Goal: Task Accomplishment & Management: Use online tool/utility

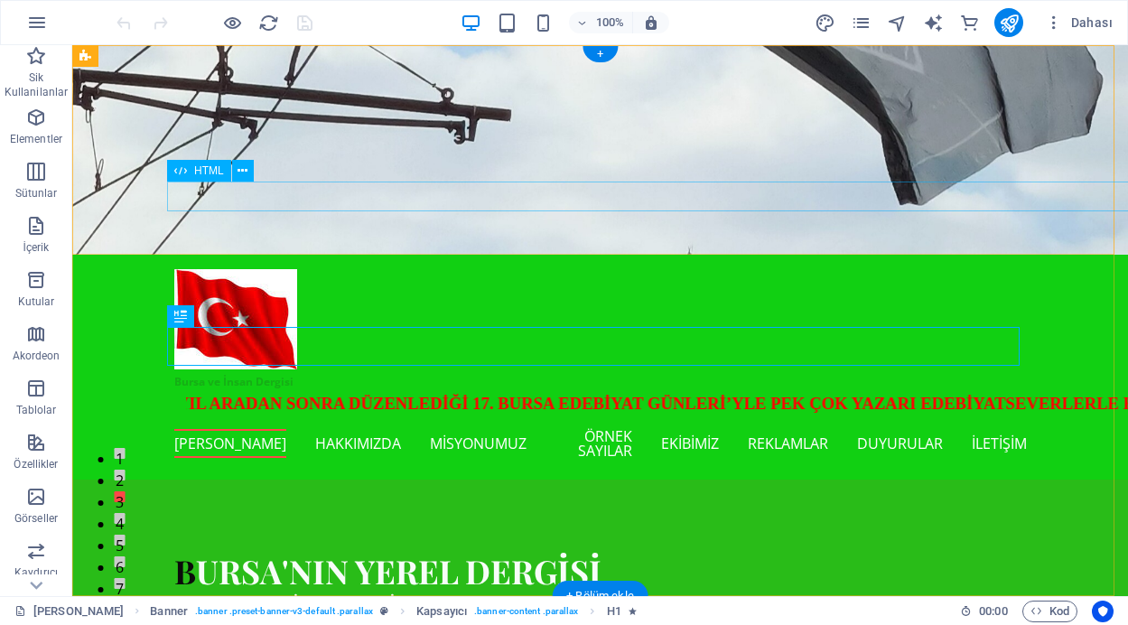
click at [770, 391] on div "SON DAKİKA: DENİZDEN ÇIKAN ATIKLAR MARMARA FORUM'DA SERGİLENDİ / HARMANCIK'A TA…" at bounding box center [600, 406] width 852 height 31
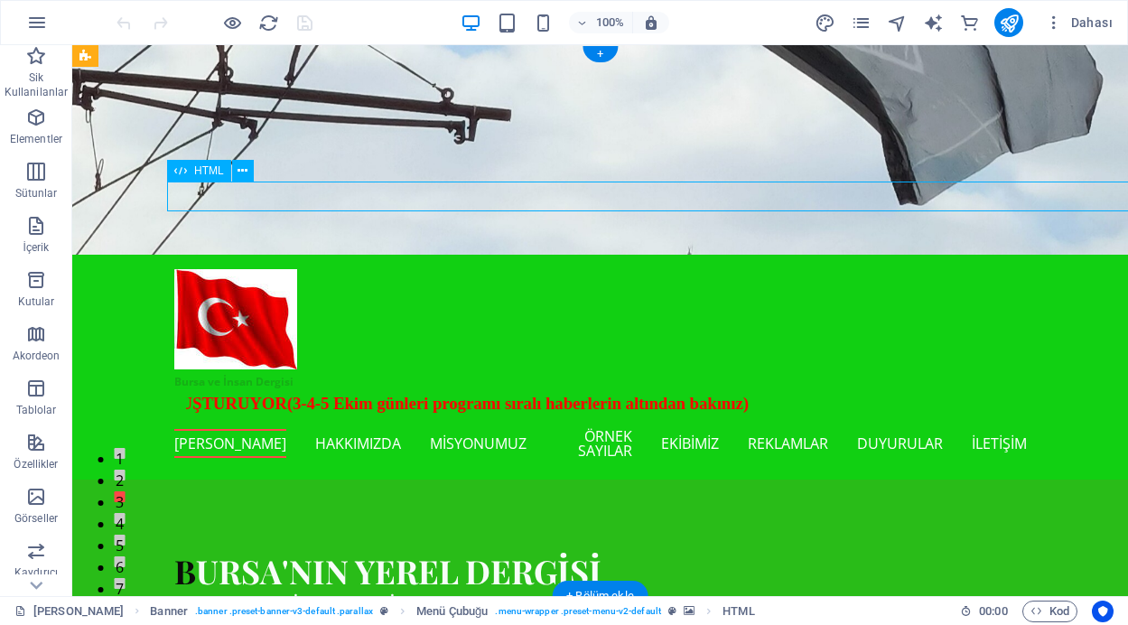
click at [770, 391] on div "SON DAKİKA: DENİZDEN ÇIKAN ATIKLAR MARMARA FORUM'DA SERGİLENDİ / HARMANCIK'A TA…" at bounding box center [600, 406] width 852 height 31
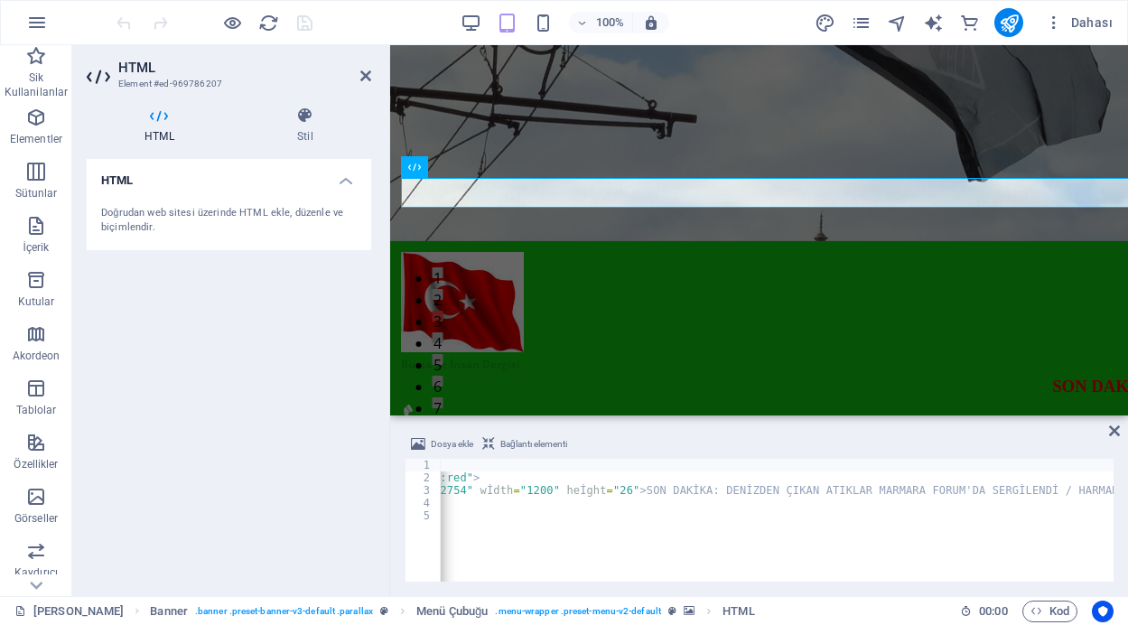
scroll to position [0, 629]
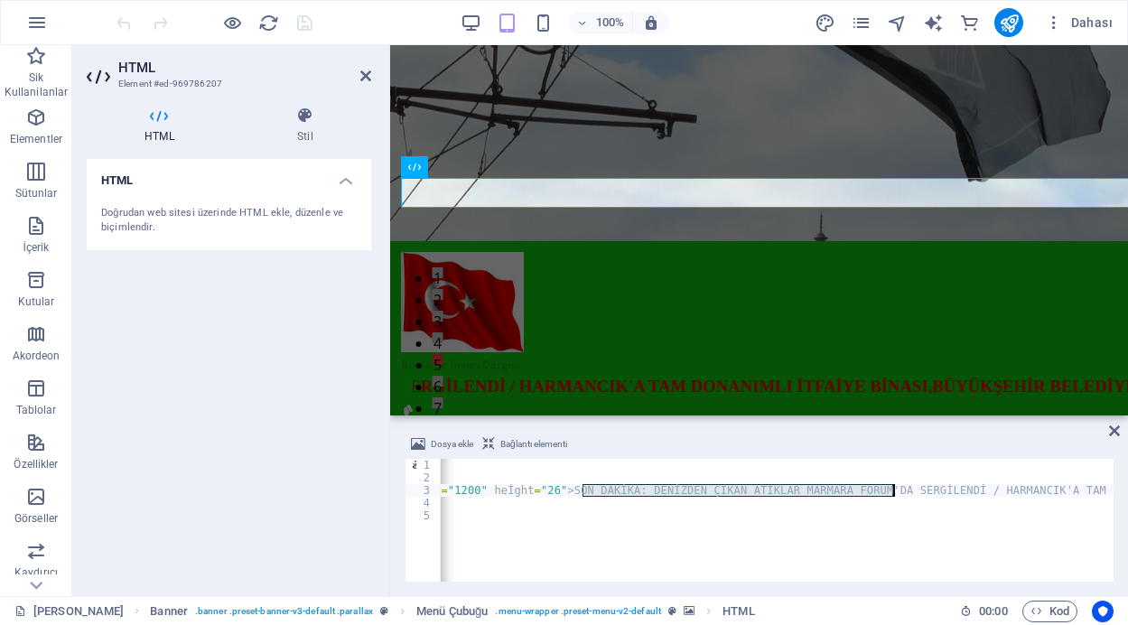
drag, startPoint x: 585, startPoint y: 491, endPoint x: 894, endPoint y: 489, distance: 308.8
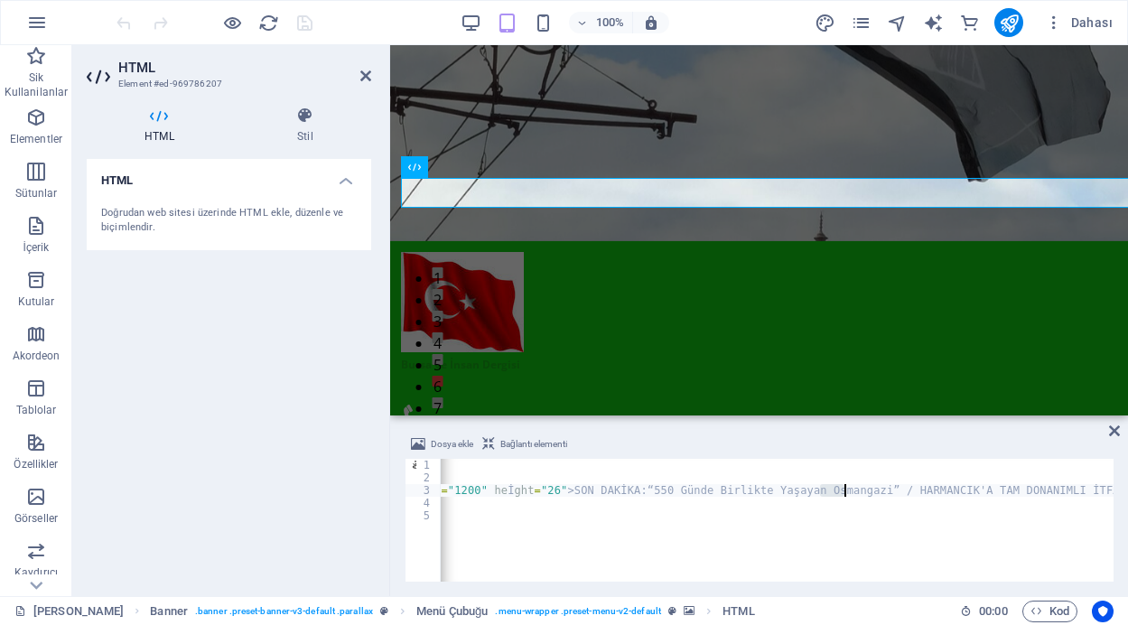
scroll to position [0, 174]
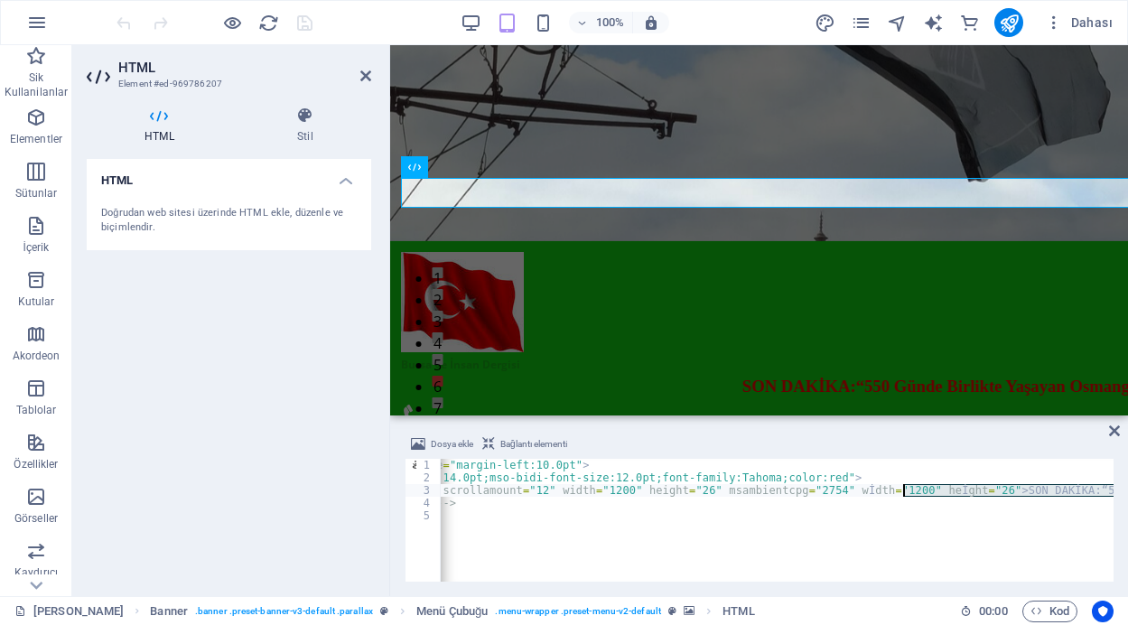
drag, startPoint x: 819, startPoint y: 490, endPoint x: 905, endPoint y: 494, distance: 85.9
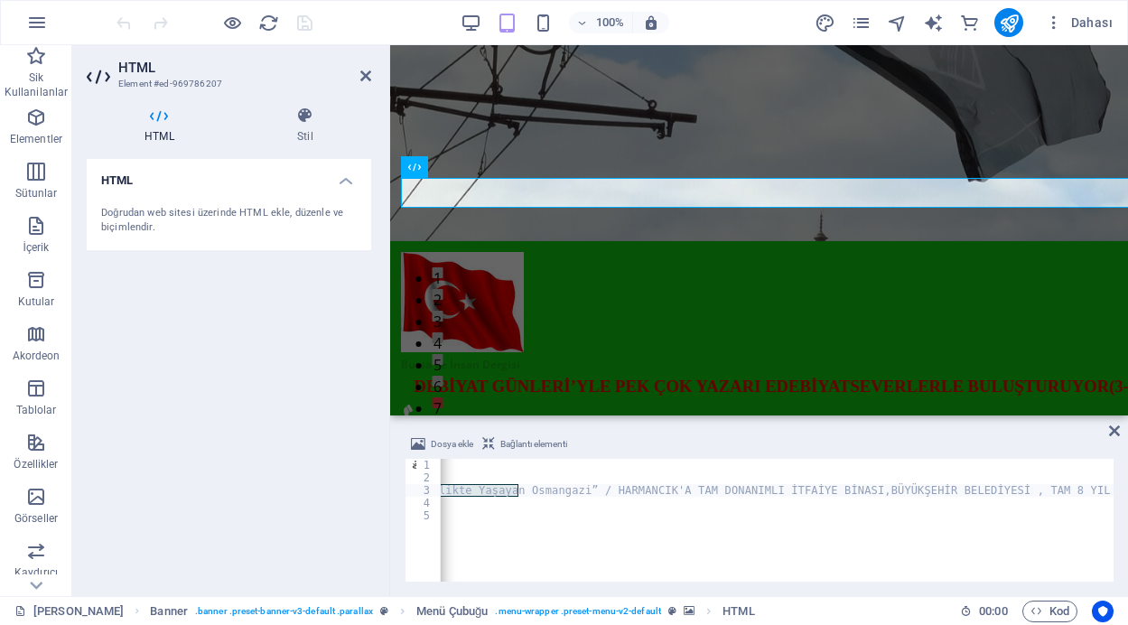
scroll to position [0, 899]
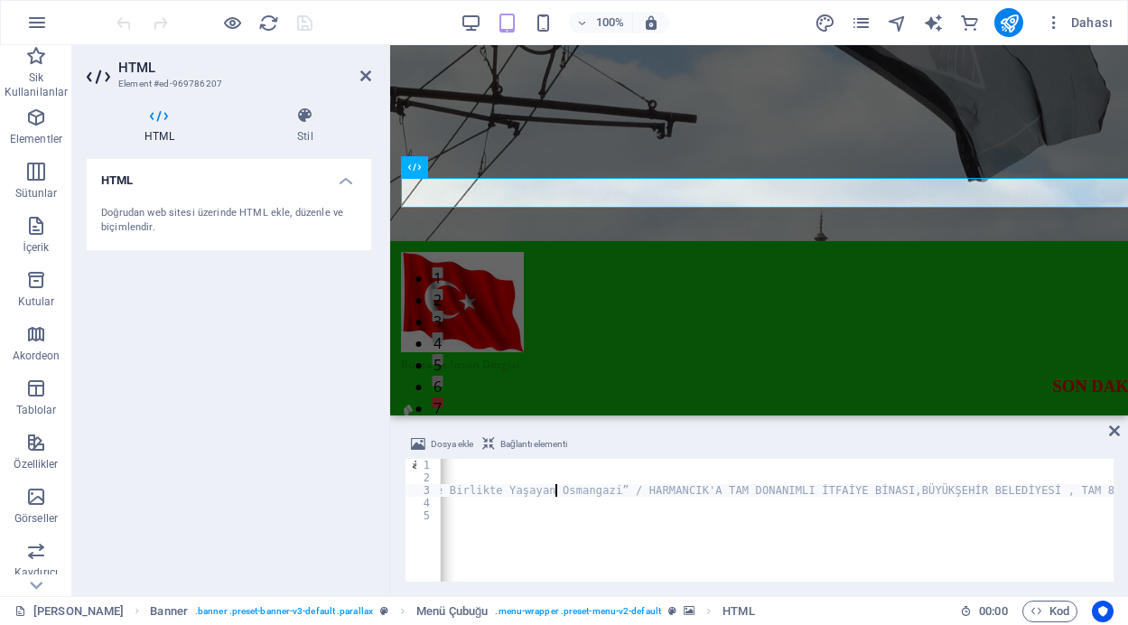
click at [554, 492] on div "< p class = "MsoNormal" style = "margin-left:10.0pt" > < b > < span style = "fo…" at bounding box center [983, 531] width 2885 height 144
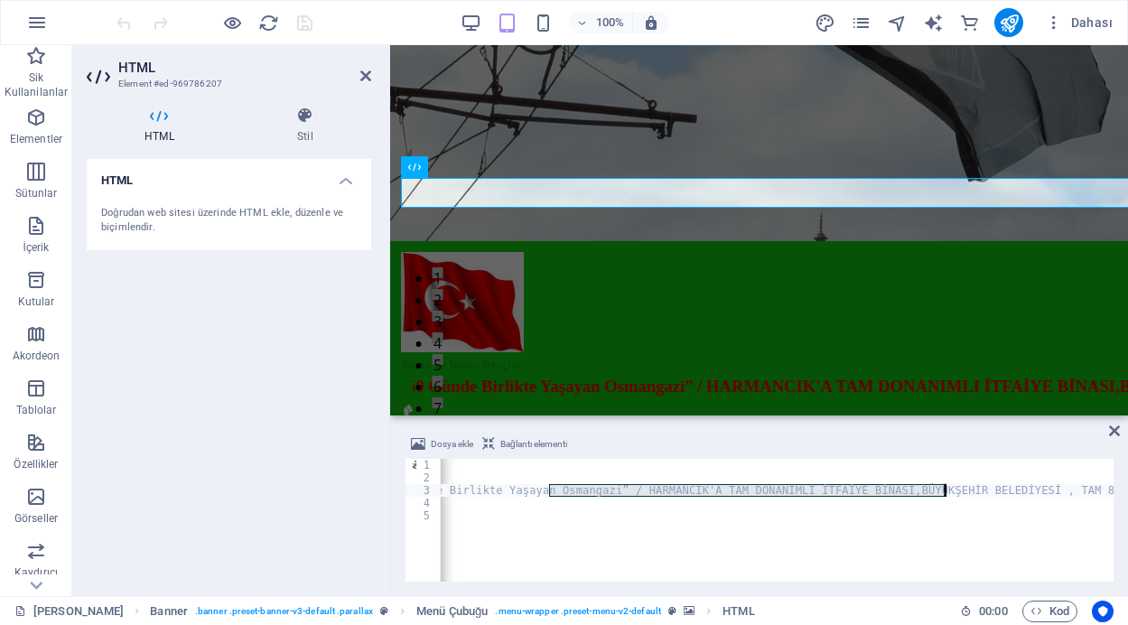
drag, startPoint x: 549, startPoint y: 489, endPoint x: 944, endPoint y: 488, distance: 394.6
click at [944, 488] on div "< p class = "MsoNormal" style = "margin-left:10.0pt" > < b > < span style = "fo…" at bounding box center [983, 531] width 2885 height 144
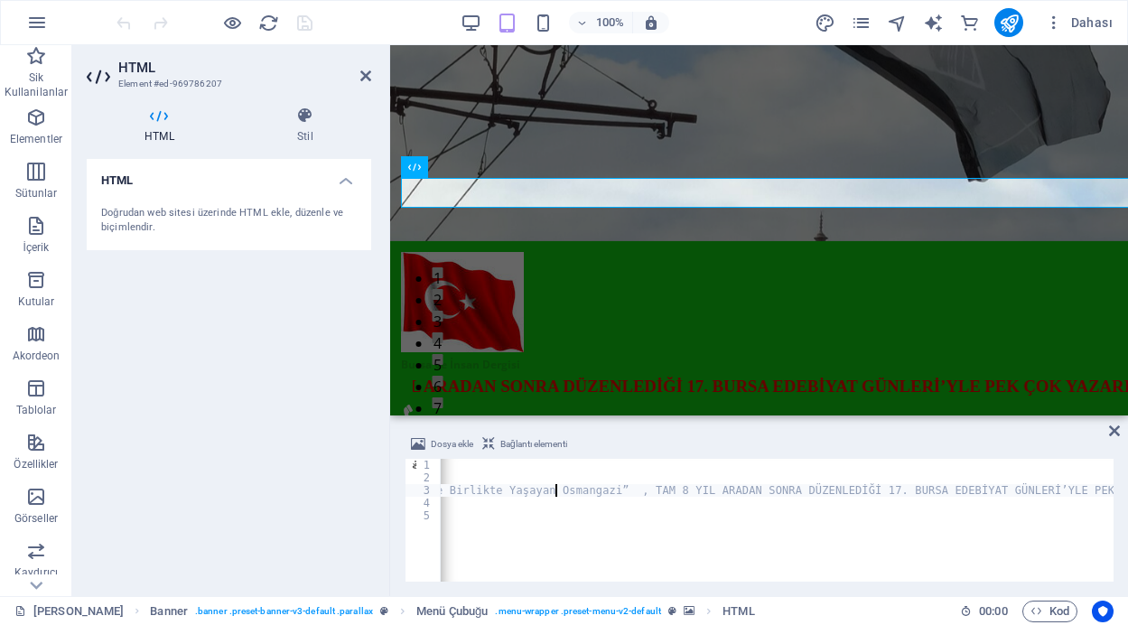
scroll to position [0, 82]
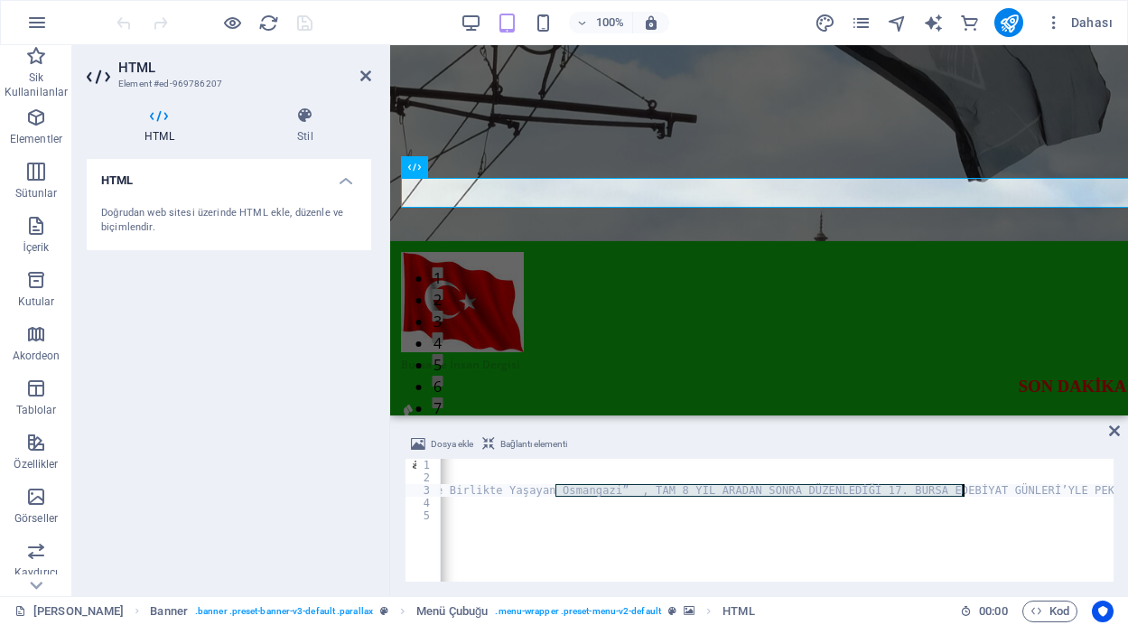
drag, startPoint x: 554, startPoint y: 489, endPoint x: 964, endPoint y: 486, distance: 409.1
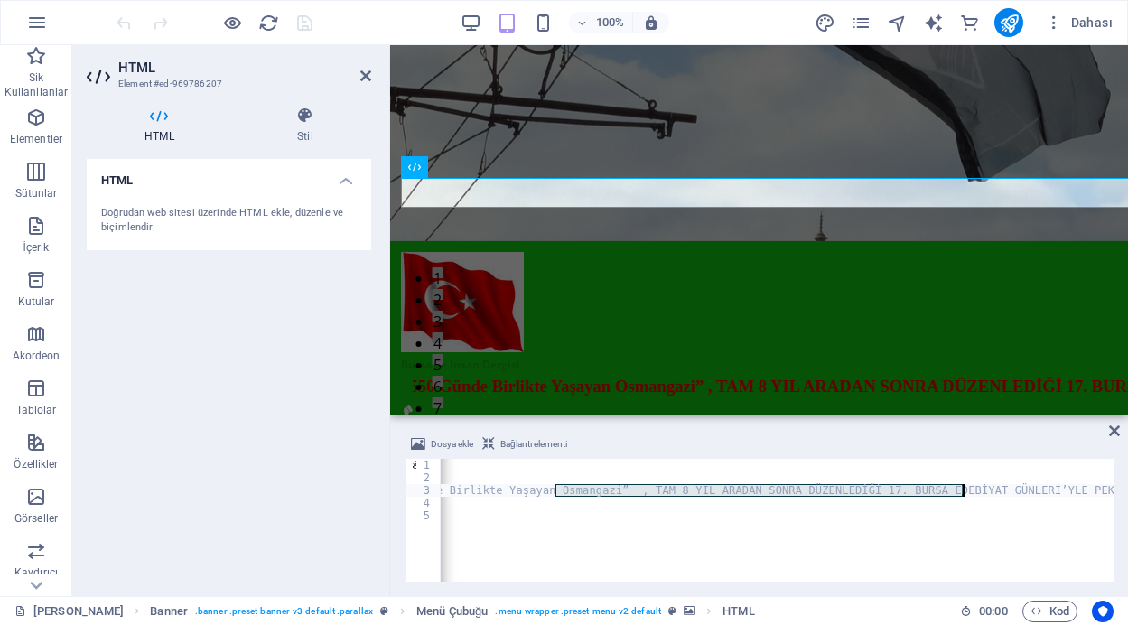
click at [964, 486] on div "< p class = "MsoNormal" style = "margin-left:10.0pt" > < b > < span style = "fo…" at bounding box center [789, 531] width 2496 height 144
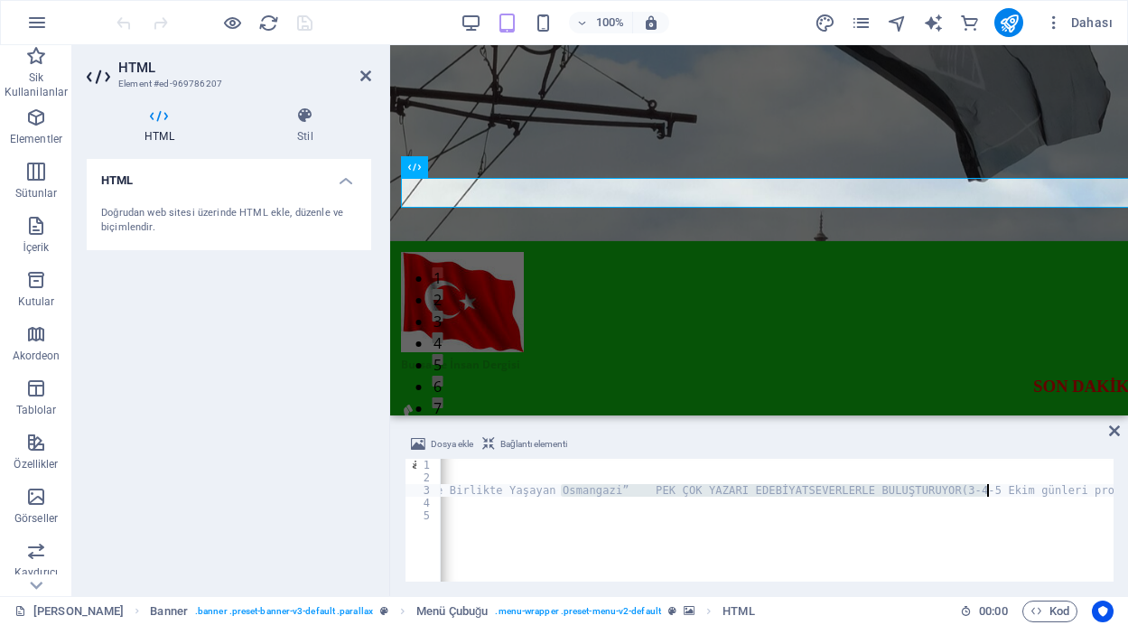
drag, startPoint x: 563, startPoint y: 493, endPoint x: 984, endPoint y: 486, distance: 421.8
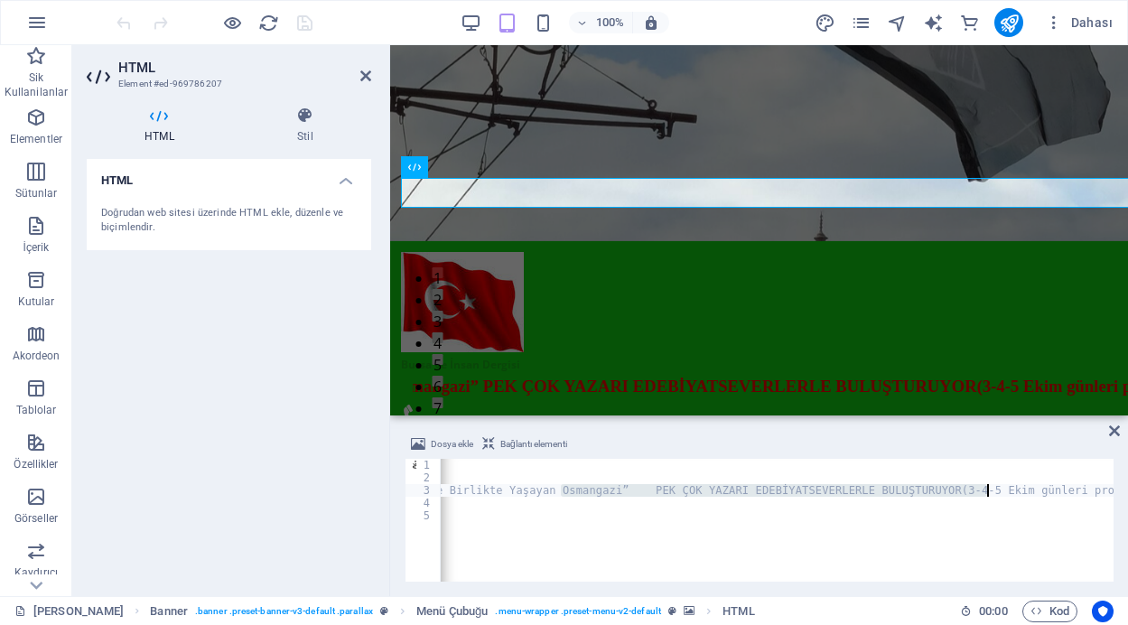
click at [984, 486] on div "< p class = "MsoNormal" style = "margin-left:10.0pt" > < b > < span style = "fo…" at bounding box center [588, 531] width 2094 height 144
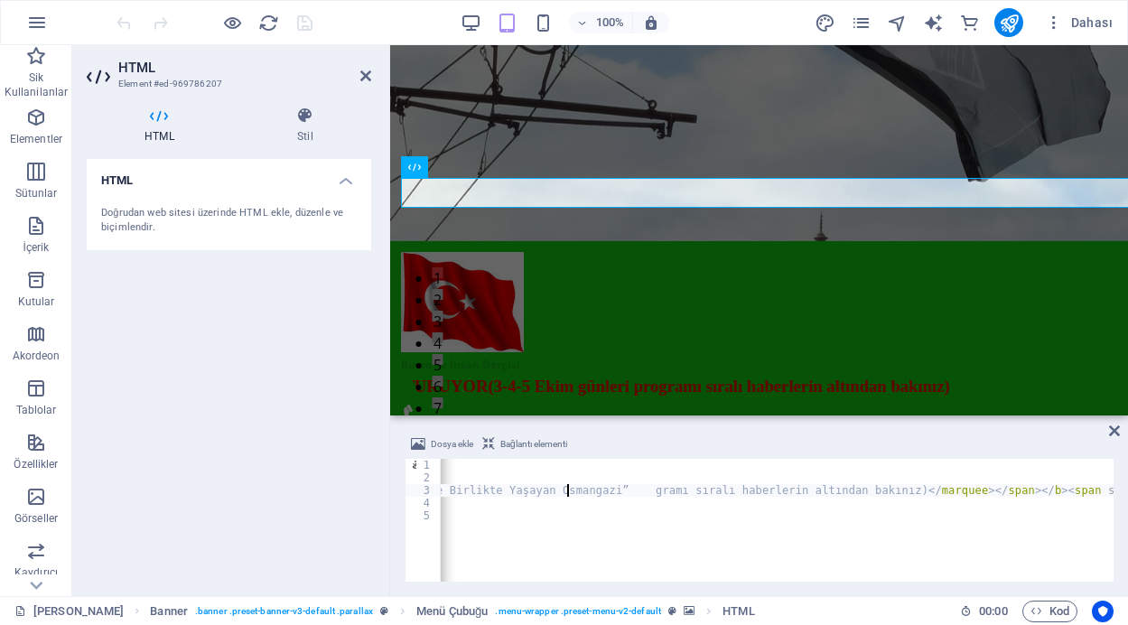
scroll to position [0, 83]
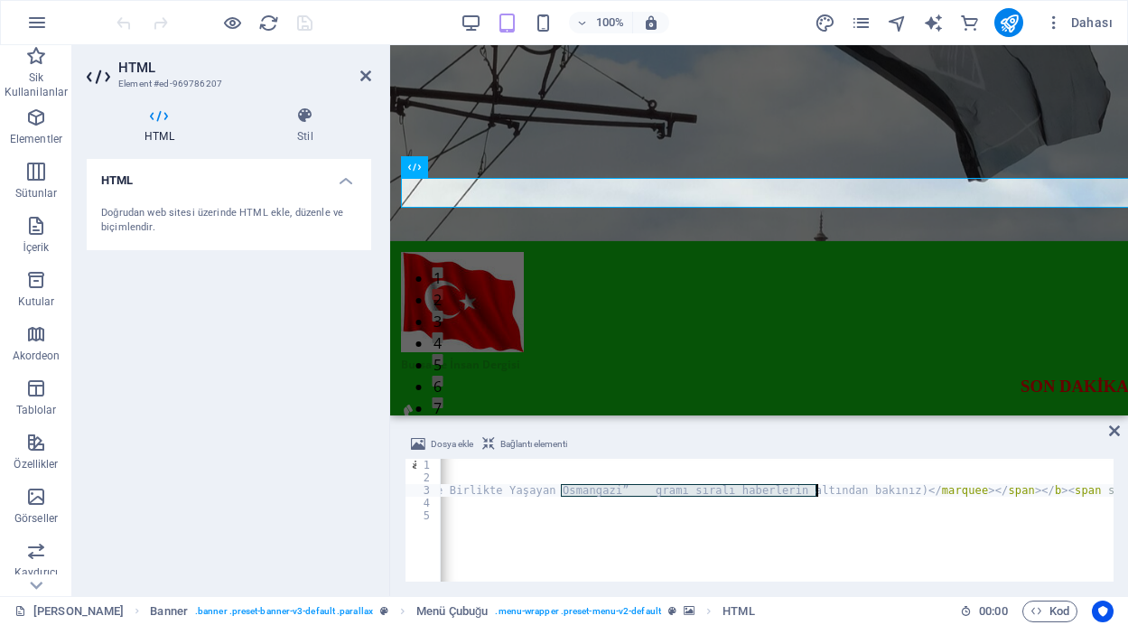
drag, startPoint x: 563, startPoint y: 494, endPoint x: 814, endPoint y: 489, distance: 251.1
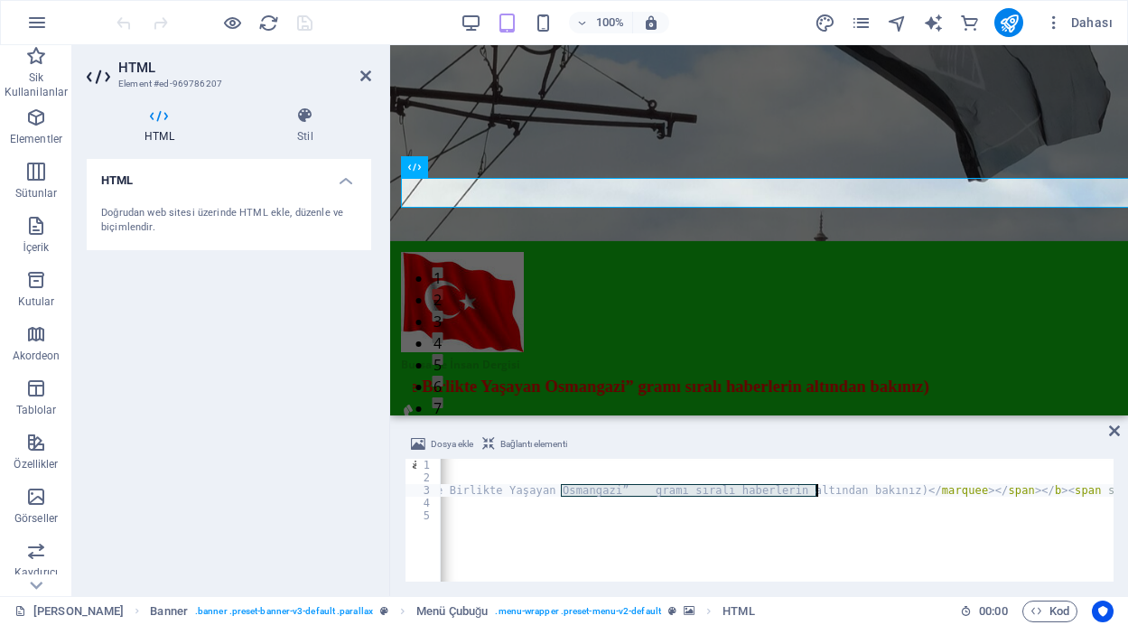
click at [814, 489] on div "< p class = "MsoNormal" style = "margin-left:10.0pt" > < b > < span style = "fo…" at bounding box center [378, 531] width 1674 height 144
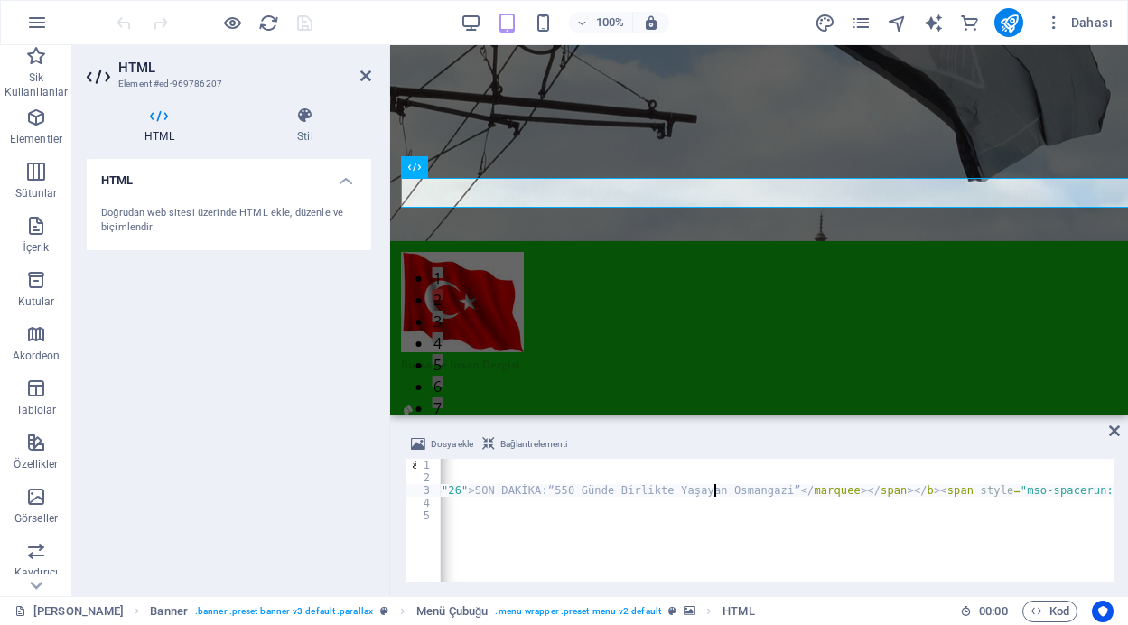
scroll to position [0, 728]
type textarea "<marquee scrolldelay="50" scrollamount="12" width="1200" height="26" msambientc…"
drag, startPoint x: 1040, startPoint y: 385, endPoint x: 1111, endPoint y: 428, distance: 82.7
click at [1111, 428] on icon at bounding box center [1114, 431] width 11 height 14
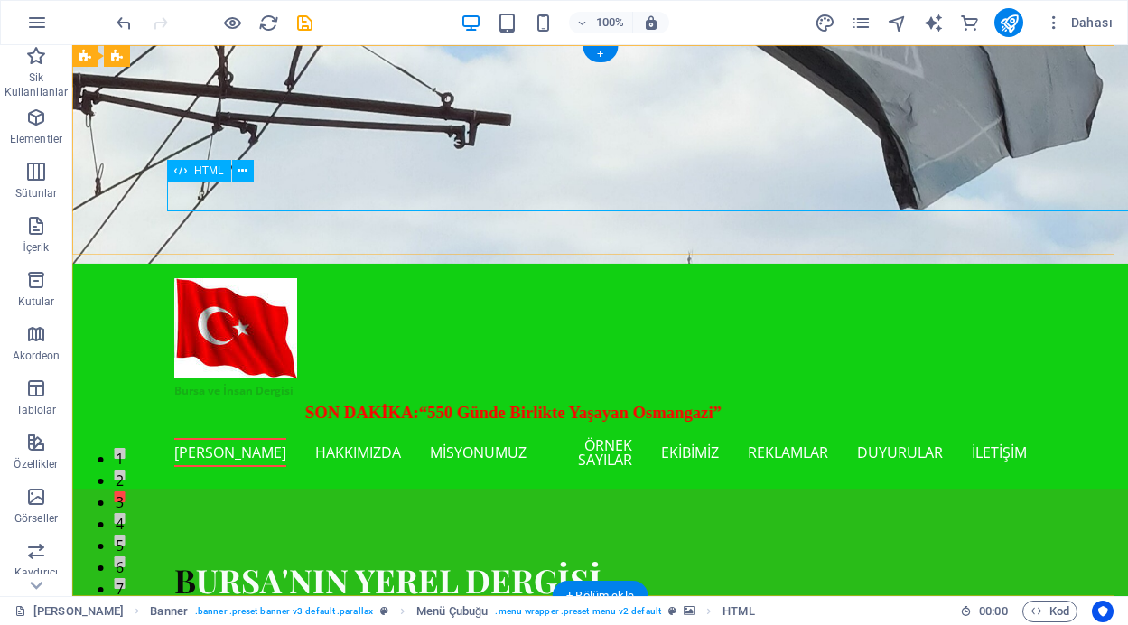
click at [833, 400] on div "SON DAKİKA:“550 Günde Birlikte Yaşayan Osmangazi”" at bounding box center [600, 415] width 852 height 31
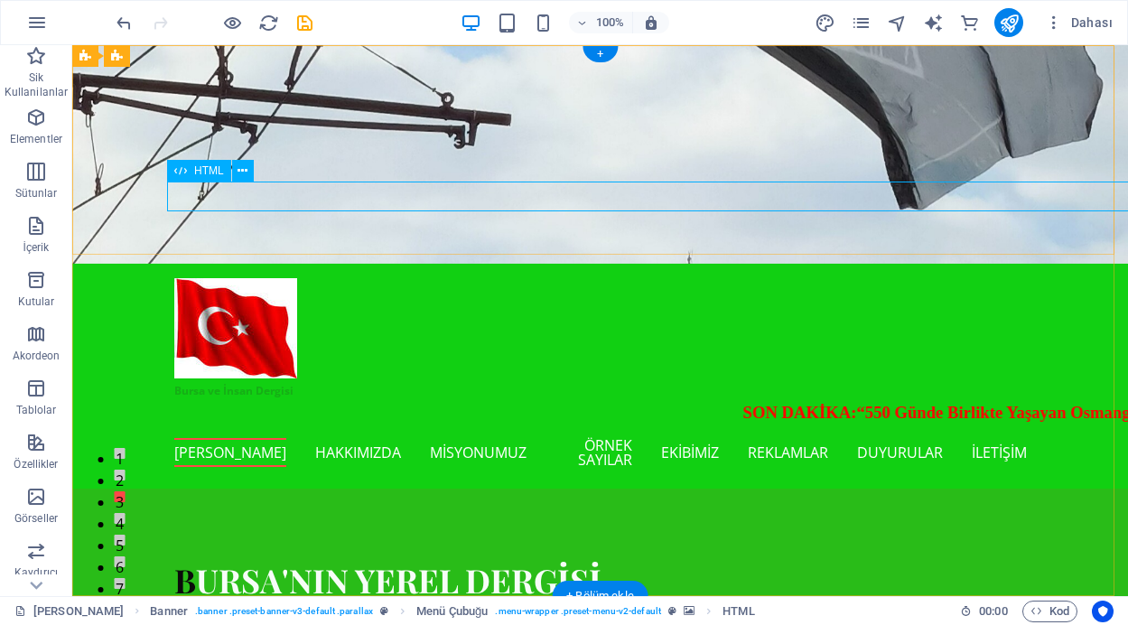
click at [833, 400] on div "SON DAKİKA:“550 Günde Birlikte Yaşayan Osmangazi”" at bounding box center [600, 415] width 852 height 31
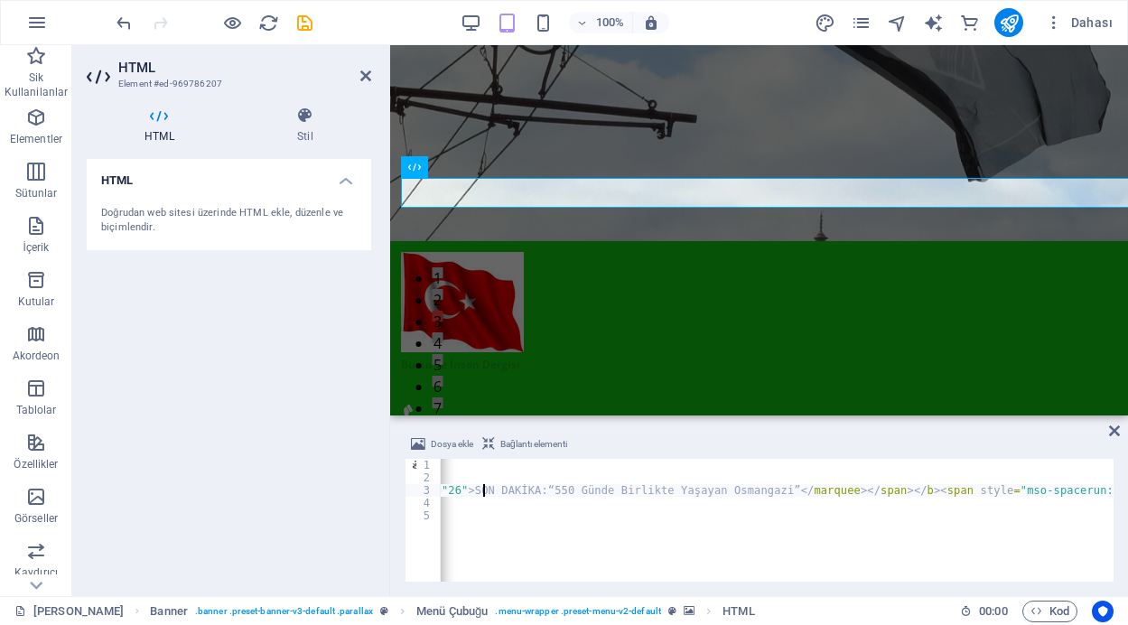
click at [484, 490] on div "< p class = "MsoNormal" style = "margin-left:10.0pt" > < b > < span style = "fo…" at bounding box center [416, 531] width 1407 height 144
type textarea "<marquee scrolldelay="50" scrollamount="12" width="1200" height="26" msambientc…"
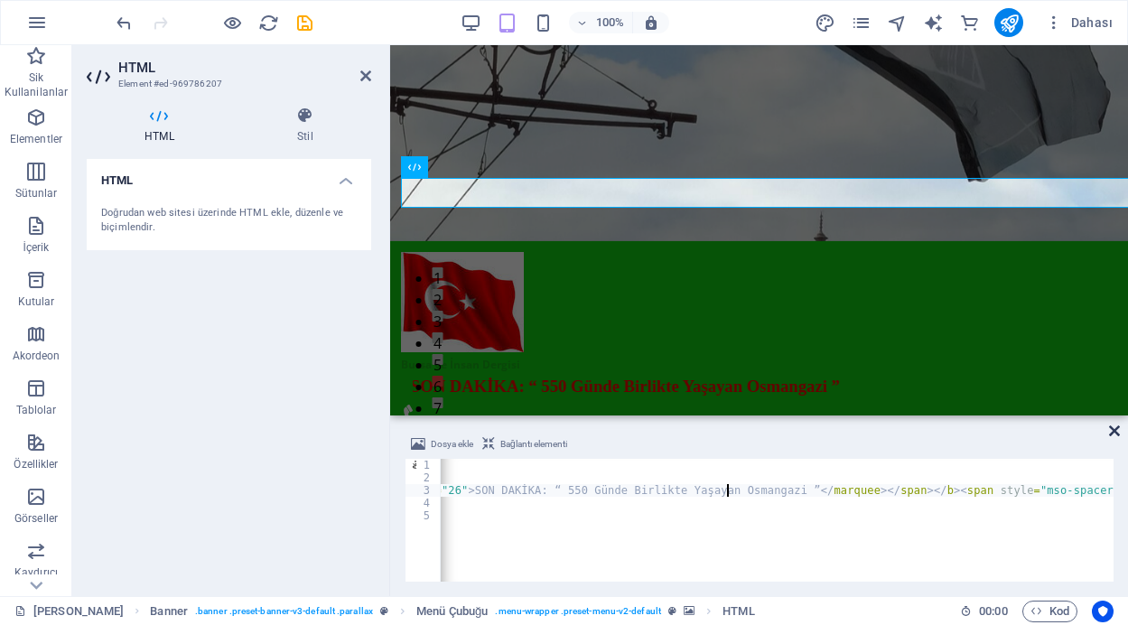
drag, startPoint x: 1045, startPoint y: 388, endPoint x: 1115, endPoint y: 433, distance: 83.7
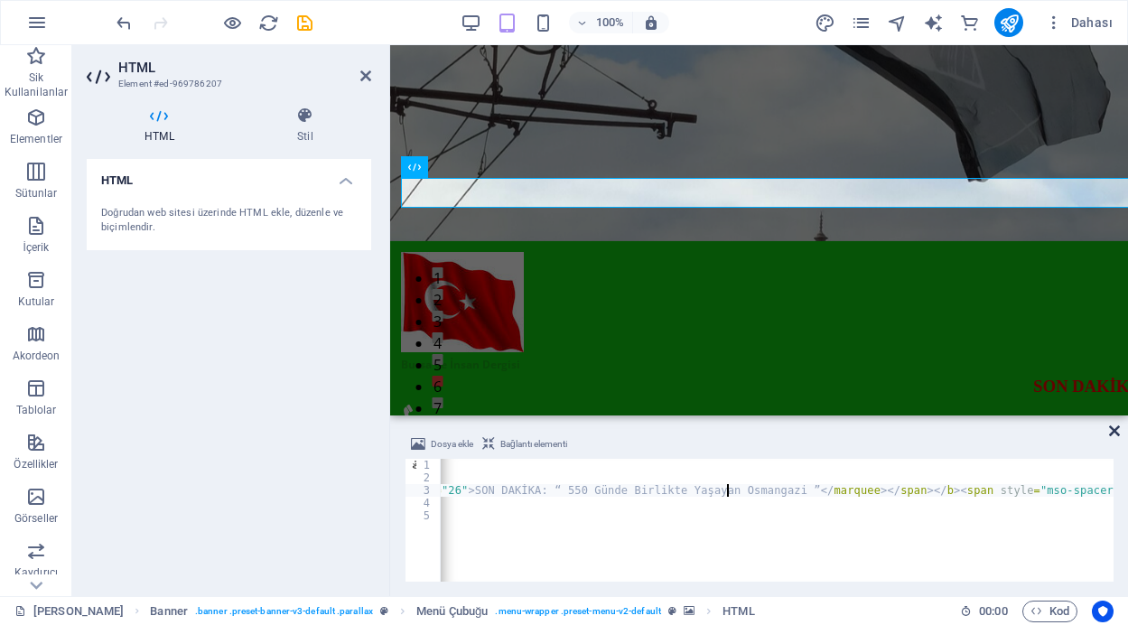
click at [1115, 433] on icon at bounding box center [1114, 431] width 11 height 14
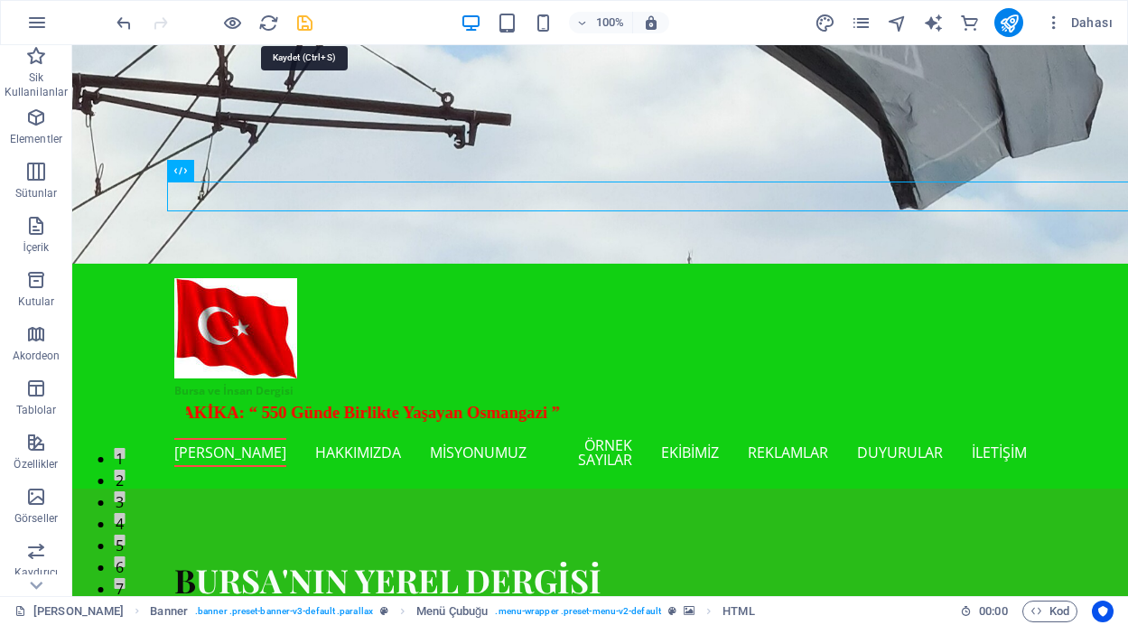
click at [302, 23] on icon "save" at bounding box center [304, 23] width 21 height 21
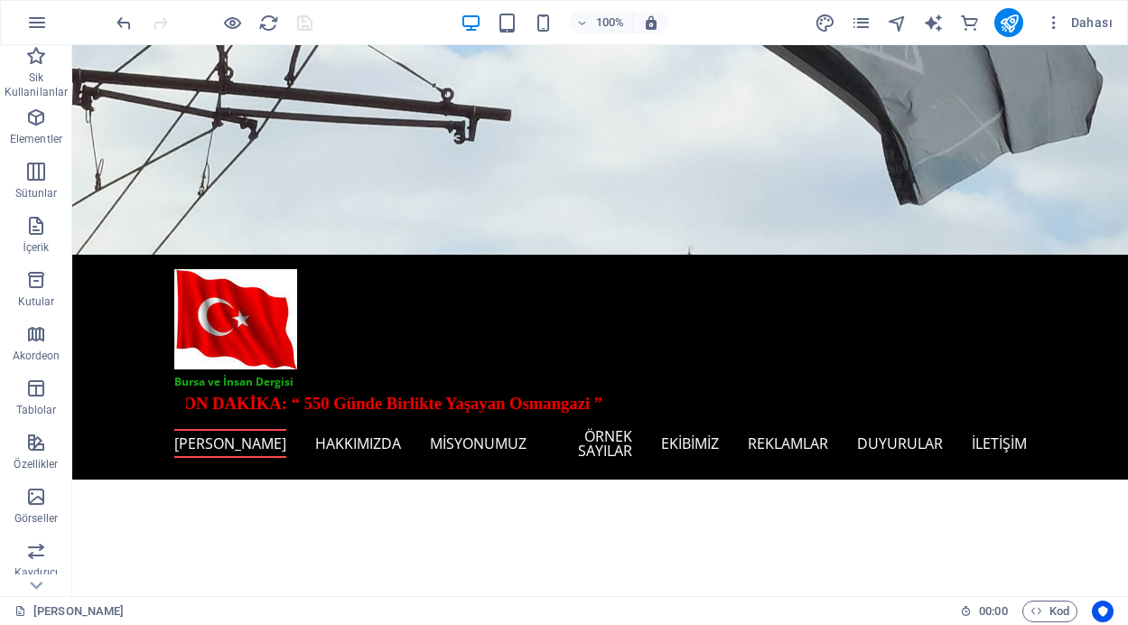
scroll to position [313, 0]
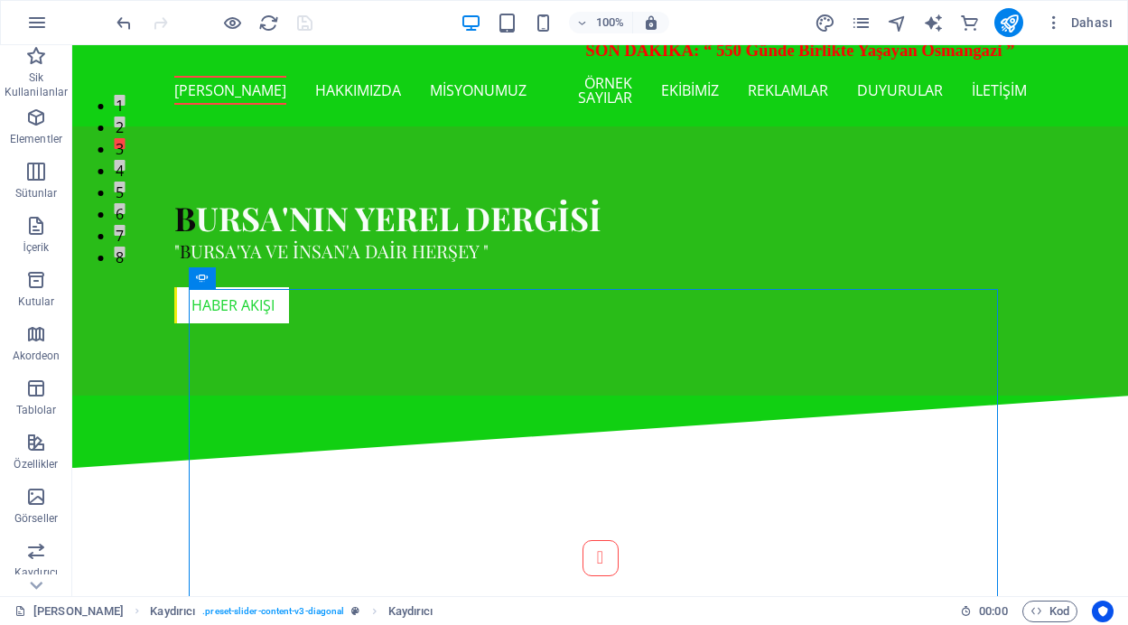
scroll to position [379, 0]
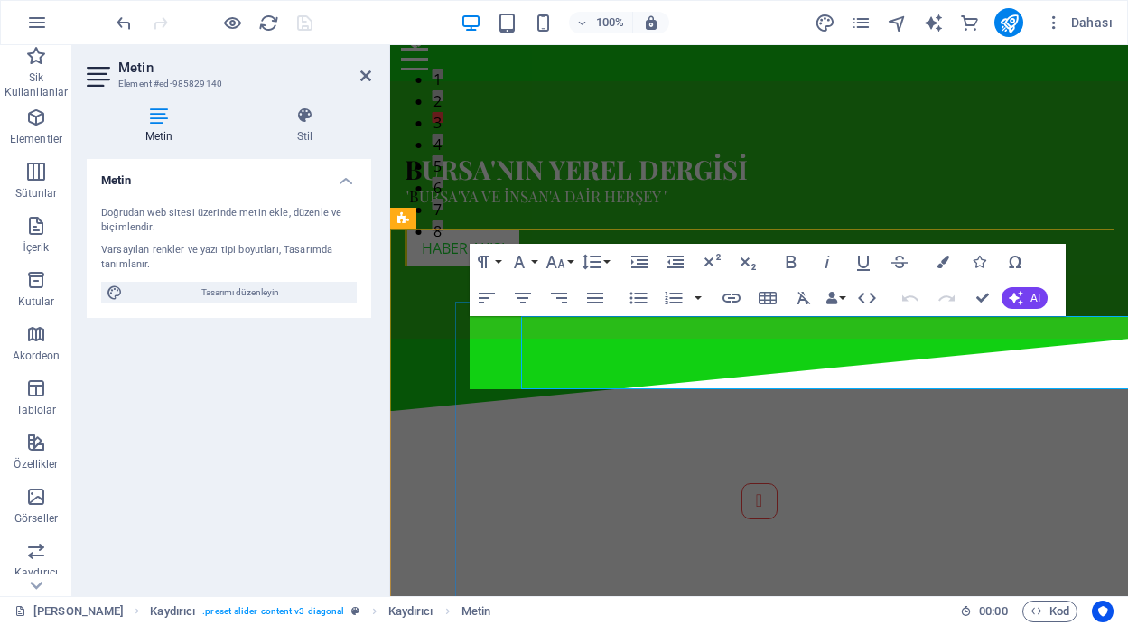
scroll to position [367, 0]
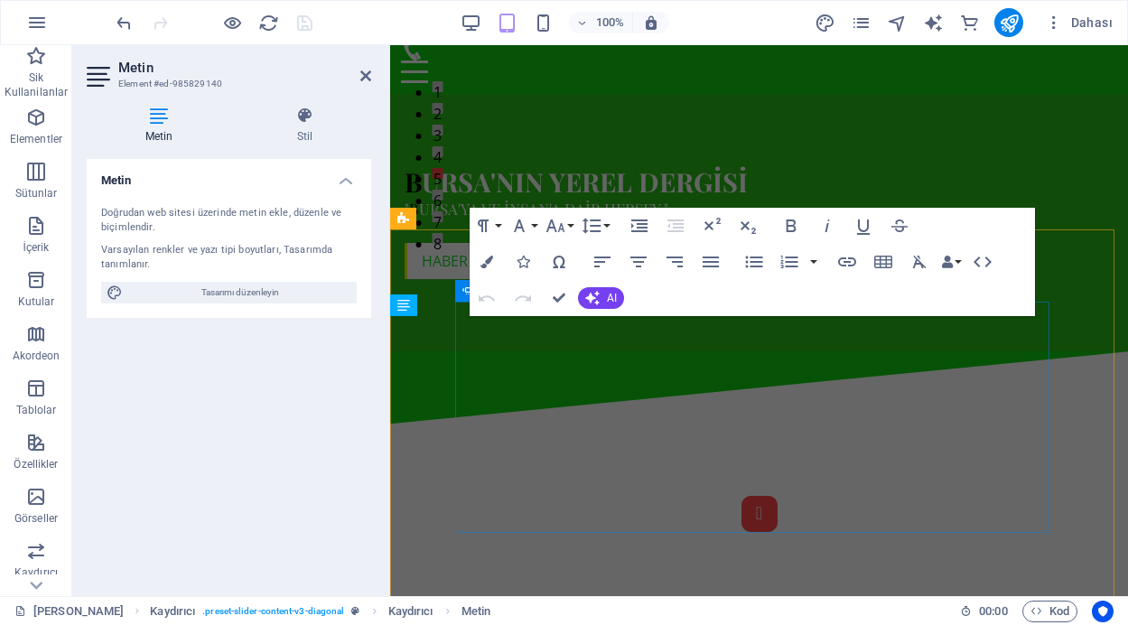
click at [741, 510] on button "Content Slider" at bounding box center [759, 514] width 36 height 36
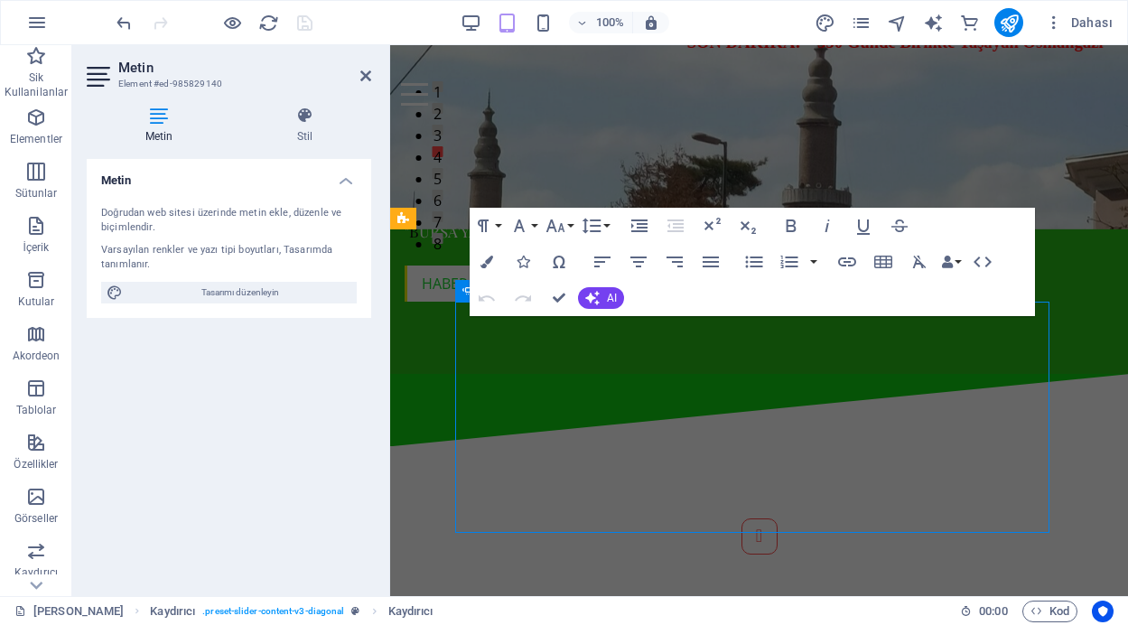
click at [740, 510] on div "Dünyanın En Büyük Atatürk İmzası Yenilendi Gemlik Belediyesi, Gemlik Kent Konse…" at bounding box center [759, 637] width 738 height 382
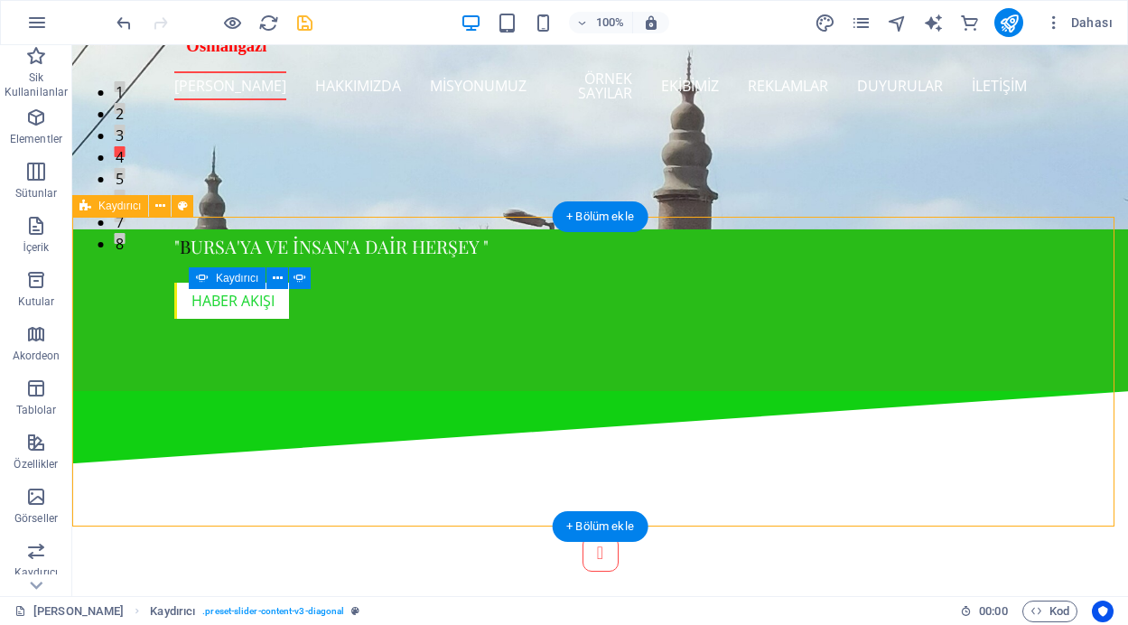
scroll to position [379, 0]
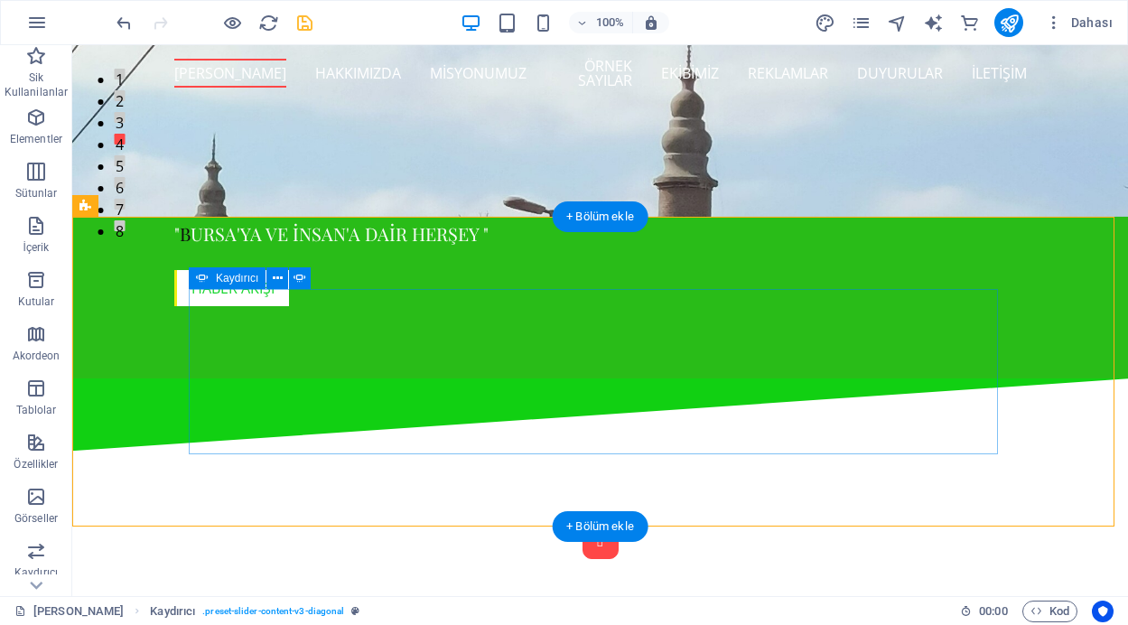
click at [582, 523] on button "Content Slider" at bounding box center [600, 541] width 36 height 36
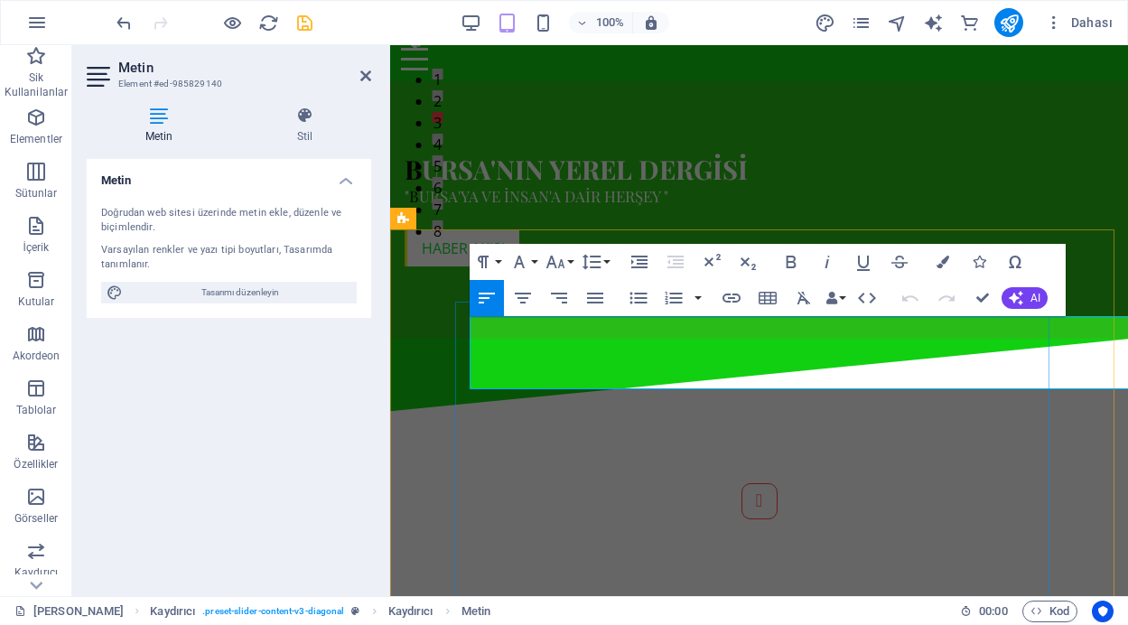
scroll to position [367, 0]
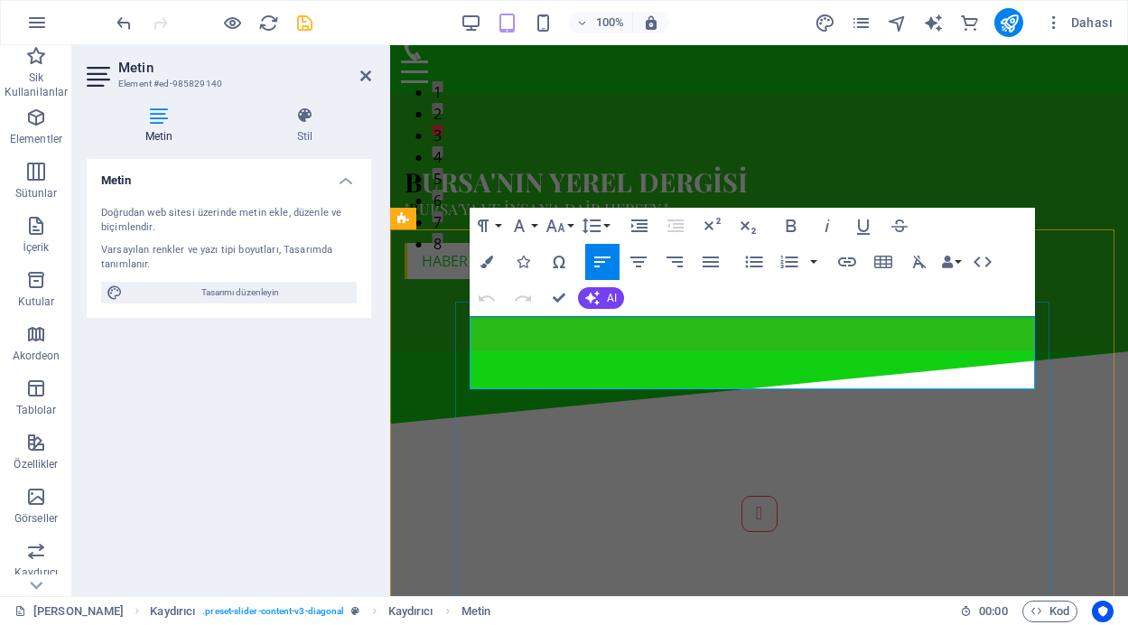
drag, startPoint x: 805, startPoint y: 324, endPoint x: 473, endPoint y: 325, distance: 331.4
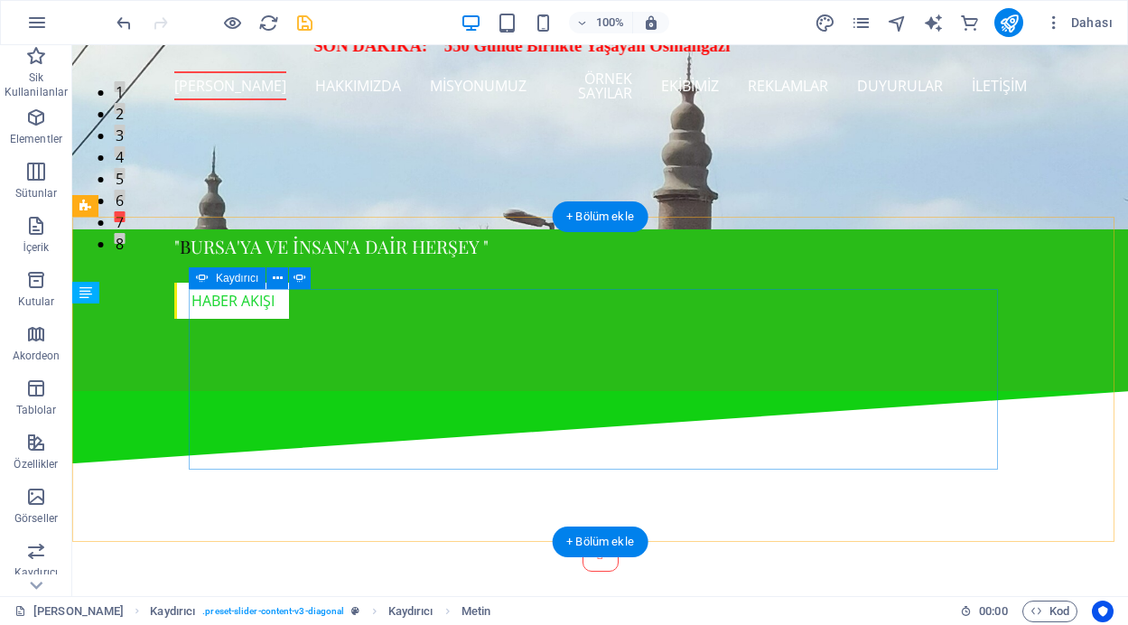
scroll to position [379, 0]
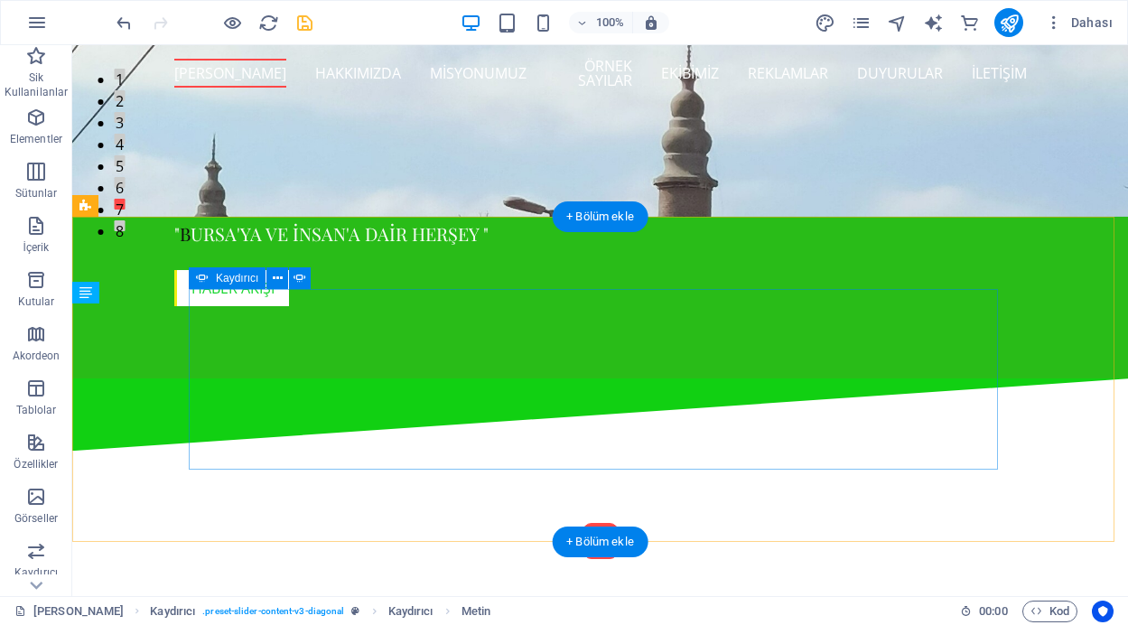
click at [582, 523] on button "Content Slider" at bounding box center [600, 541] width 36 height 36
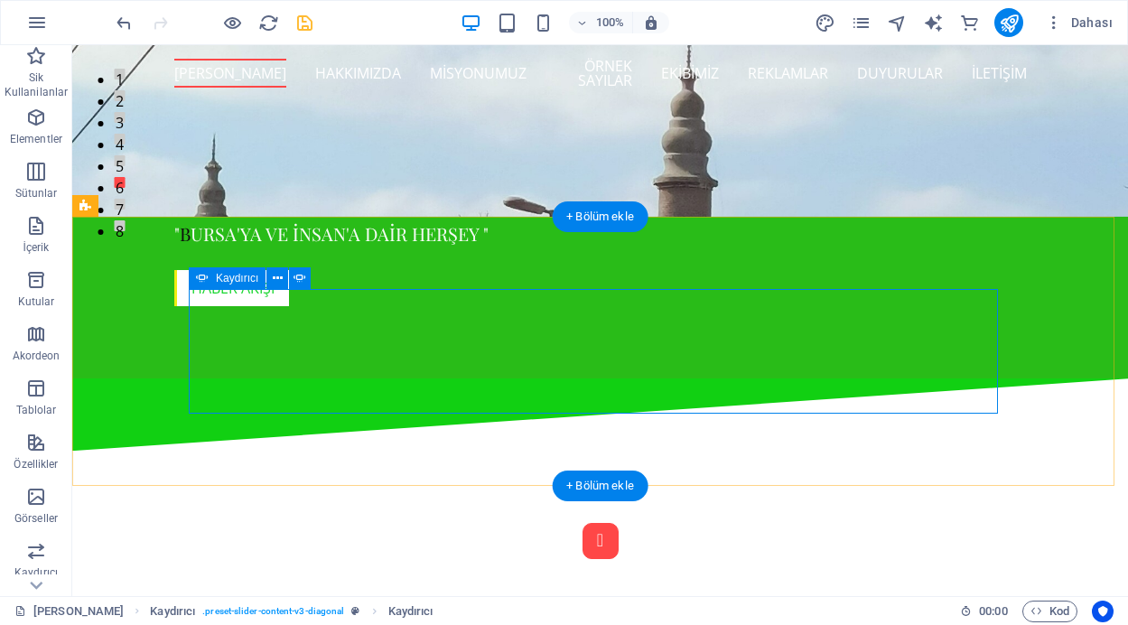
click at [582, 523] on button "Content Slider" at bounding box center [600, 541] width 36 height 36
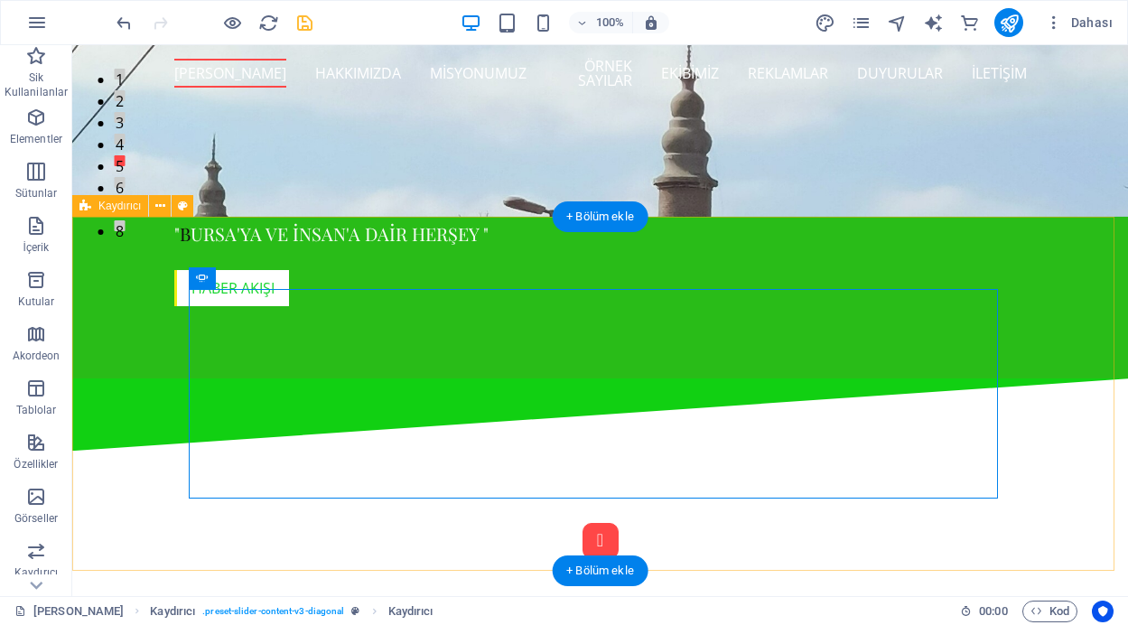
click at [582, 523] on button "Content Slider" at bounding box center [600, 541] width 36 height 36
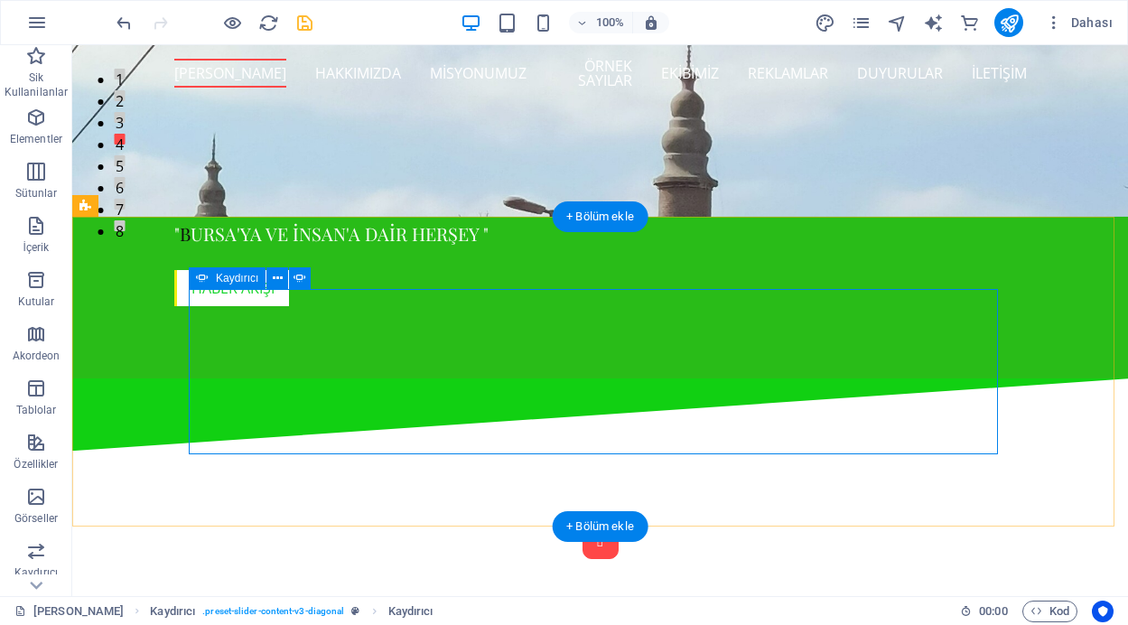
click at [582, 523] on button "Content Slider" at bounding box center [600, 541] width 36 height 36
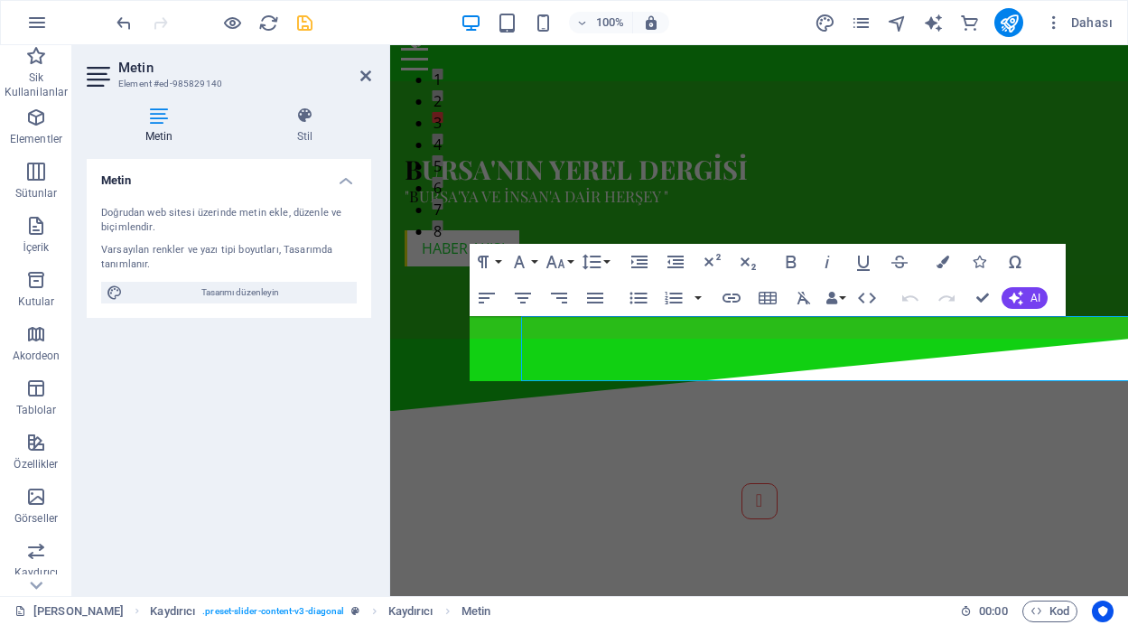
scroll to position [367, 0]
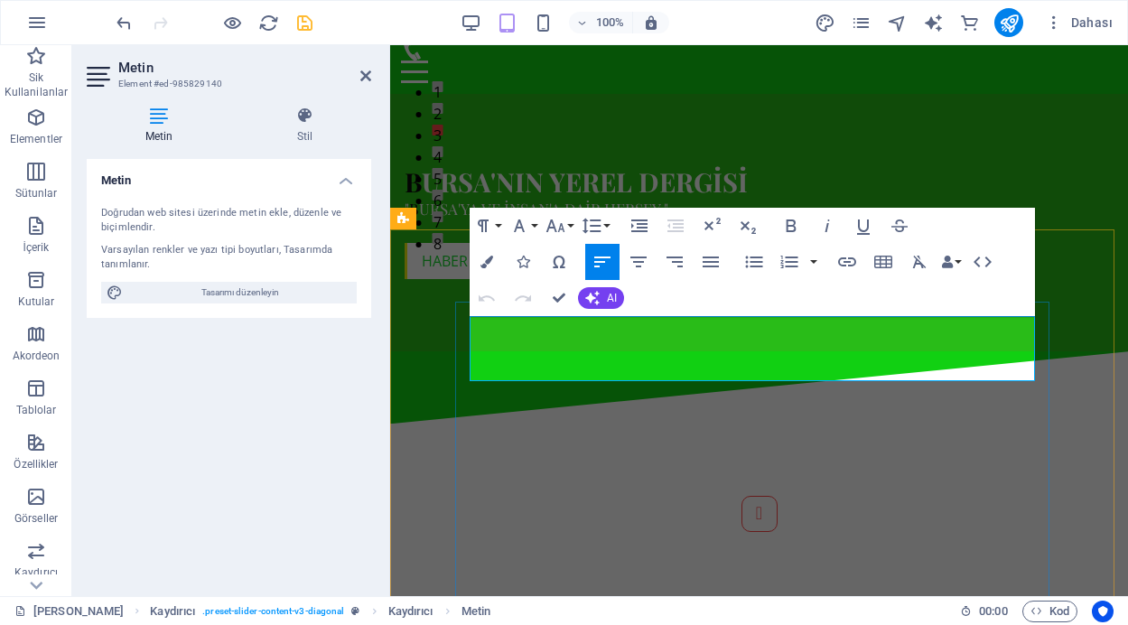
drag, startPoint x: 474, startPoint y: 347, endPoint x: 720, endPoint y: 377, distance: 247.4
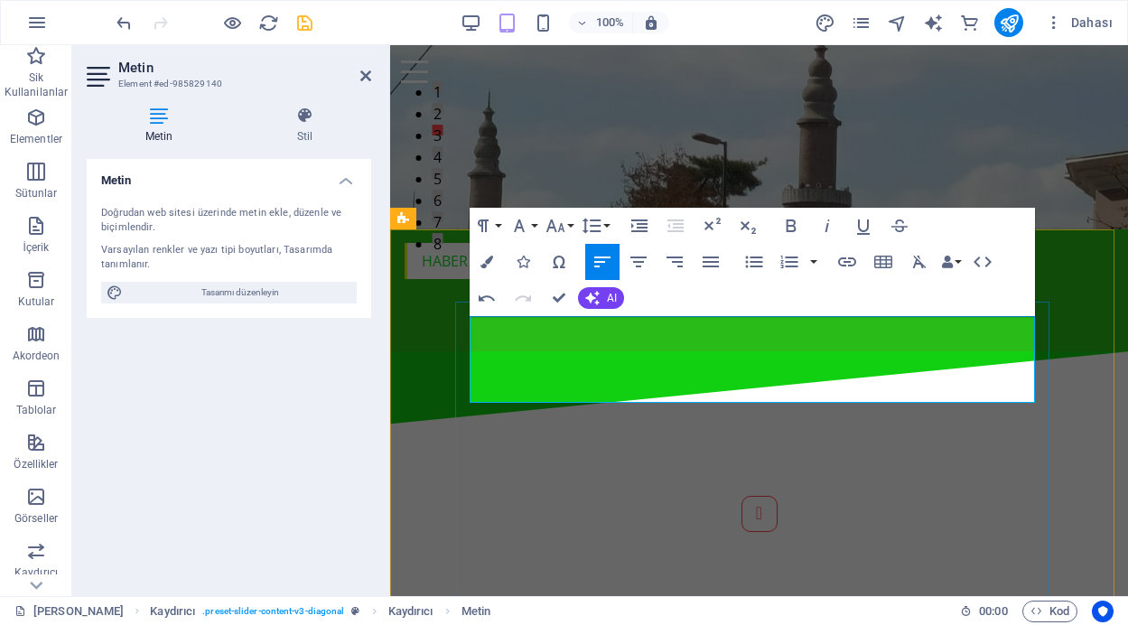
drag, startPoint x: 792, startPoint y: 321, endPoint x: 484, endPoint y: 325, distance: 308.0
click at [603, 259] on icon "button" at bounding box center [602, 262] width 22 height 22
drag, startPoint x: 787, startPoint y: 323, endPoint x: 490, endPoint y: 328, distance: 297.1
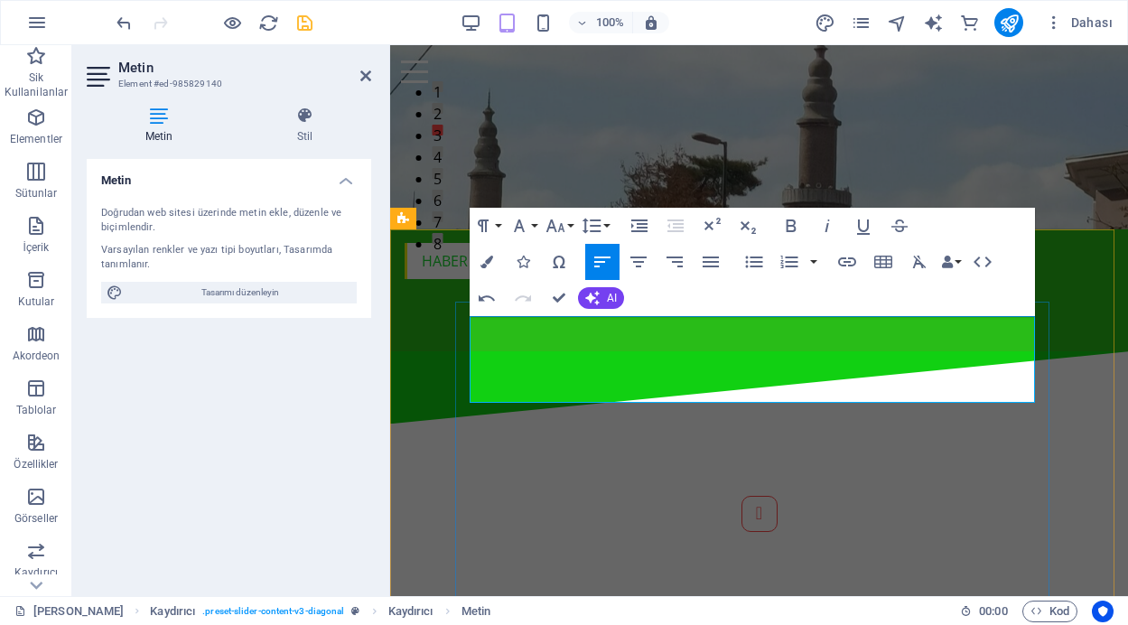
click at [487, 264] on icon "button" at bounding box center [486, 262] width 13 height 13
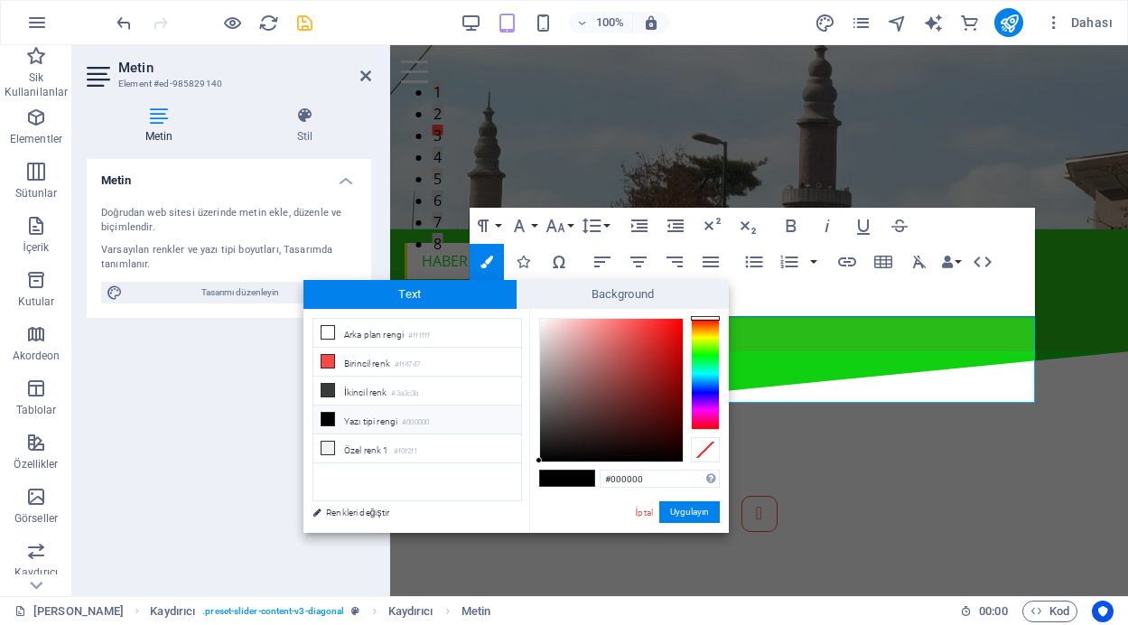
click at [709, 358] on div at bounding box center [705, 374] width 29 height 112
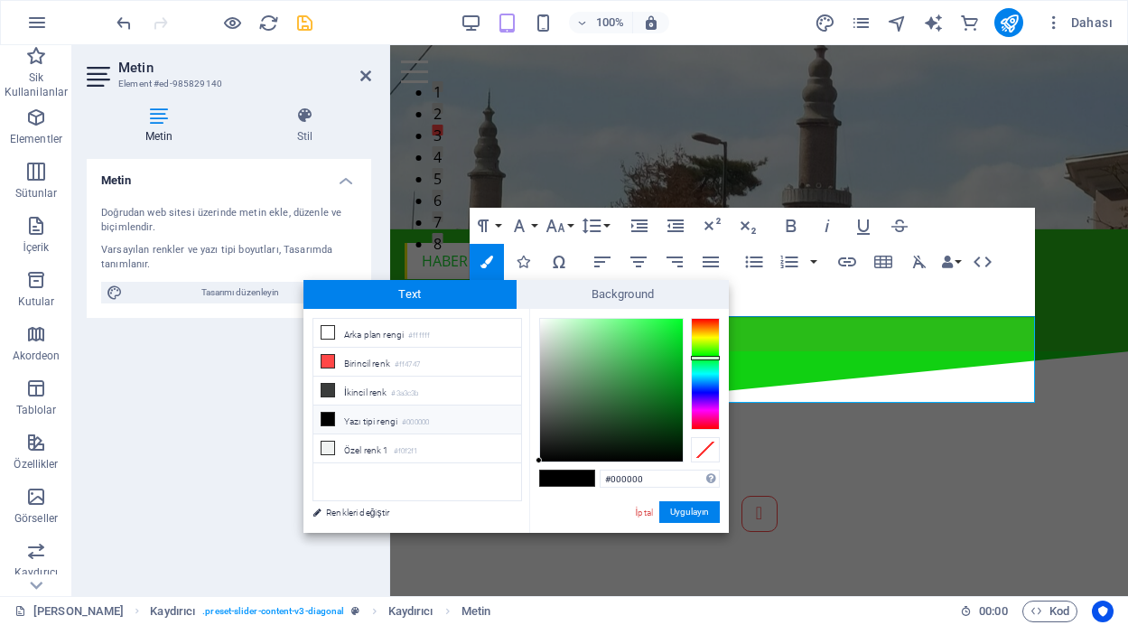
type input "#11a029"
click at [666, 371] on div at bounding box center [611, 390] width 143 height 143
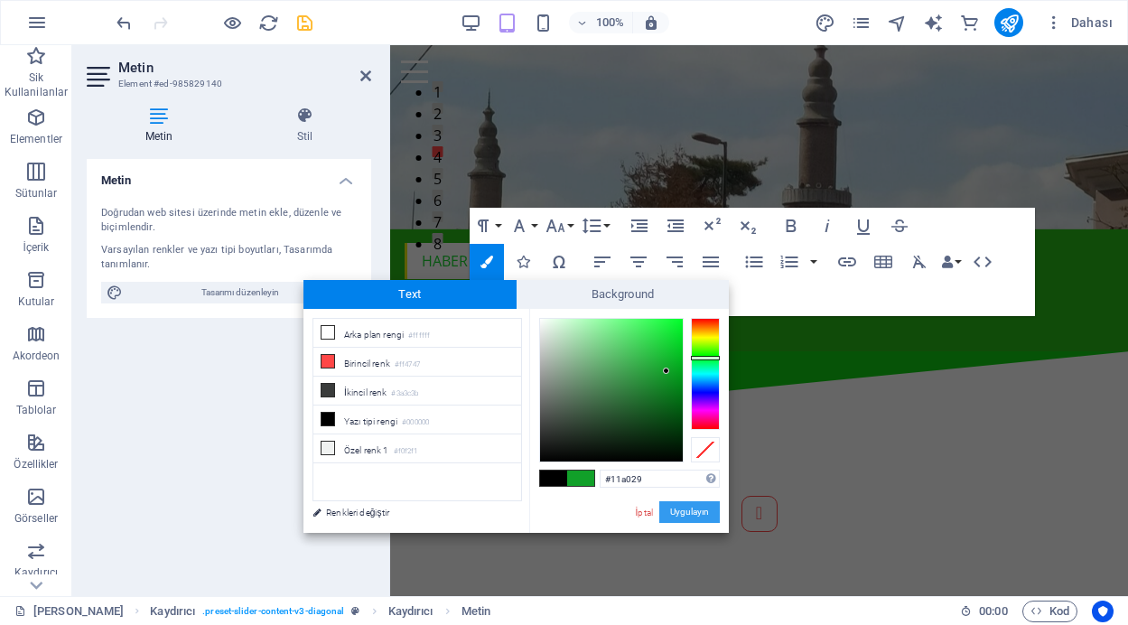
click at [692, 507] on button "Uygulayın" at bounding box center [689, 512] width 61 height 22
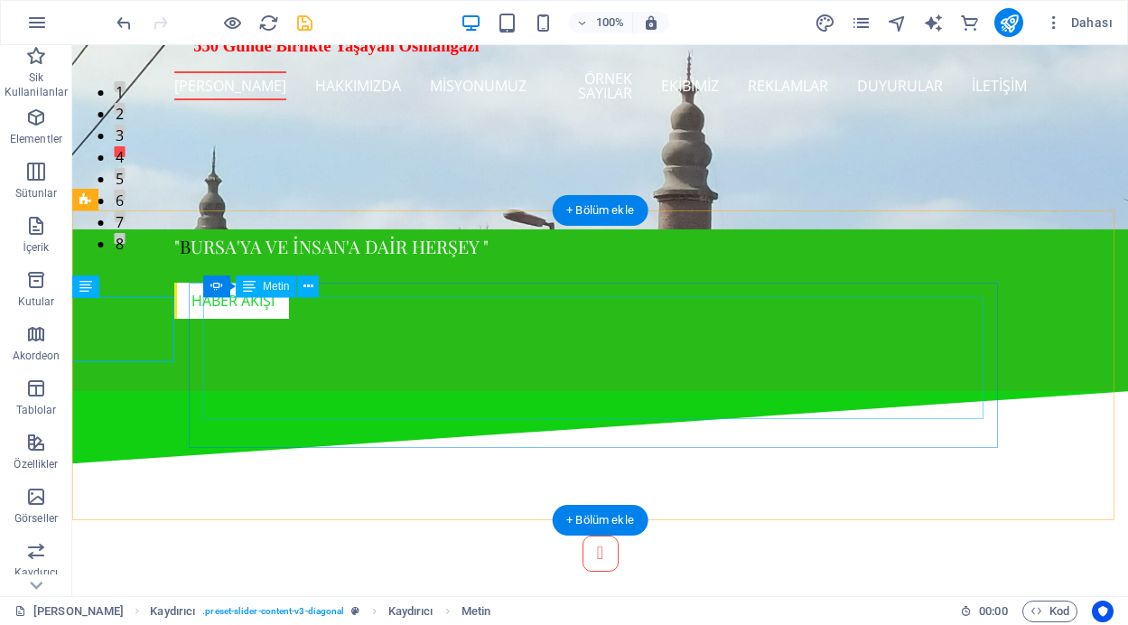
scroll to position [386, 0]
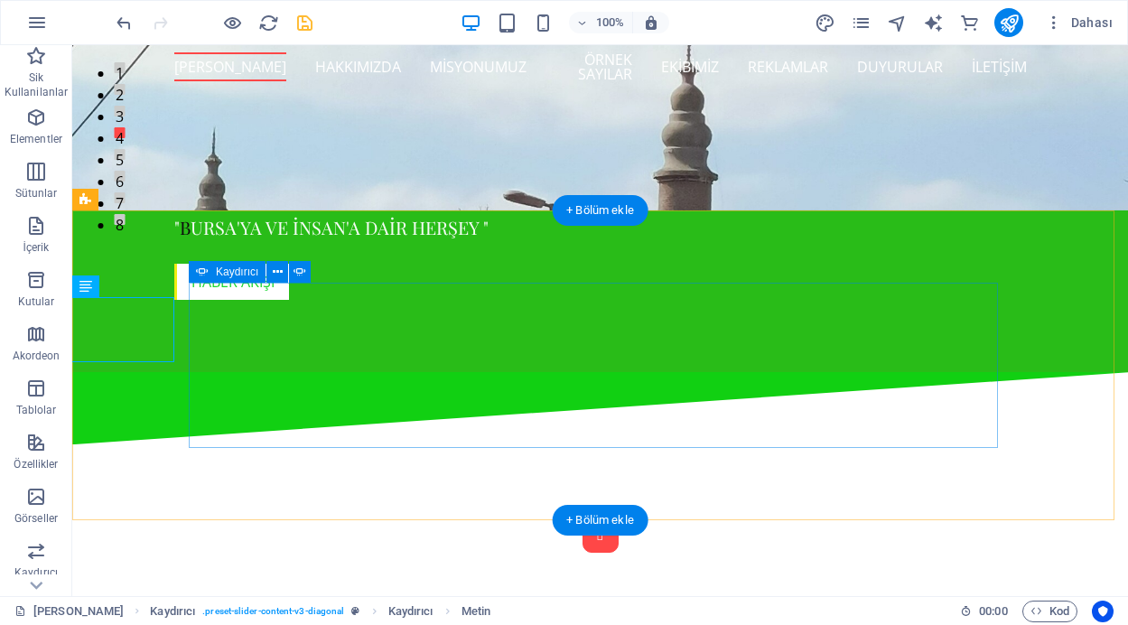
click at [582, 517] on button "Content Slider" at bounding box center [600, 535] width 36 height 36
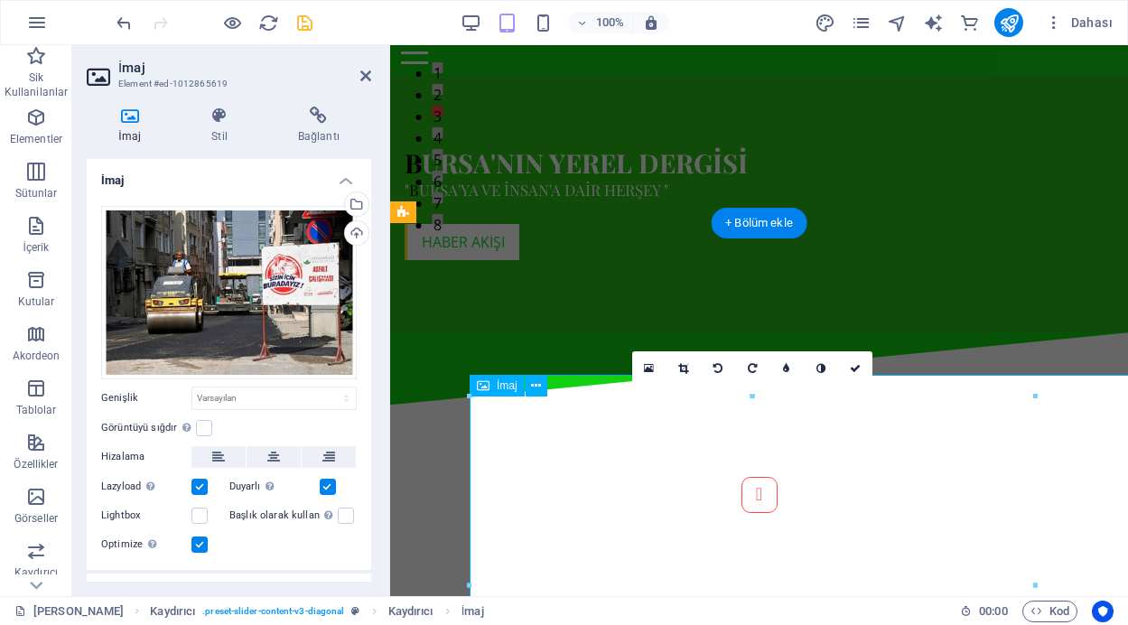
scroll to position [373, 0]
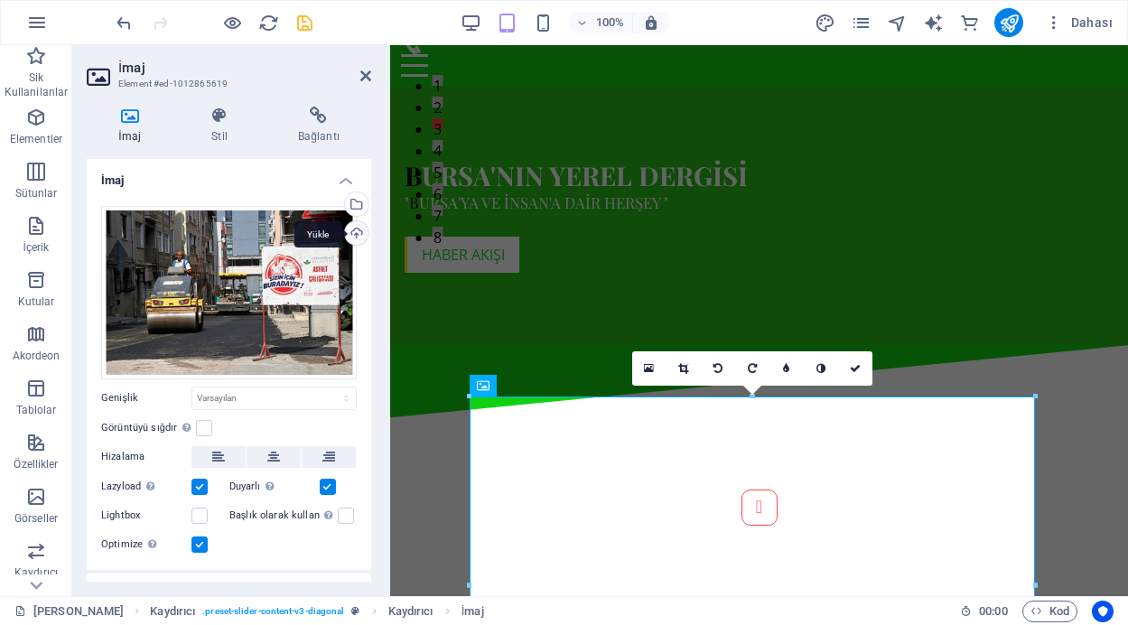
click at [353, 233] on div "Yükle" at bounding box center [354, 234] width 27 height 27
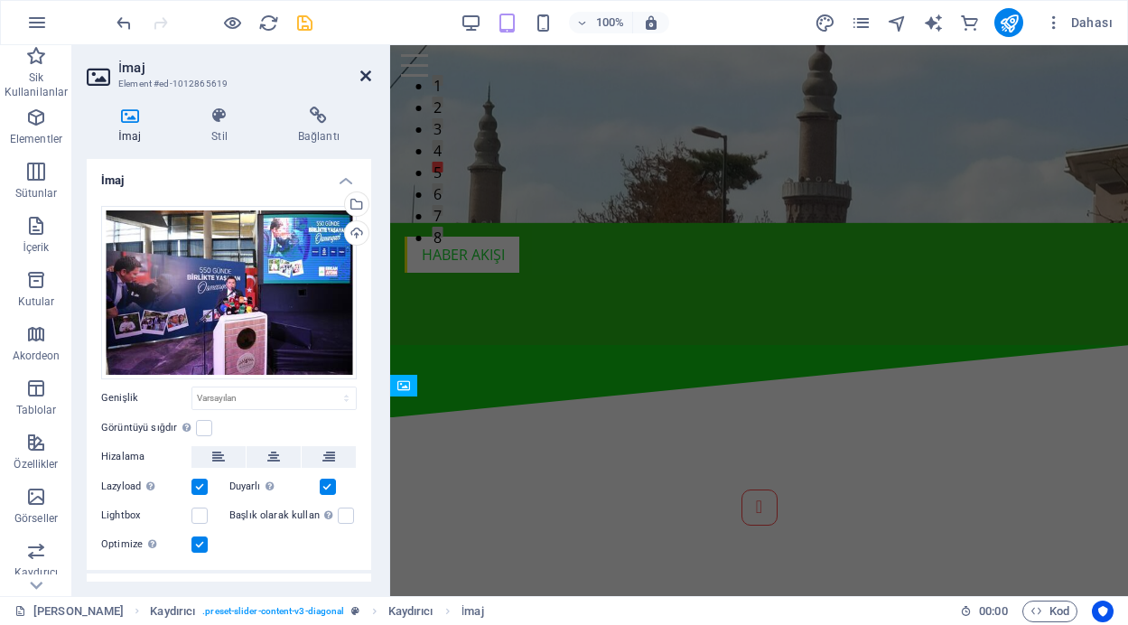
click at [363, 73] on icon at bounding box center [365, 76] width 11 height 14
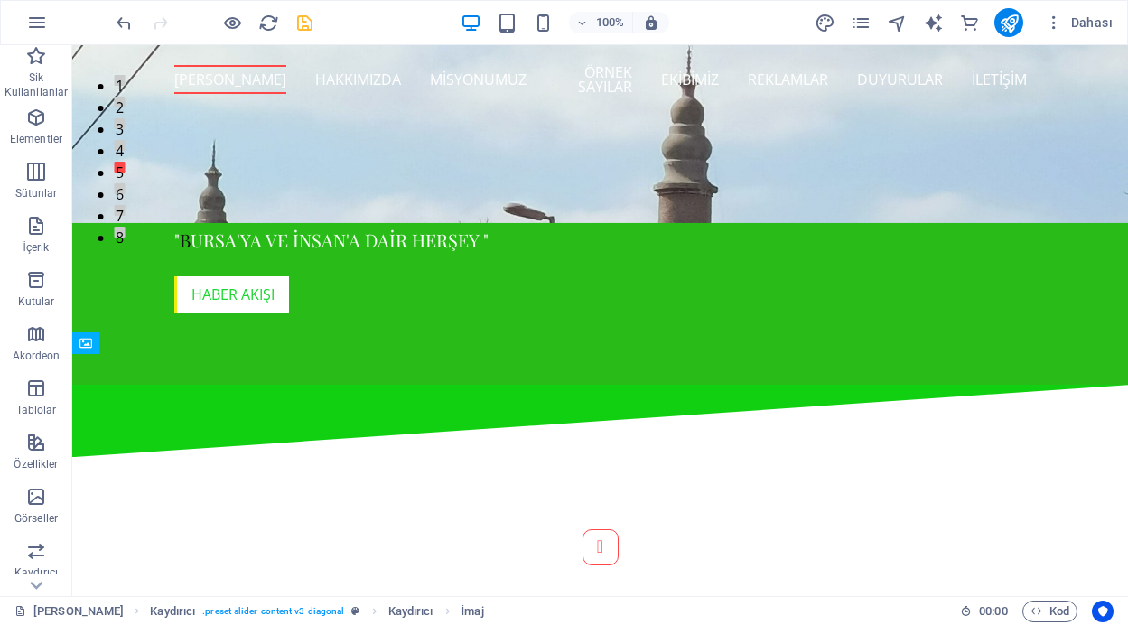
scroll to position [394, 0]
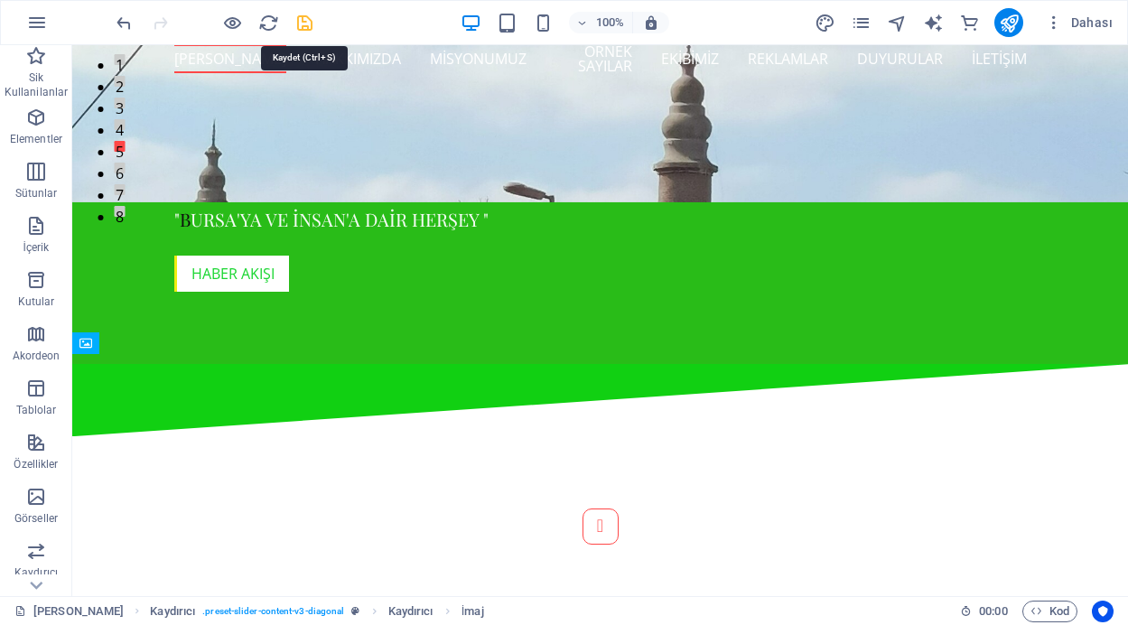
click at [303, 23] on icon "save" at bounding box center [304, 23] width 21 height 21
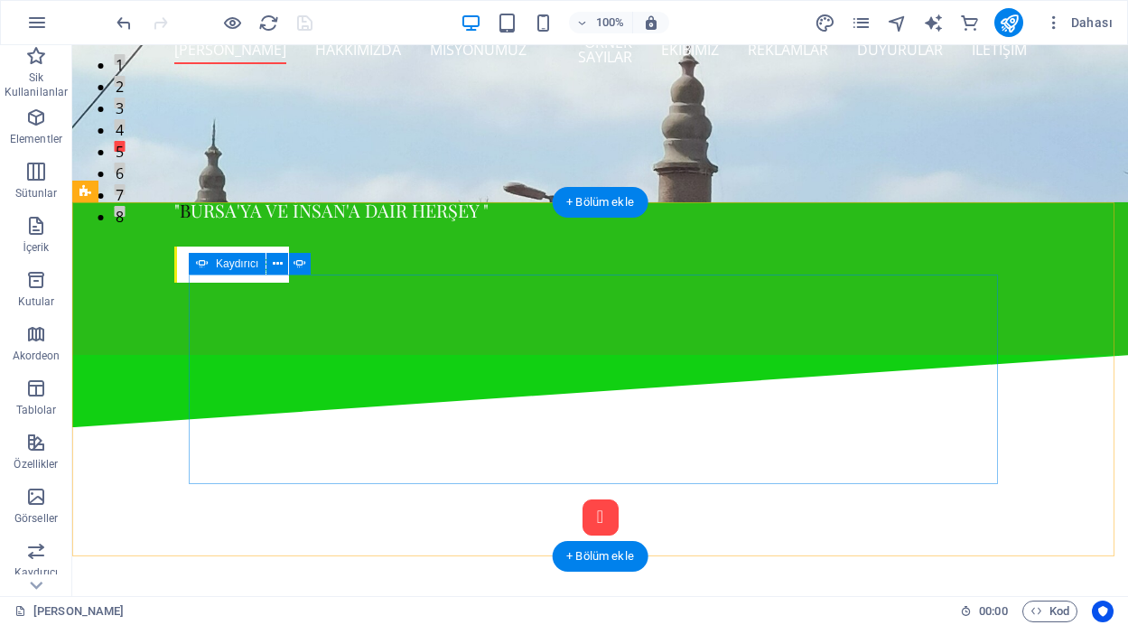
click at [582, 499] on button "Content Slider" at bounding box center [600, 517] width 36 height 36
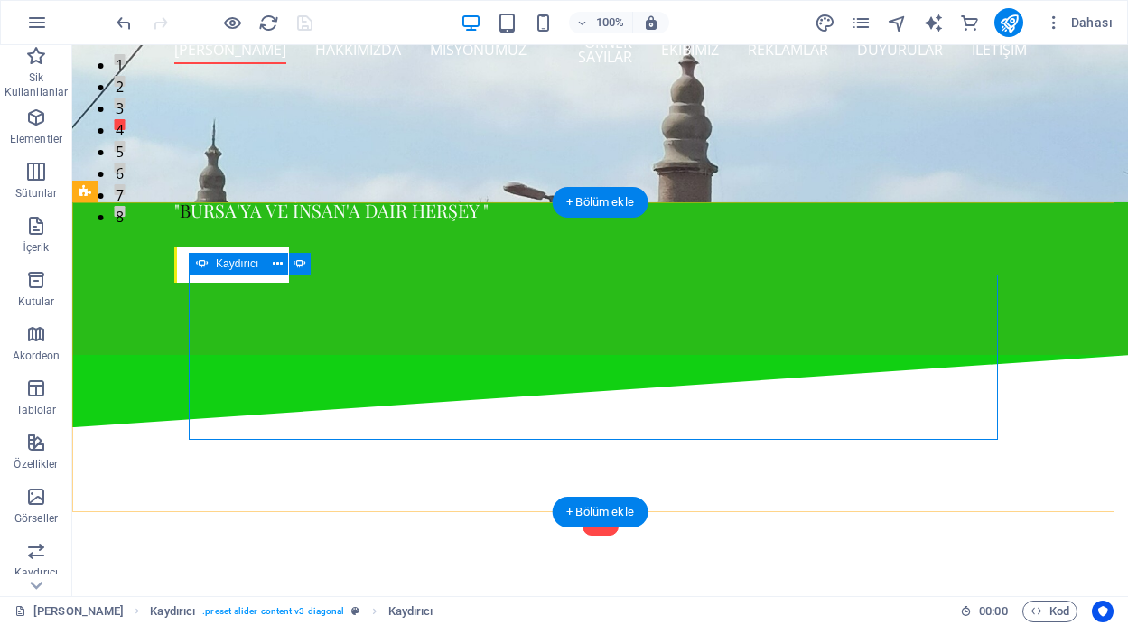
click at [582, 499] on button "Content Slider" at bounding box center [600, 517] width 36 height 36
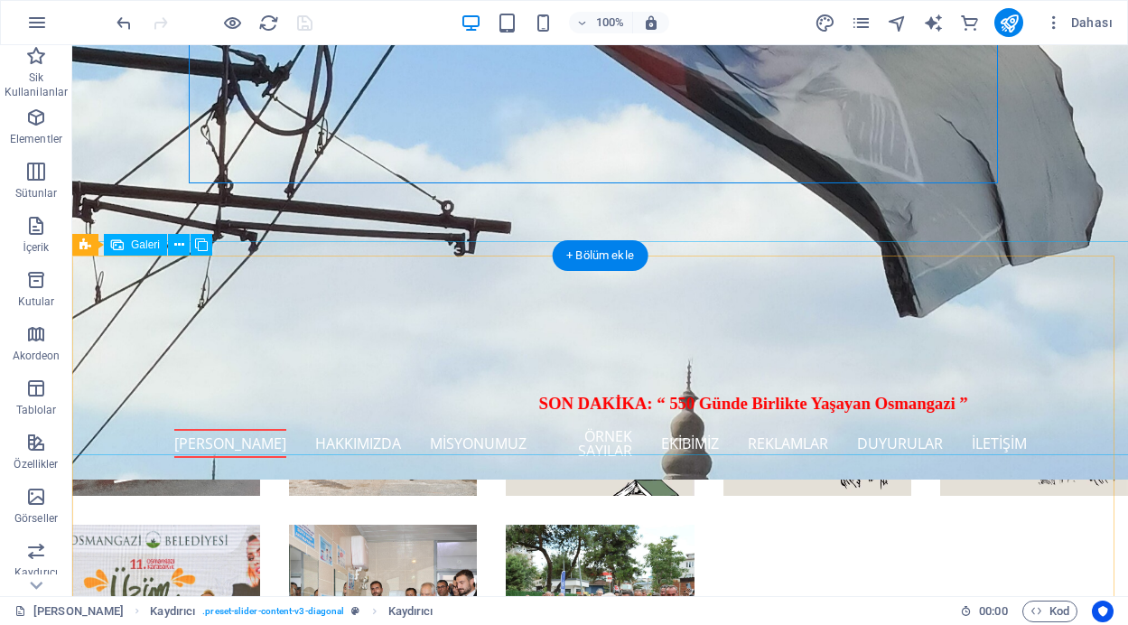
scroll to position [650, 0]
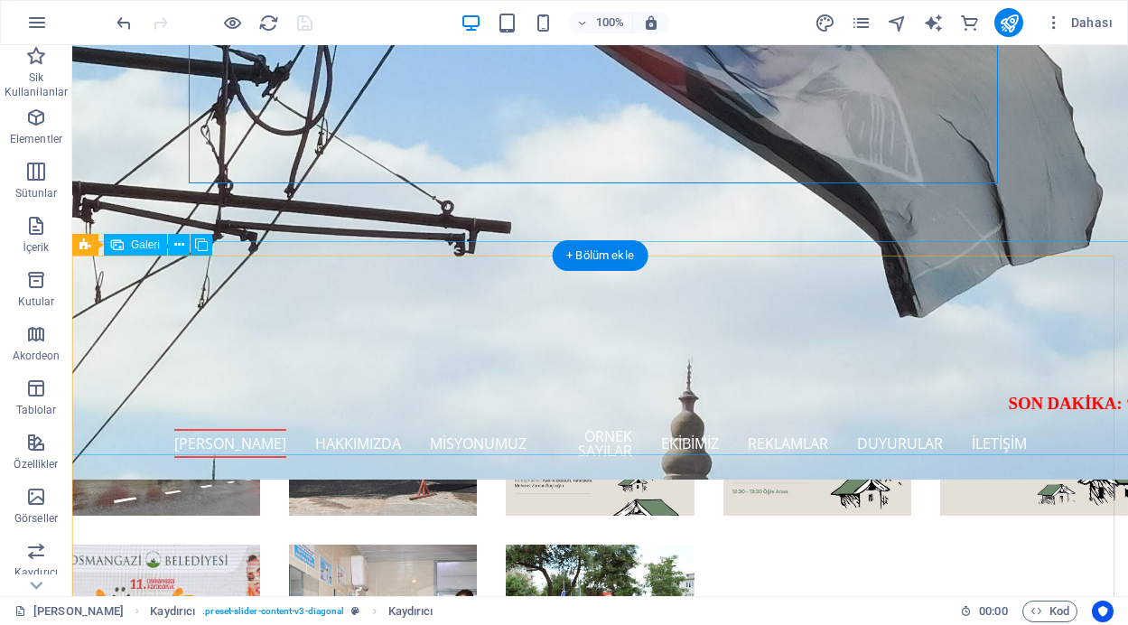
click at [354, 386] on li at bounding box center [383, 422] width 188 height 188
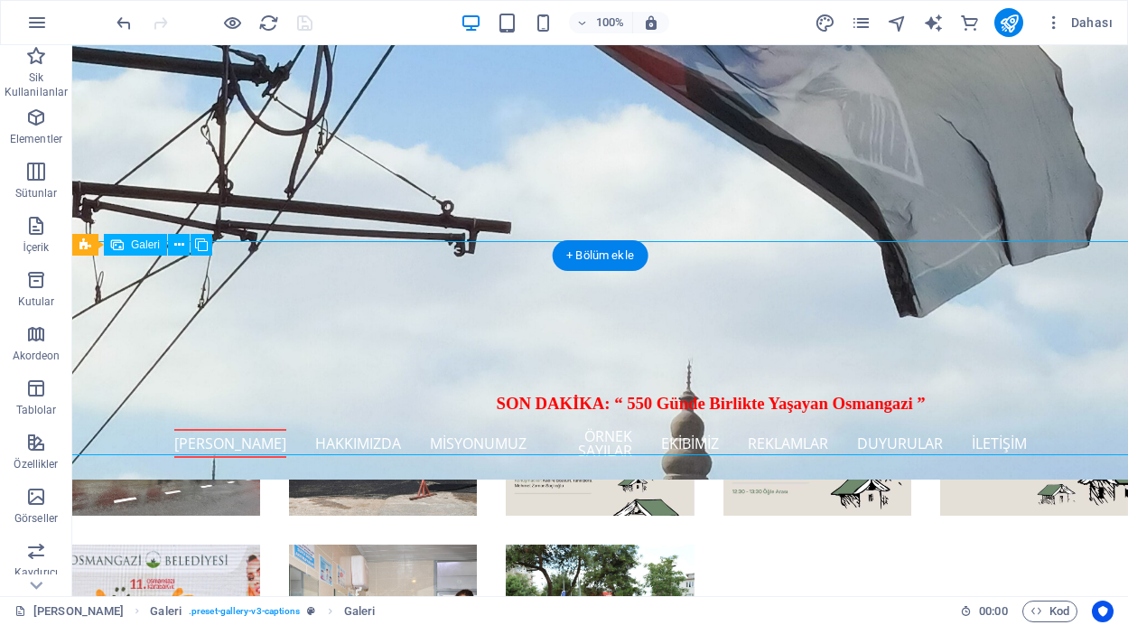
click at [354, 386] on li at bounding box center [383, 422] width 188 height 188
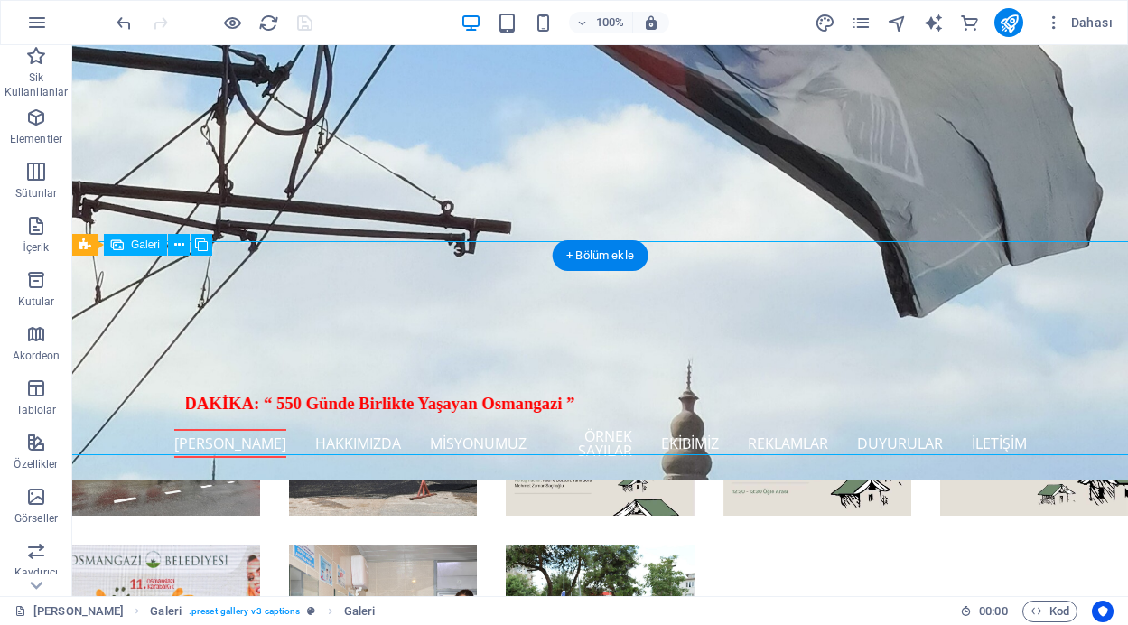
select select "4"
select select "px"
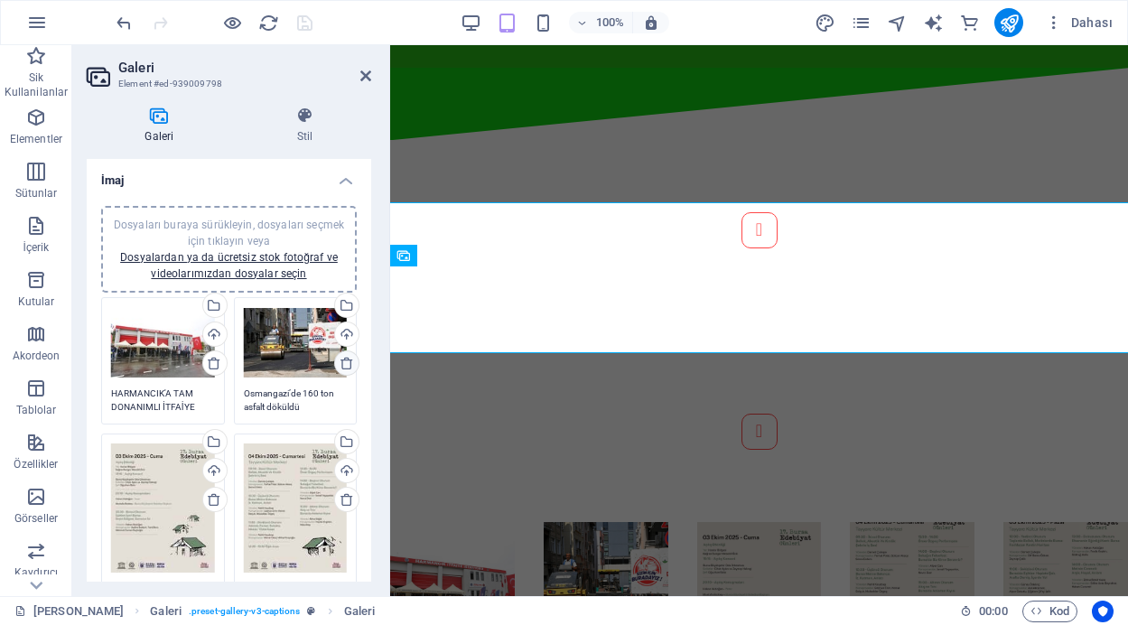
scroll to position [691, 0]
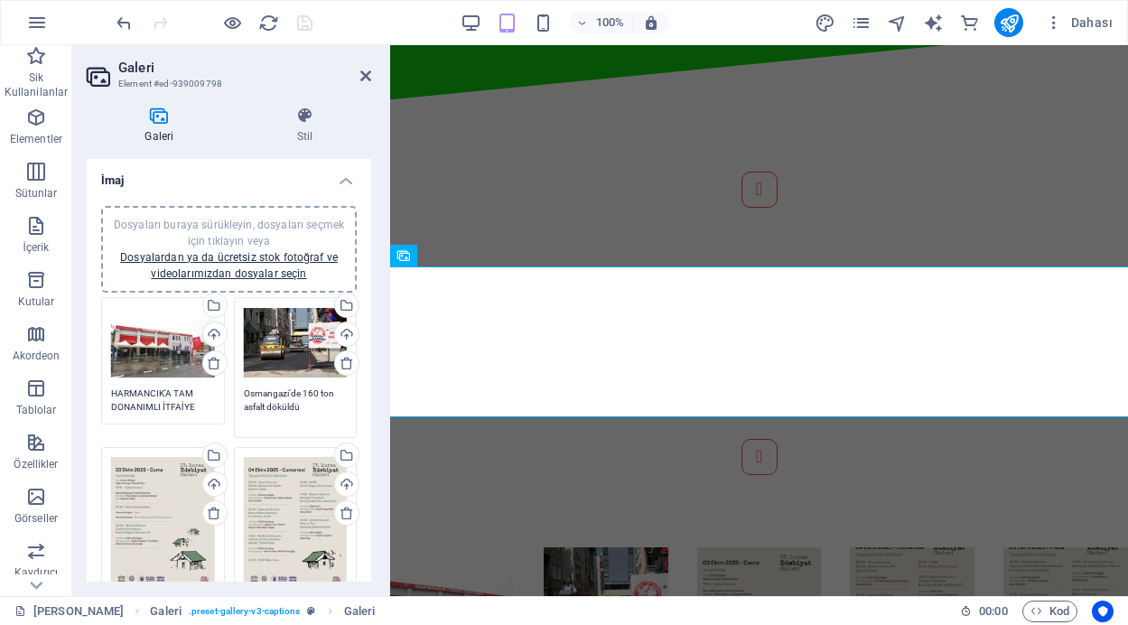
drag, startPoint x: 305, startPoint y: 408, endPoint x: 234, endPoint y: 393, distance: 73.0
click at [234, 393] on div "Dosyaları buraya sürükleyin, dosyaları seçmek için tıklayın veya Dosyalardan ya…" at bounding box center [295, 368] width 133 height 150
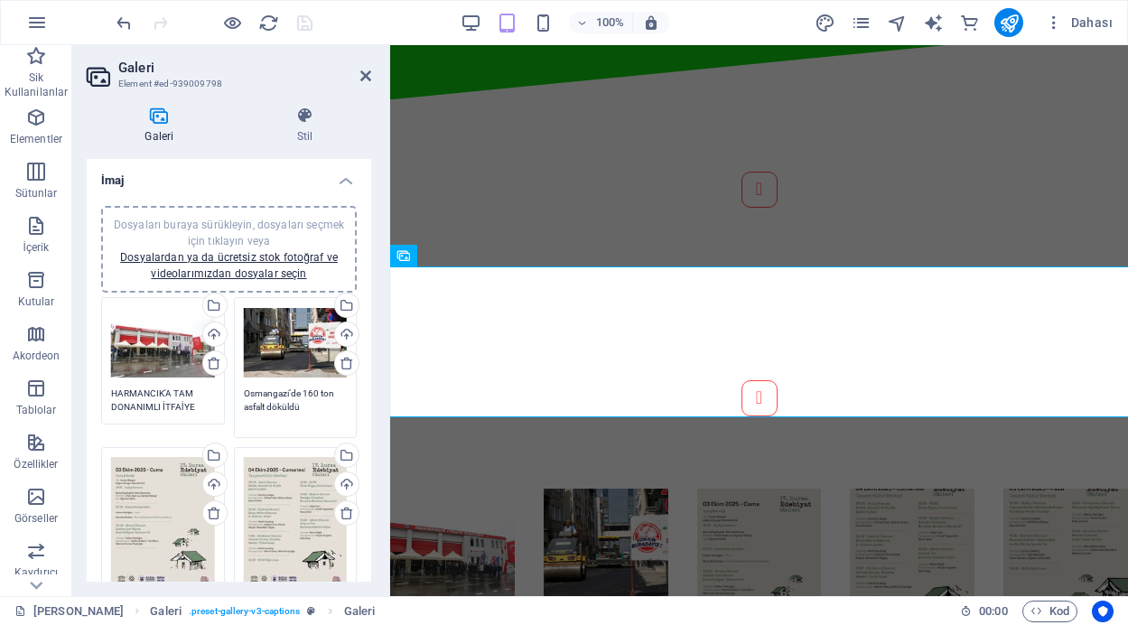
paste textarea "Belediye Başkanı [PERSON_NAME], 550 günlük görev süresi boyunca hayata geçirile…"
type textarea "Osmangazi Belediye Başkanı [PERSON_NAME], 550 günlük görev süresi boyunca hayat…"
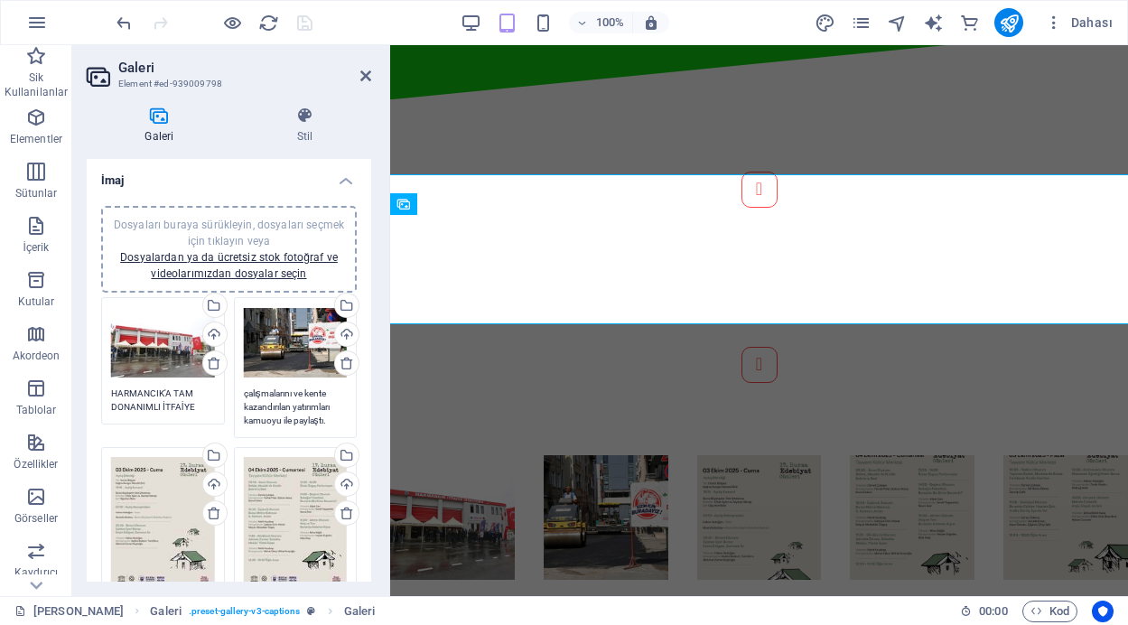
scroll to position [0, 0]
drag, startPoint x: 326, startPoint y: 421, endPoint x: 230, endPoint y: 369, distance: 108.7
click at [230, 369] on div "Dosyaları buraya sürükleyin, dosyaları seçmek için tıklayın veya Dosyalardan ya…" at bounding box center [295, 368] width 133 height 150
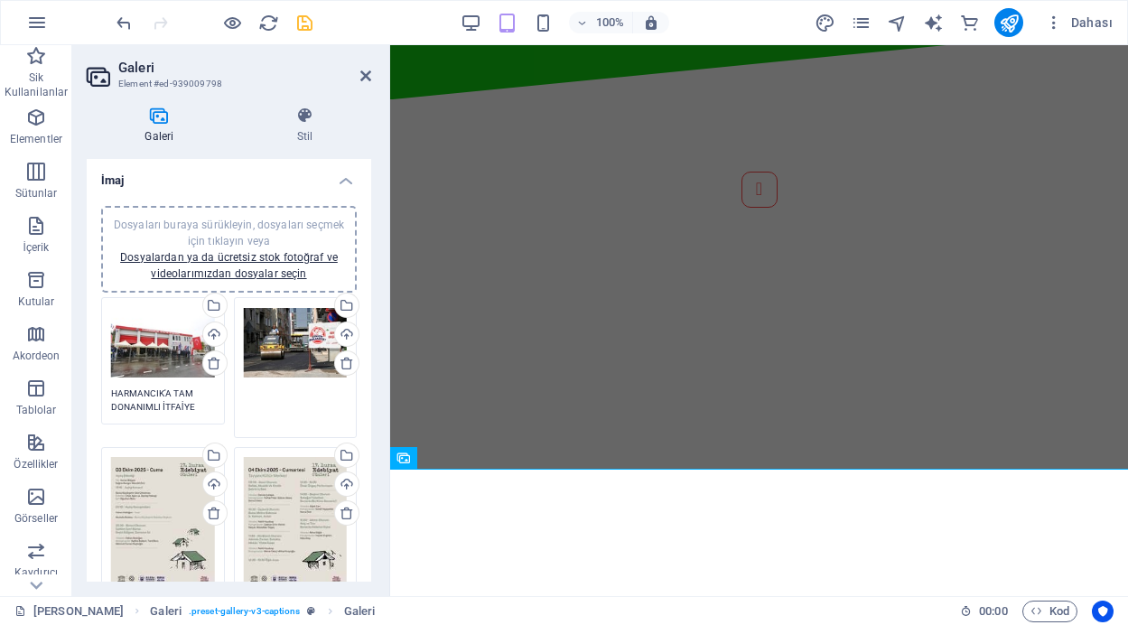
paste textarea "- “550 Günde Birlikte Yaşayan Osmangazi”"
click at [254, 392] on textarea "- “550 Günde Birlikte Yaşayan Osmangazi”" at bounding box center [296, 406] width 104 height 41
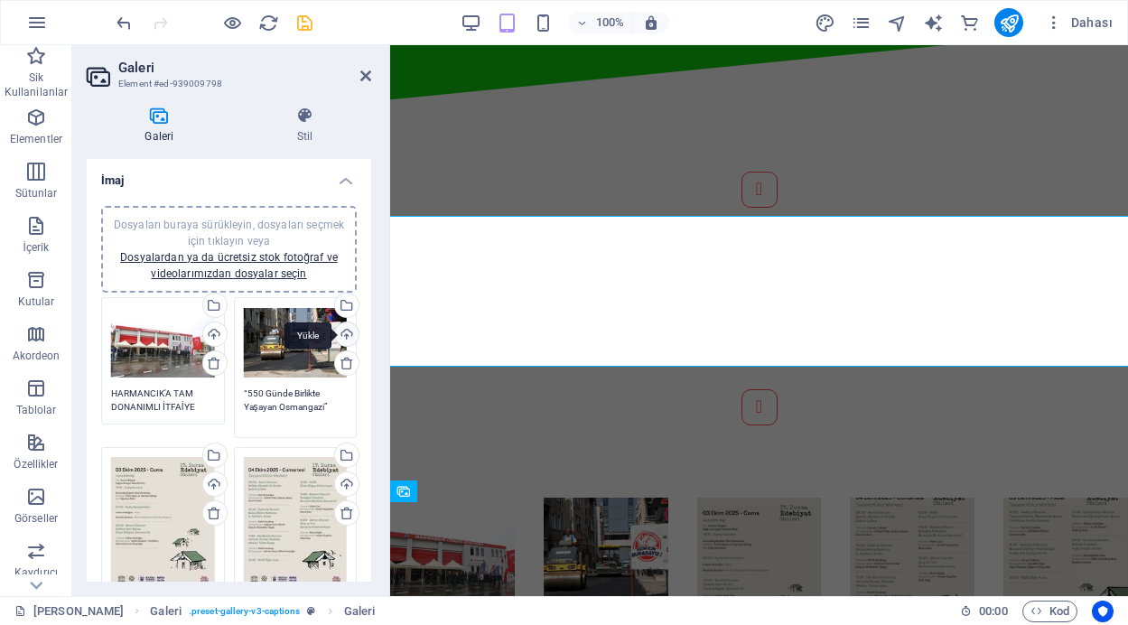
click at [342, 332] on div "Yükle" at bounding box center [344, 335] width 27 height 27
type textarea "“550 Günde Birlikte Yaşayan Osmangazi”"
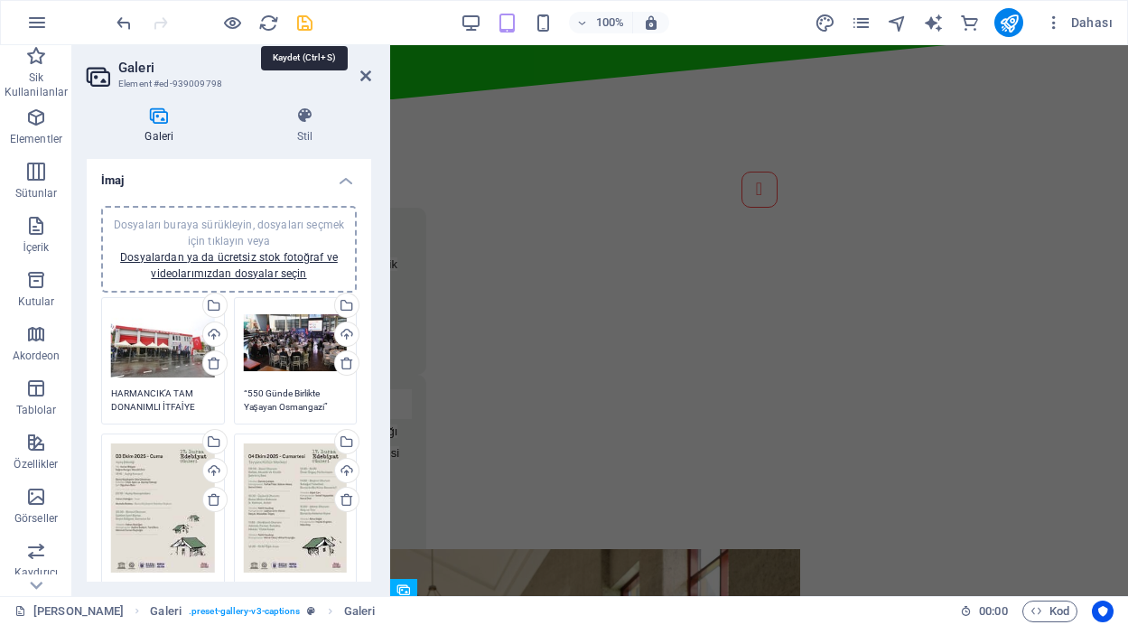
click at [302, 18] on icon "save" at bounding box center [304, 23] width 21 height 21
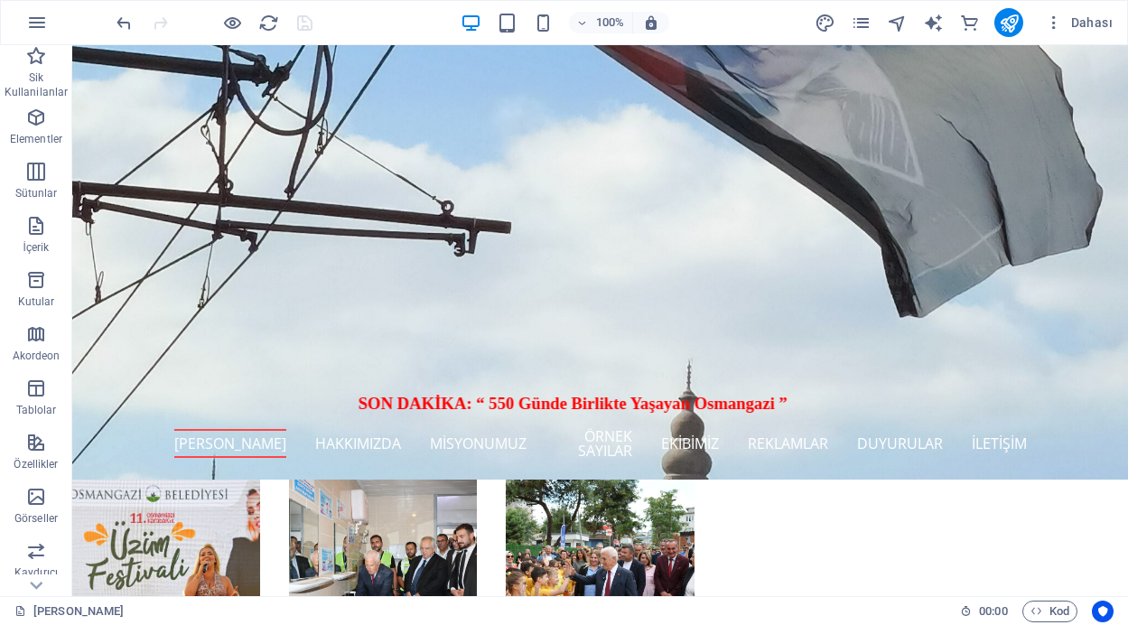
scroll to position [619, 0]
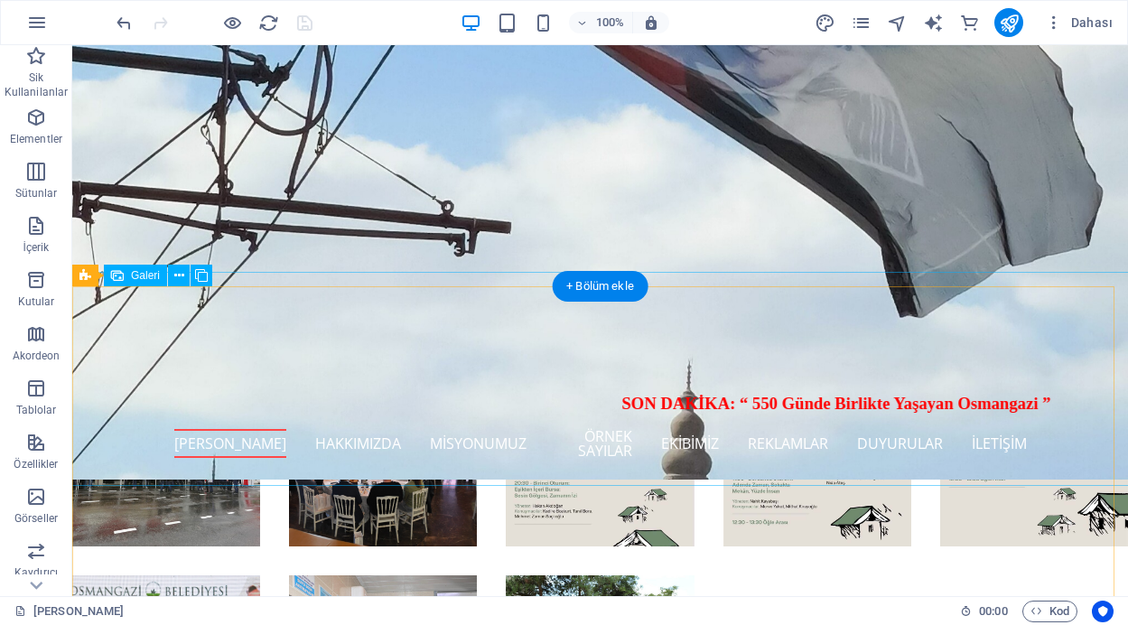
click at [347, 406] on li at bounding box center [383, 453] width 188 height 188
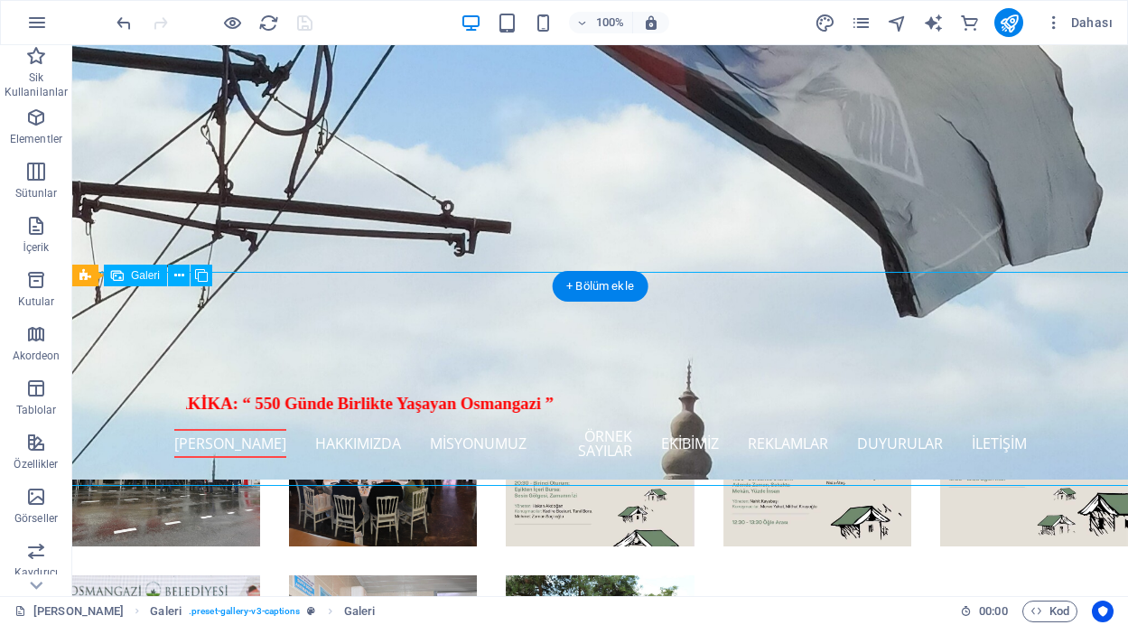
select select "4"
select select "px"
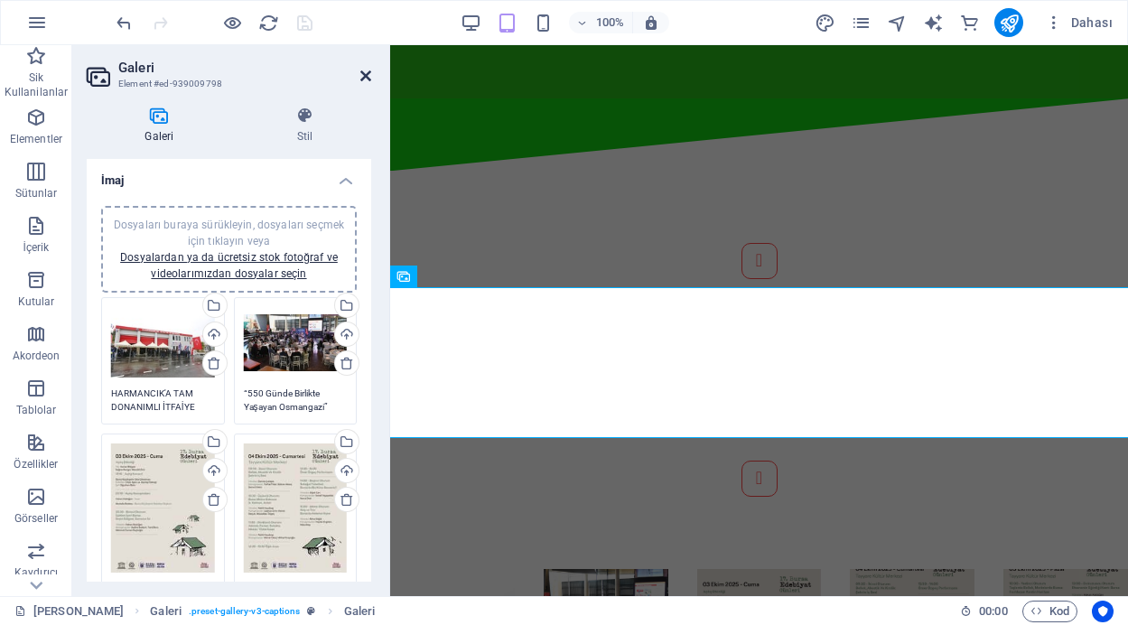
click at [365, 77] on icon at bounding box center [365, 76] width 11 height 14
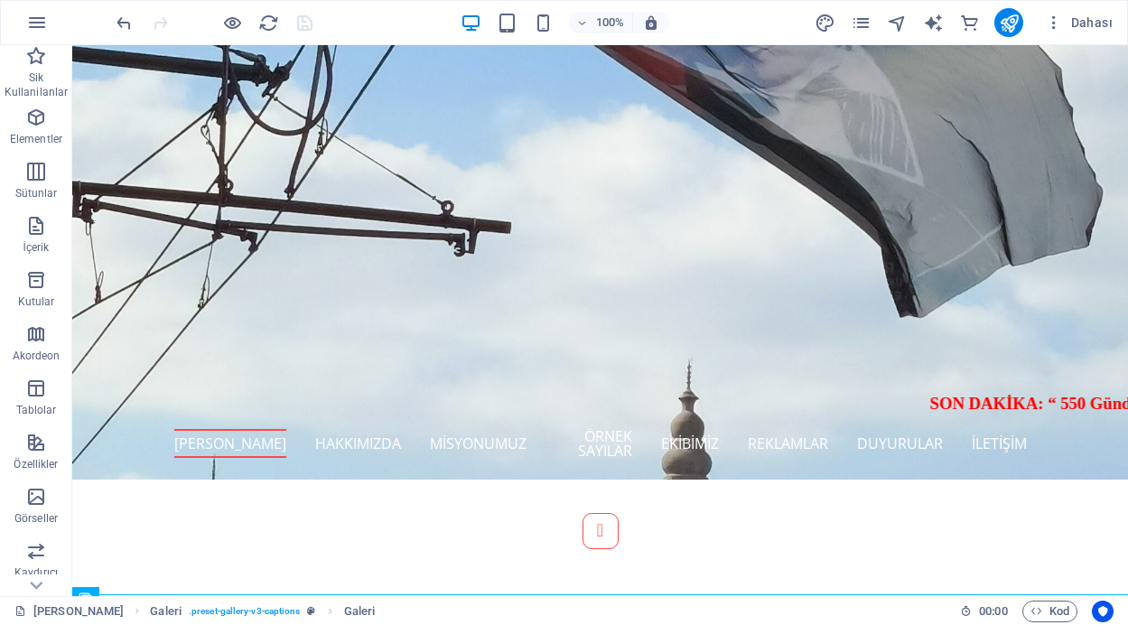
scroll to position [260, 0]
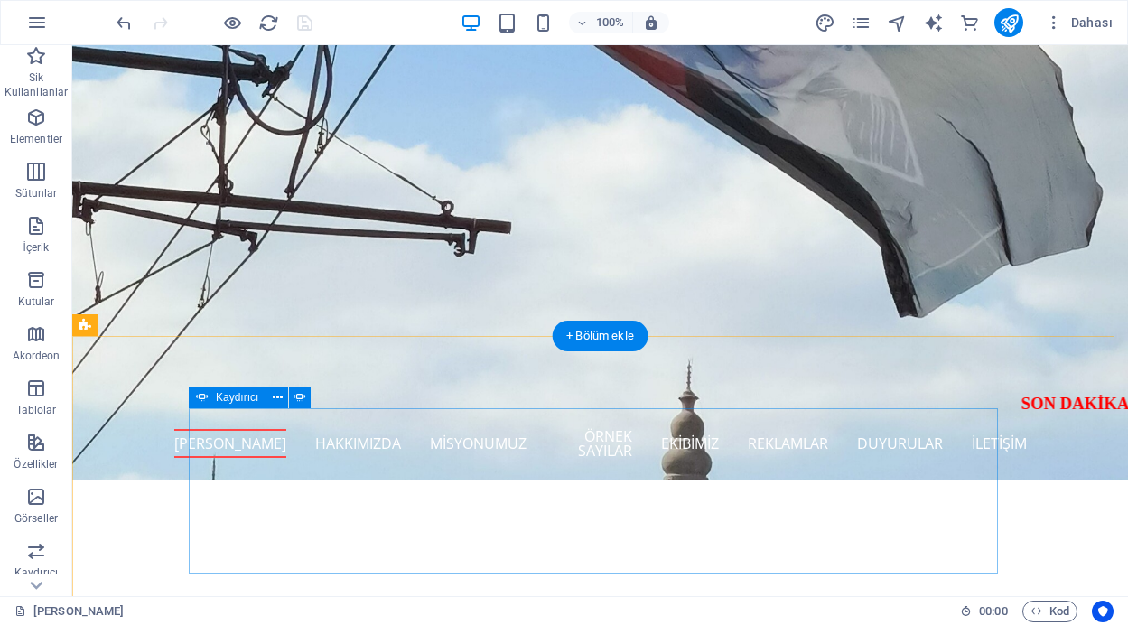
click at [344, 414] on div "Dünyanın En Büyük Atatürk İmzası Yenilendi Gemlik Belediyesi, Gemlik Kent Konse…" at bounding box center [600, 526] width 809 height 237
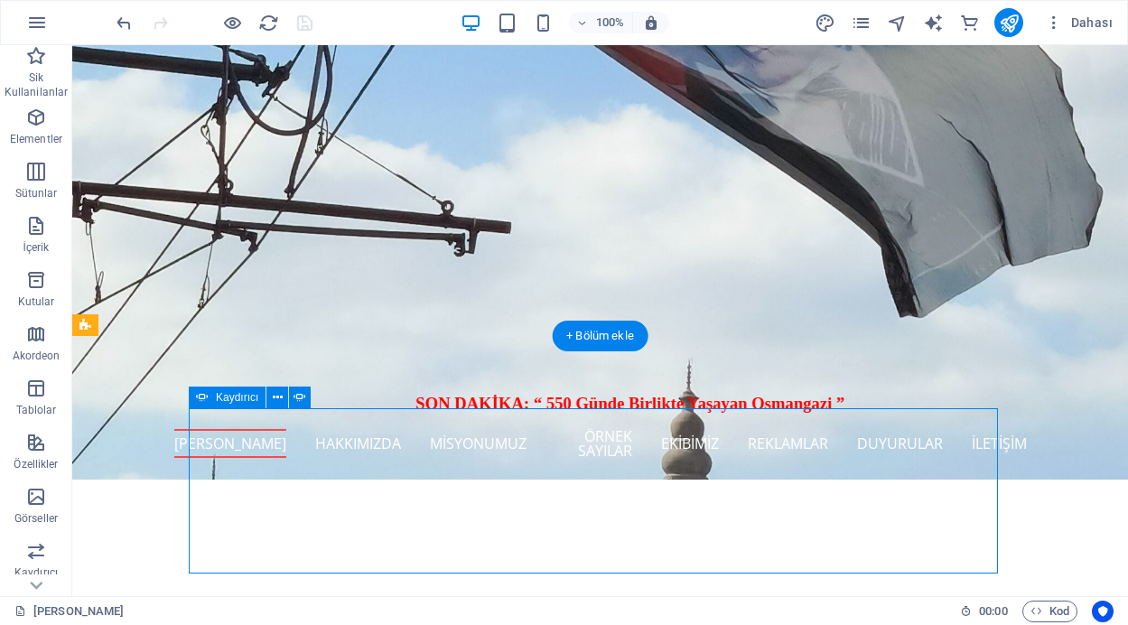
click at [344, 414] on div "Dünyanın En Büyük Atatürk İmzası Yenilendi Gemlik Belediyesi, Gemlik Kent Konse…" at bounding box center [600, 526] width 809 height 237
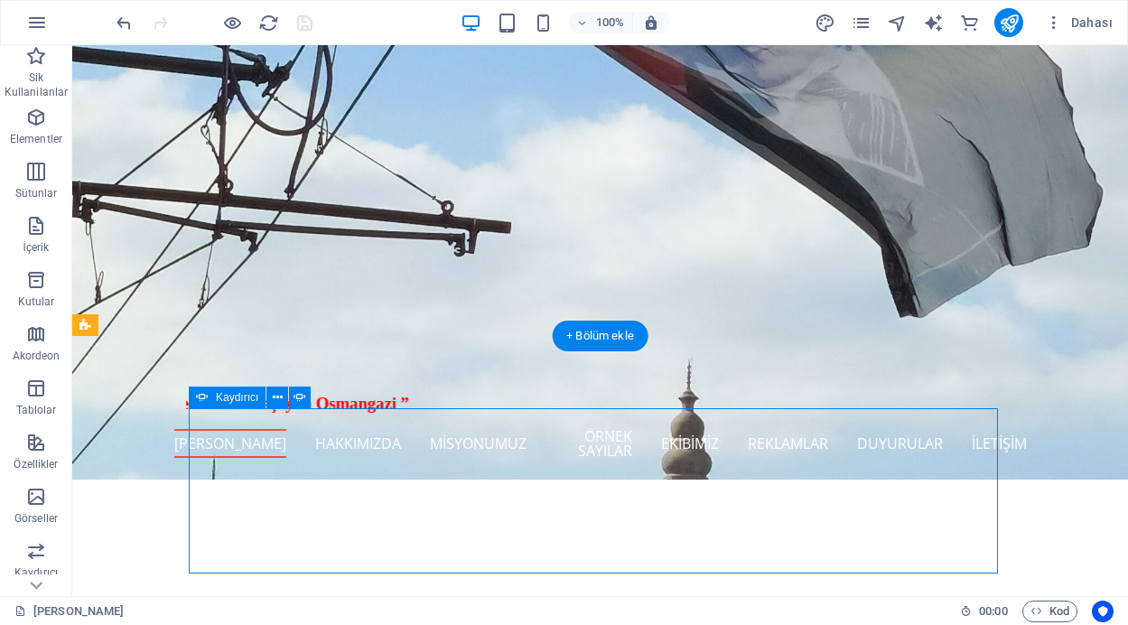
select select "ms"
select select "s"
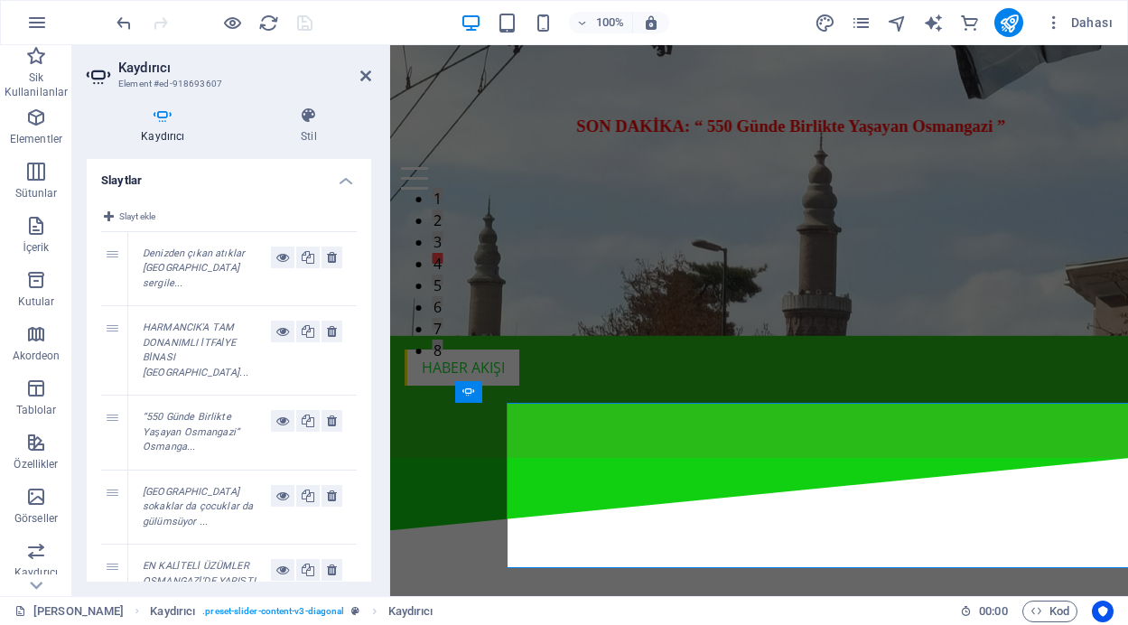
scroll to position [265, 0]
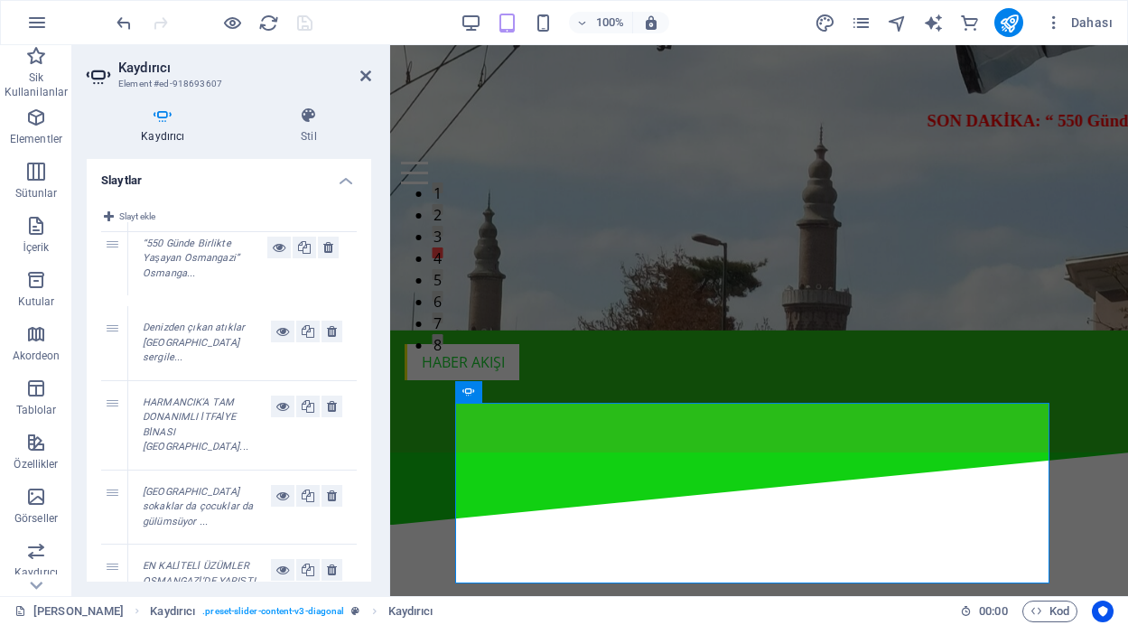
drag, startPoint x: 107, startPoint y: 414, endPoint x: 108, endPoint y: 255, distance: 158.9
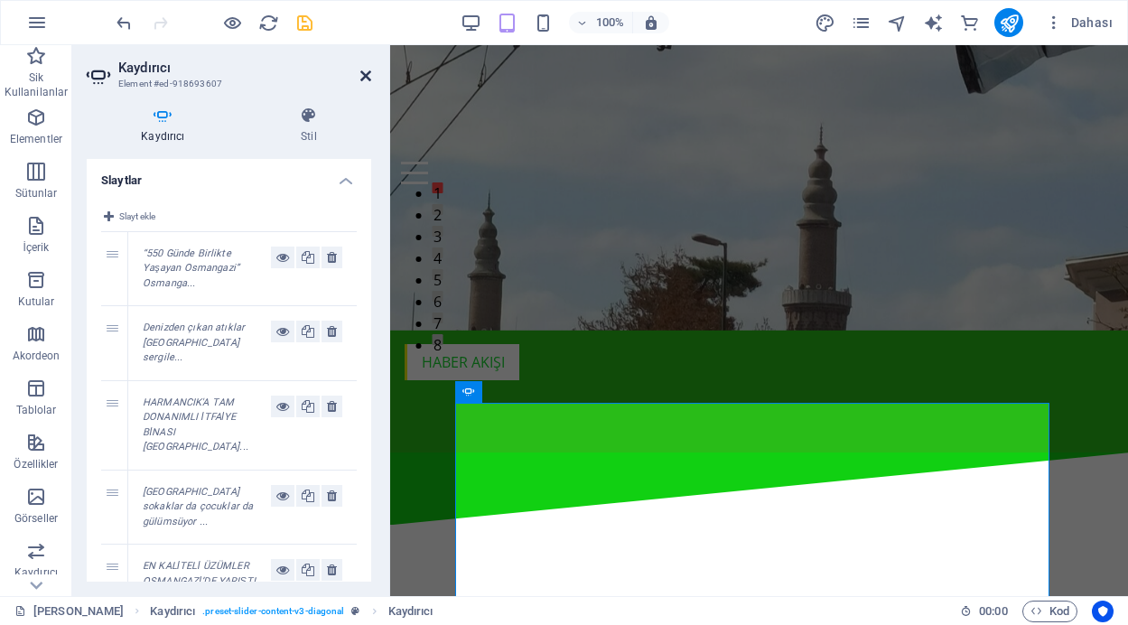
click at [362, 72] on icon at bounding box center [365, 76] width 11 height 14
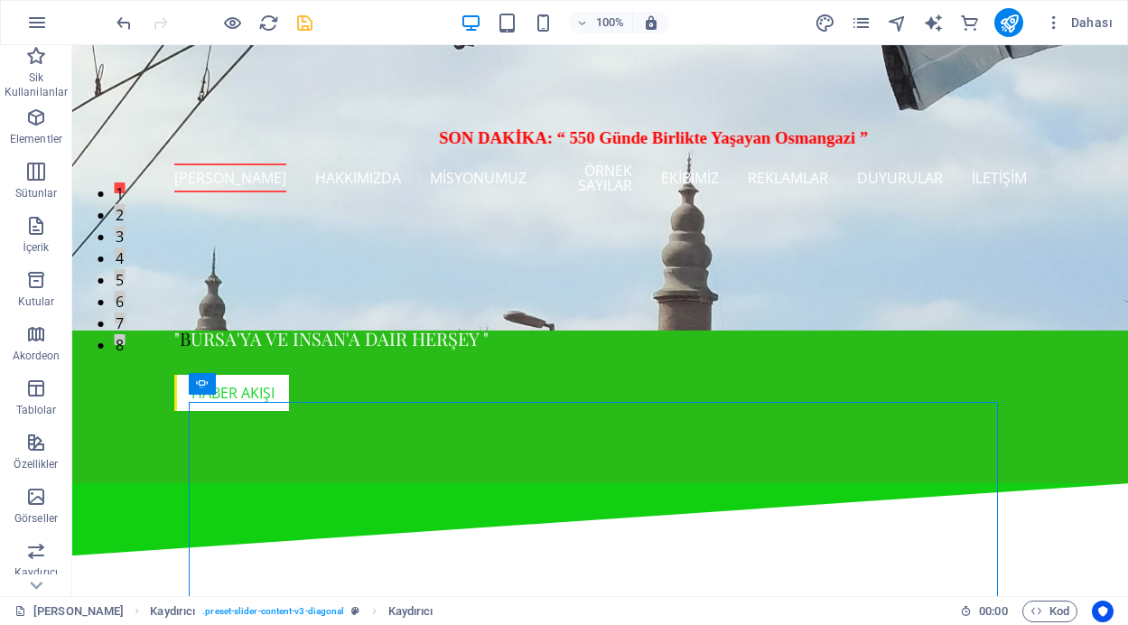
scroll to position [274, 0]
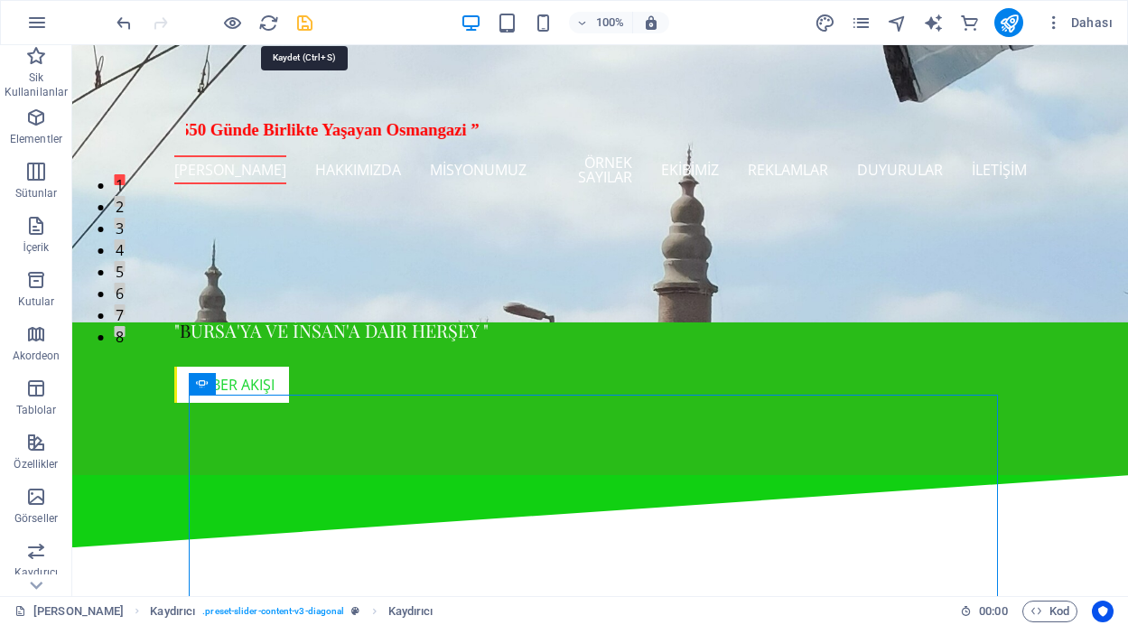
click at [302, 20] on icon "save" at bounding box center [304, 23] width 21 height 21
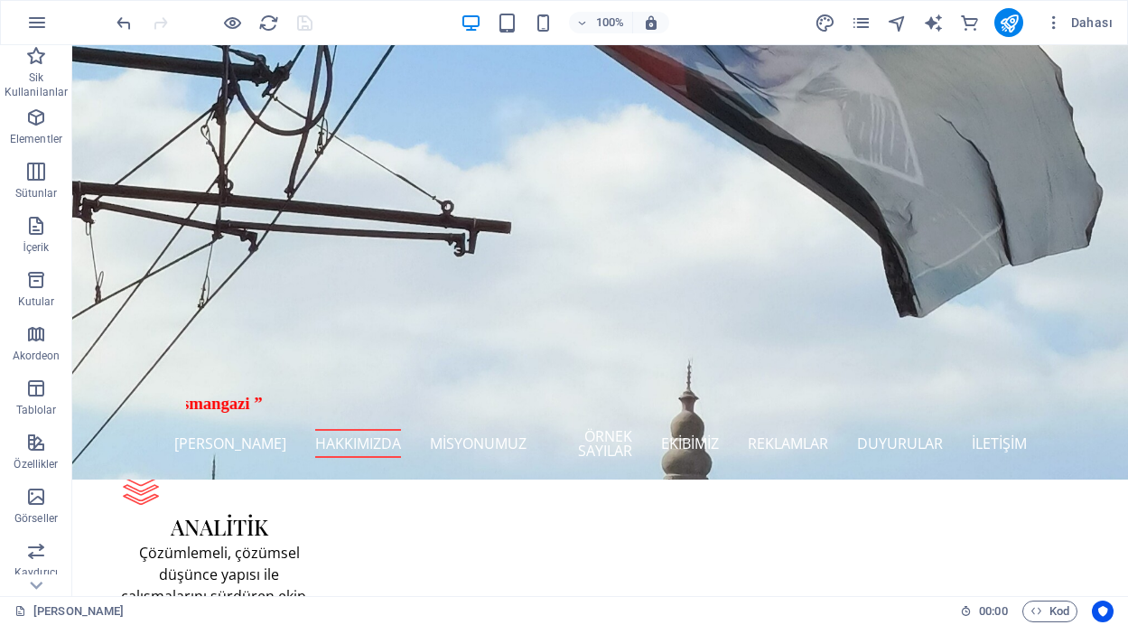
scroll to position [0, 0]
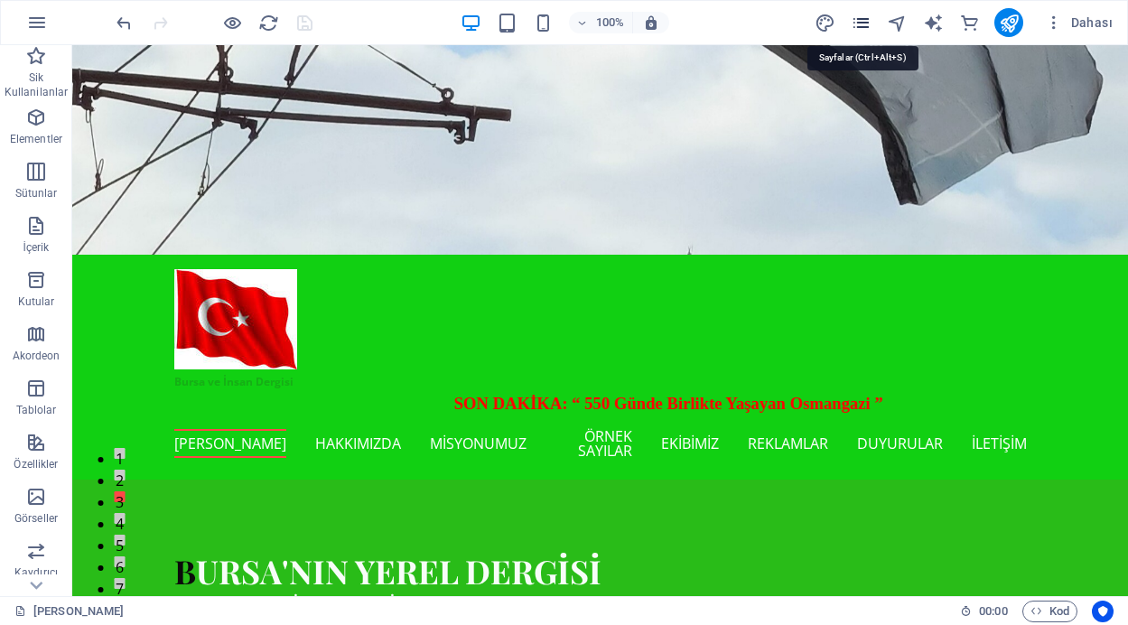
click at [862, 23] on icon "pages" at bounding box center [861, 23] width 21 height 21
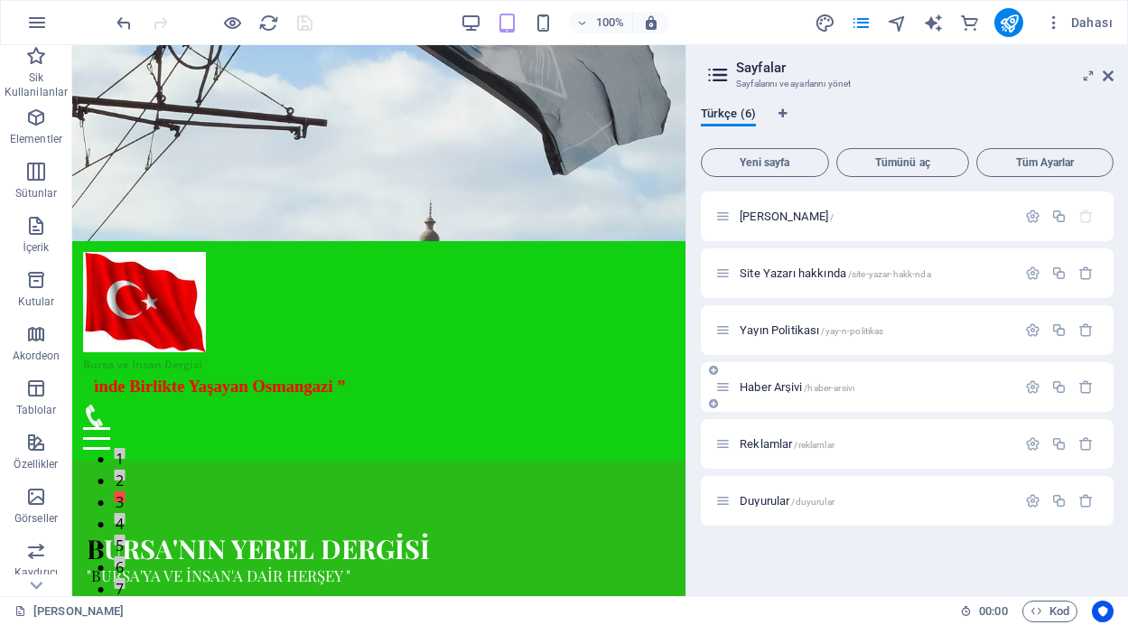
click at [769, 388] on span "Haber Arşivi /haber-arsivi" at bounding box center [797, 387] width 115 height 14
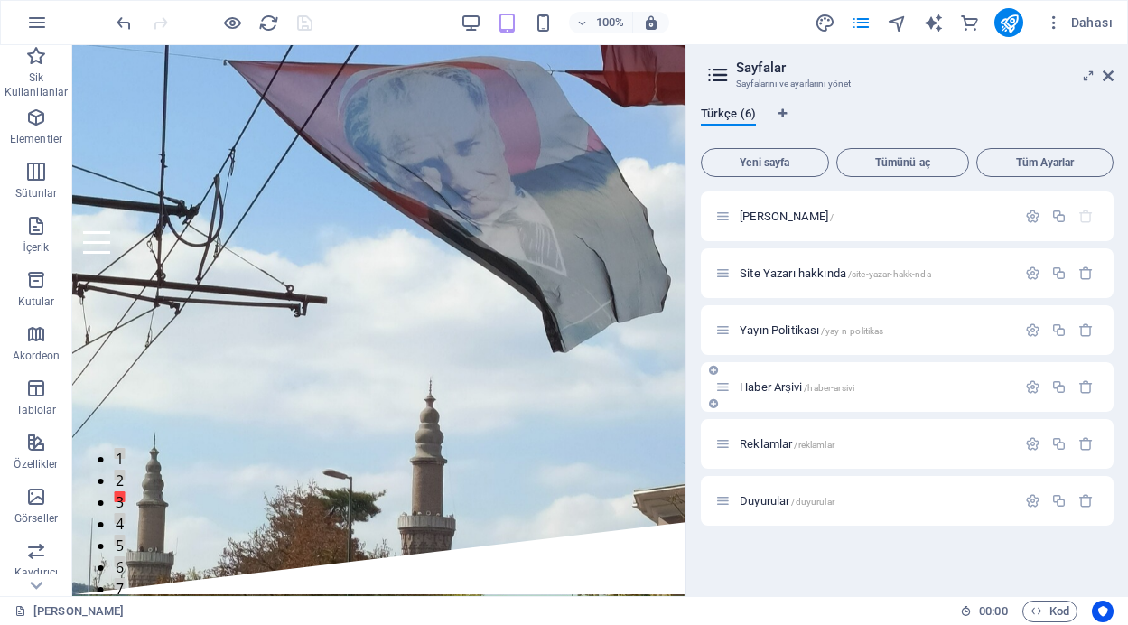
click at [769, 388] on div "Haber Arşivi /haber-arsivi" at bounding box center [907, 387] width 413 height 50
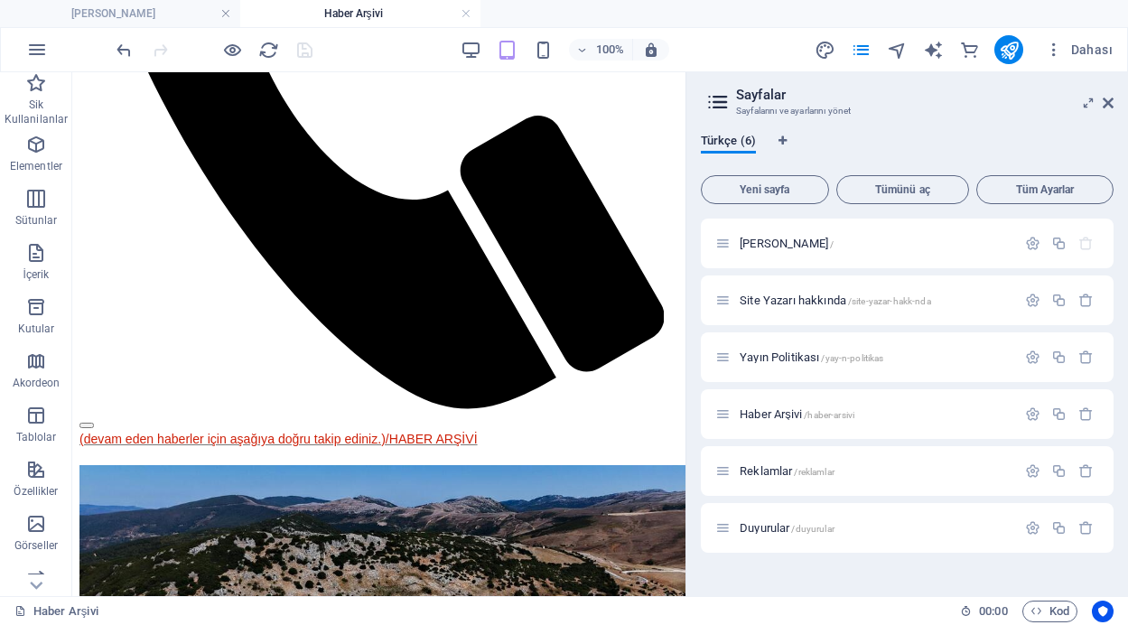
scroll to position [684, 0]
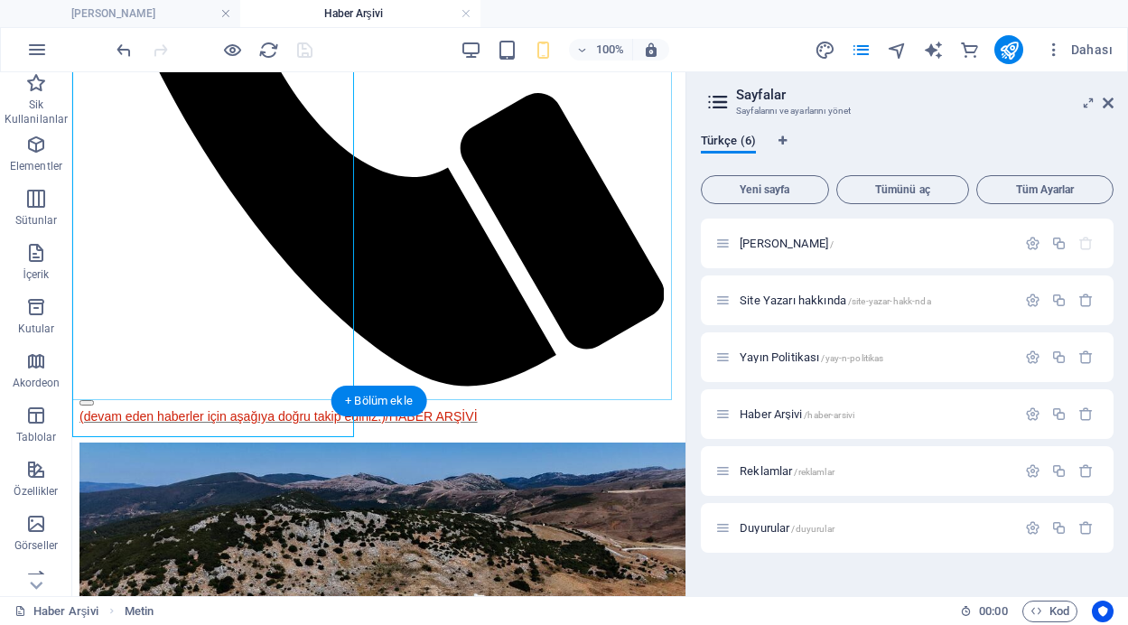
scroll to position [925, 0]
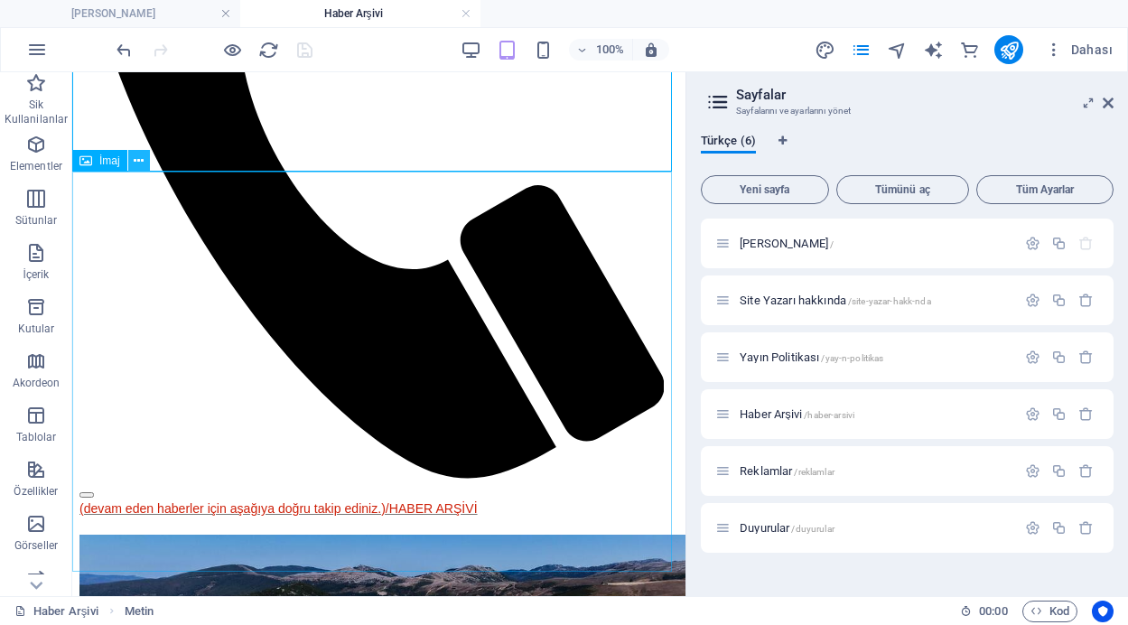
click at [140, 162] on icon at bounding box center [139, 161] width 10 height 19
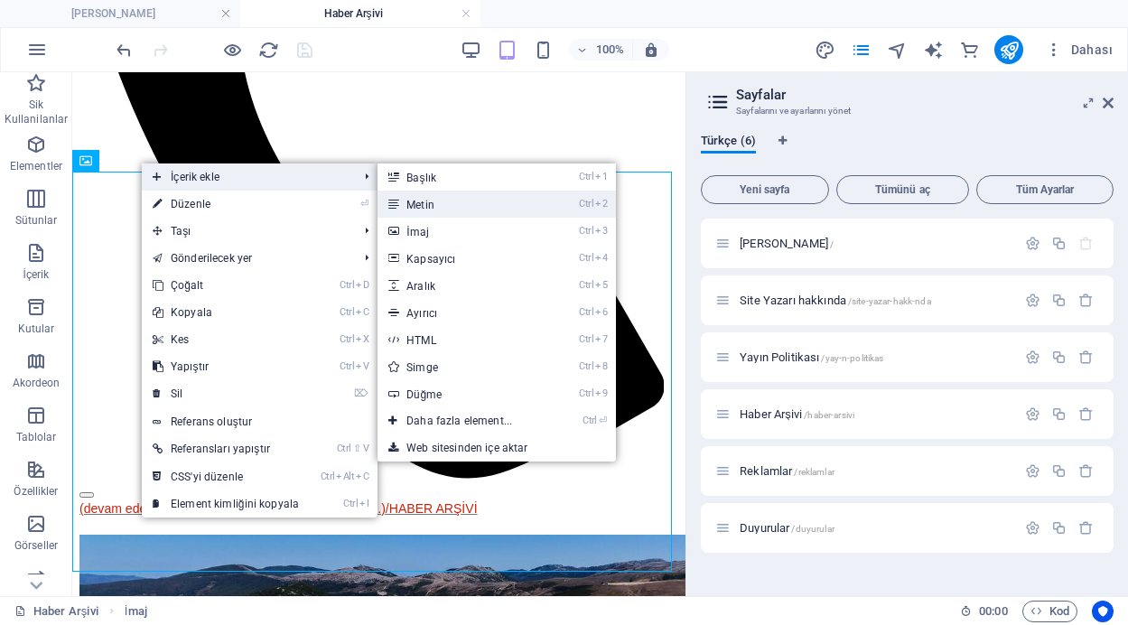
click at [414, 204] on link "Ctrl 2 Metin" at bounding box center [462, 204] width 171 height 27
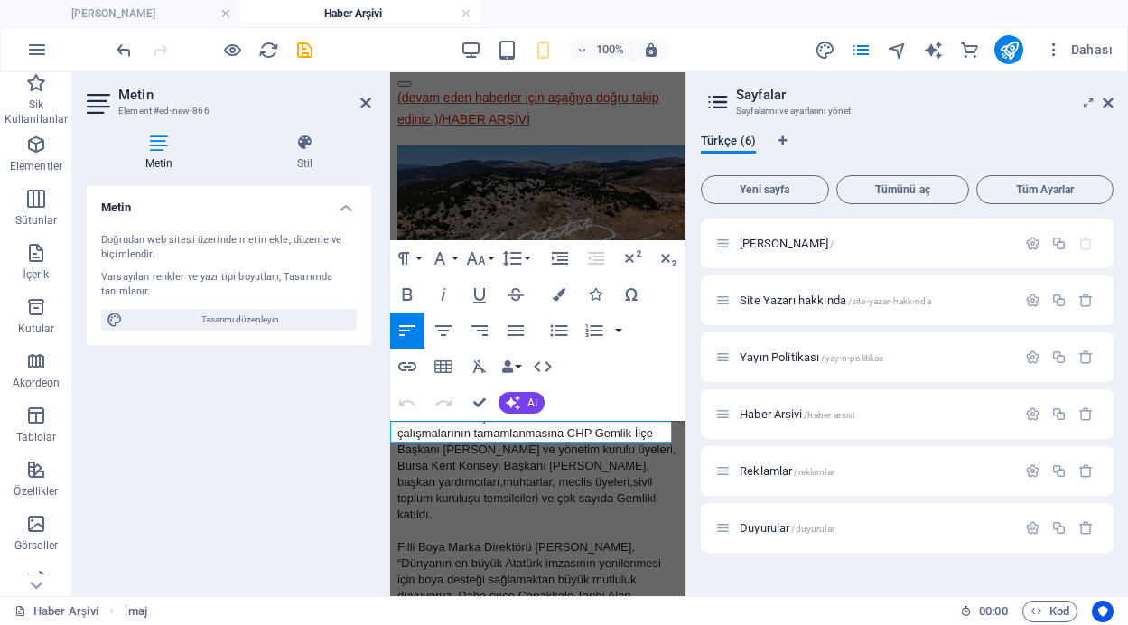
scroll to position [1129, 0]
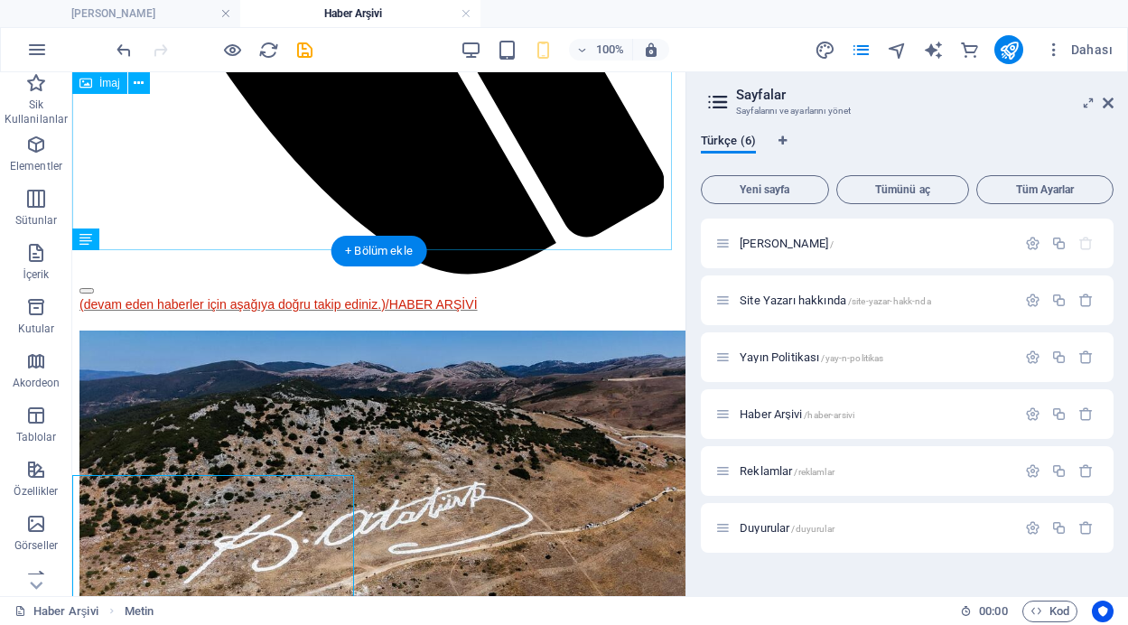
scroll to position [1075, 0]
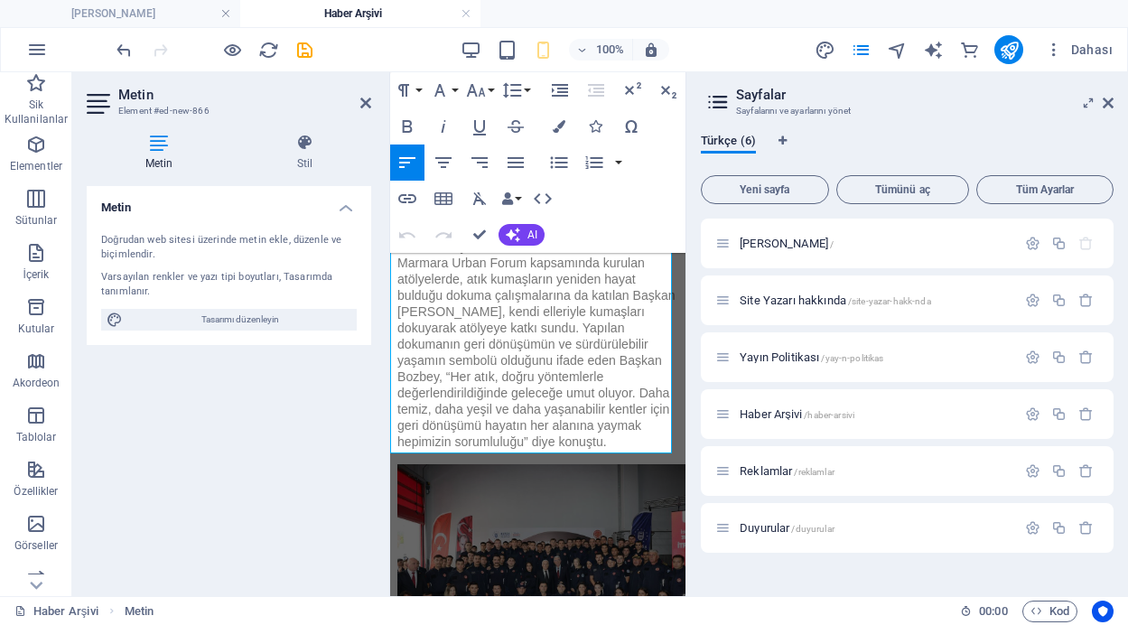
scroll to position [8715, 0]
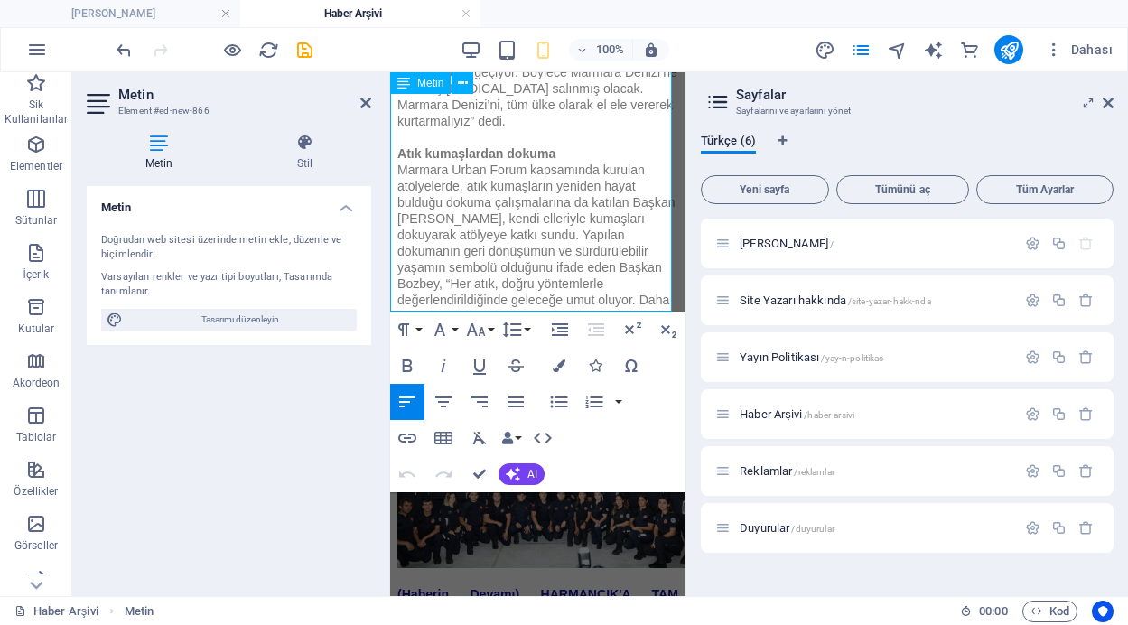
drag, startPoint x: 393, startPoint y: 263, endPoint x: 570, endPoint y: 305, distance: 182.0
click at [521, 397] on icon "button" at bounding box center [515, 401] width 16 height 11
click at [489, 328] on button "Font Size" at bounding box center [479, 330] width 34 height 36
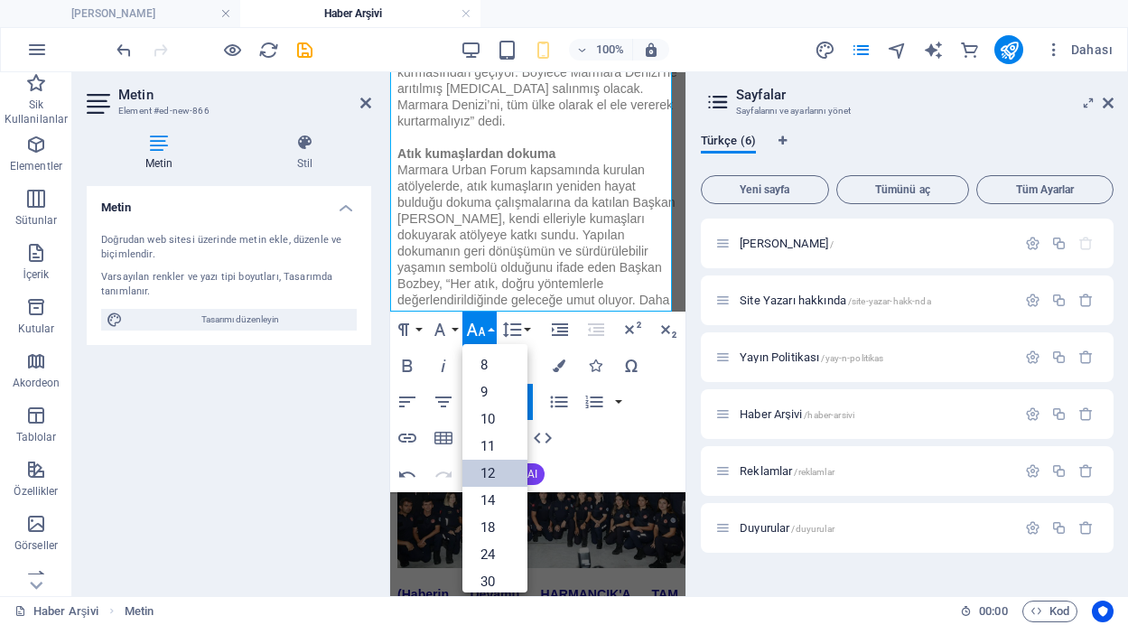
click at [492, 463] on link "12" at bounding box center [494, 473] width 65 height 27
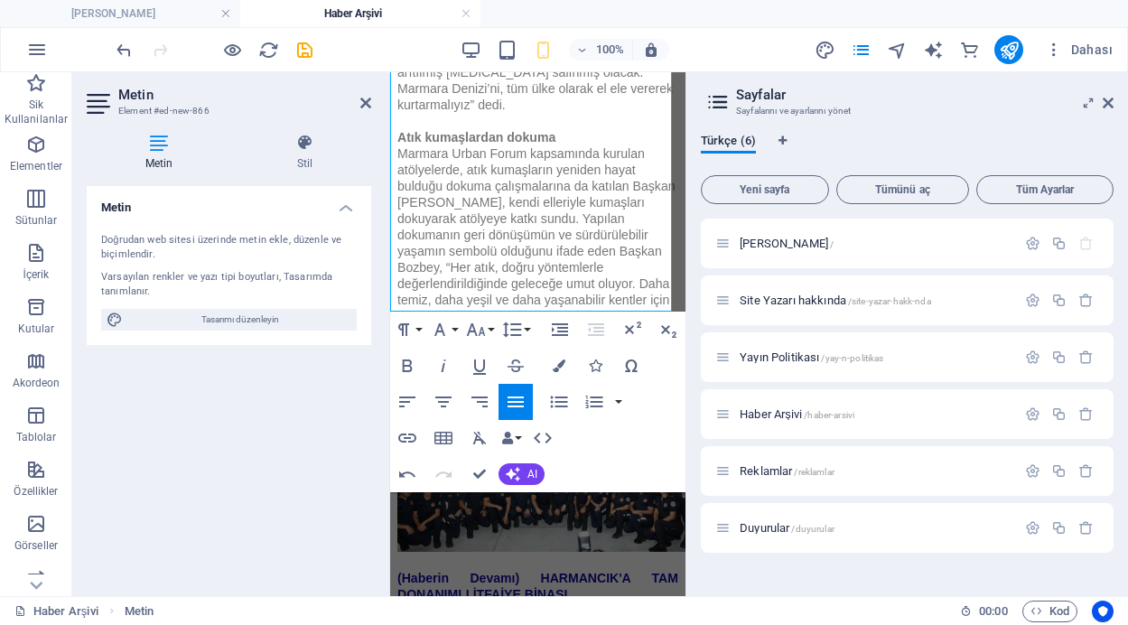
scroll to position [8693, 0]
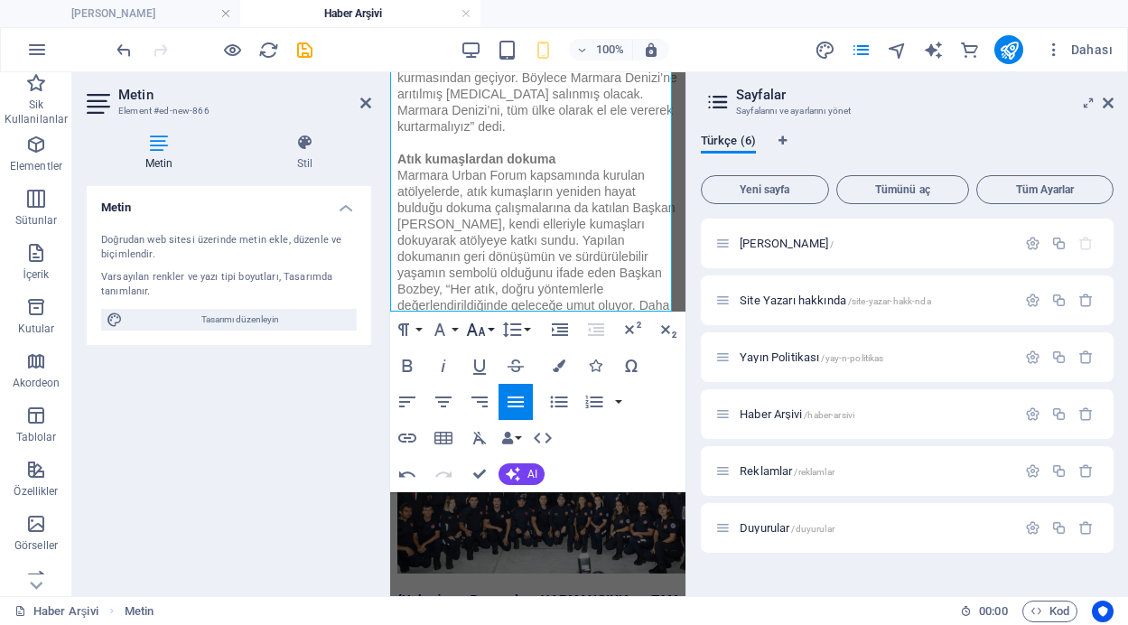
click at [486, 328] on icon "button" at bounding box center [476, 330] width 22 height 22
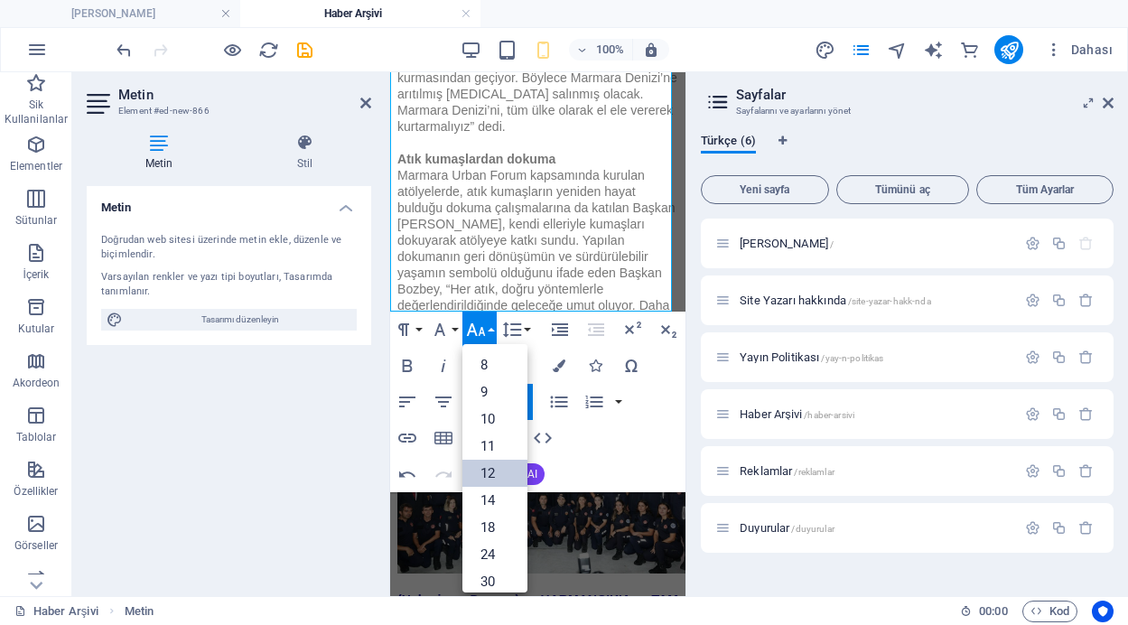
scroll to position [129, 0]
drag, startPoint x: 526, startPoint y: 402, endPoint x: 529, endPoint y: 383, distance: 19.2
click at [527, 383] on div "8 9 10 11 12 14 18 24 30 36 48 60 72 96" at bounding box center [494, 468] width 65 height 248
drag, startPoint x: 532, startPoint y: 407, endPoint x: 531, endPoint y: 384, distance: 23.5
click at [531, 384] on button "Align Justify" at bounding box center [515, 402] width 34 height 36
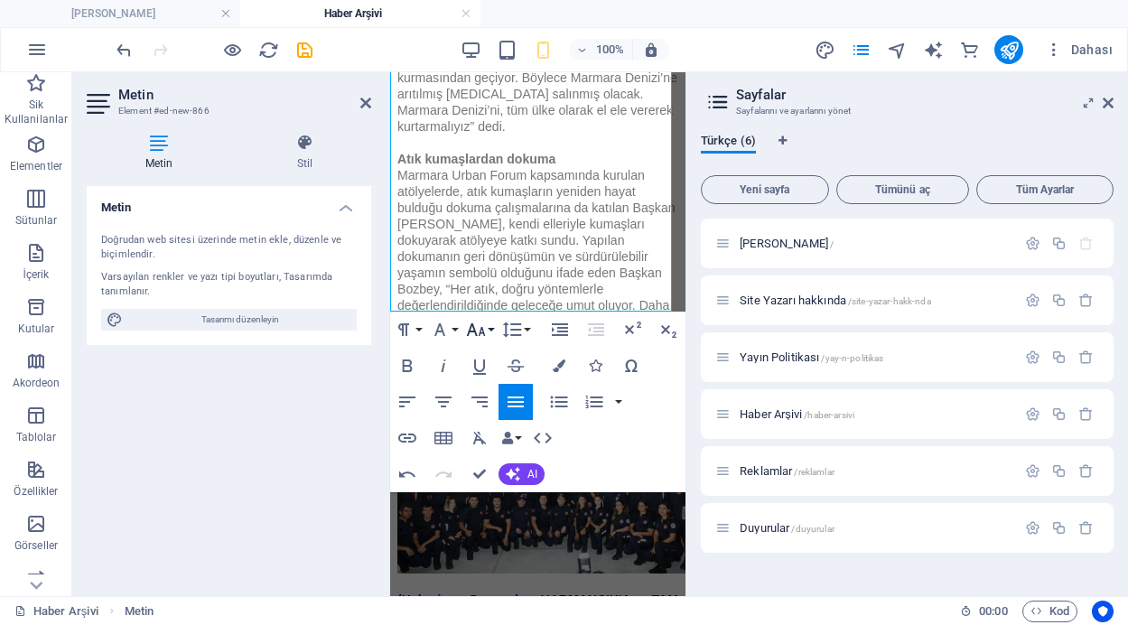
click at [475, 324] on icon "button" at bounding box center [476, 330] width 22 height 22
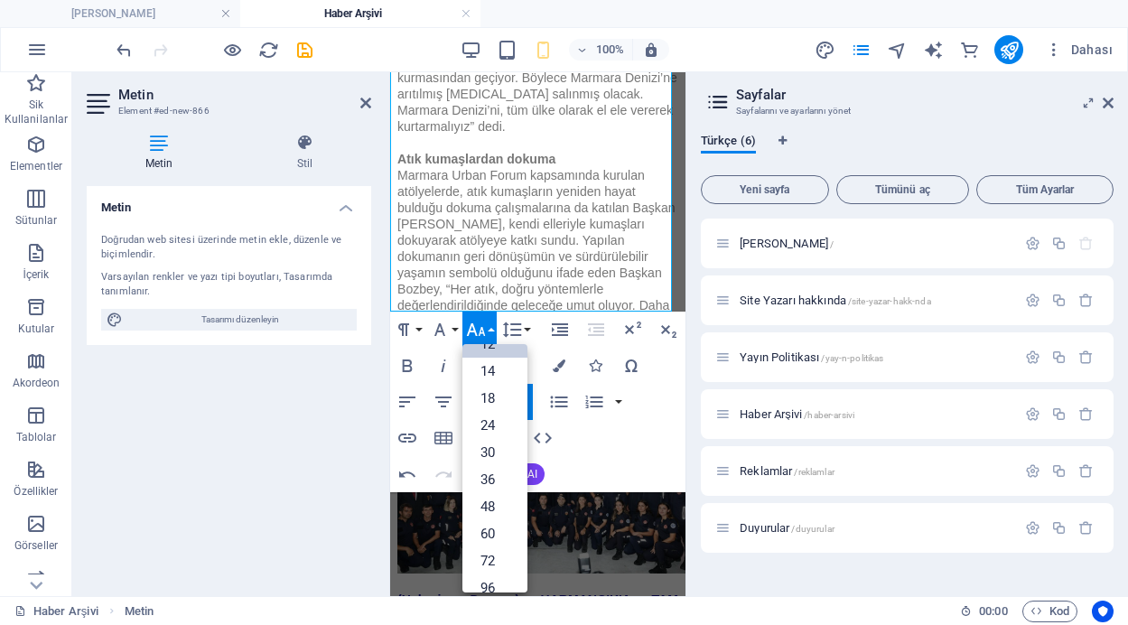
scroll to position [0, 0]
click at [492, 415] on link "10" at bounding box center [494, 418] width 65 height 27
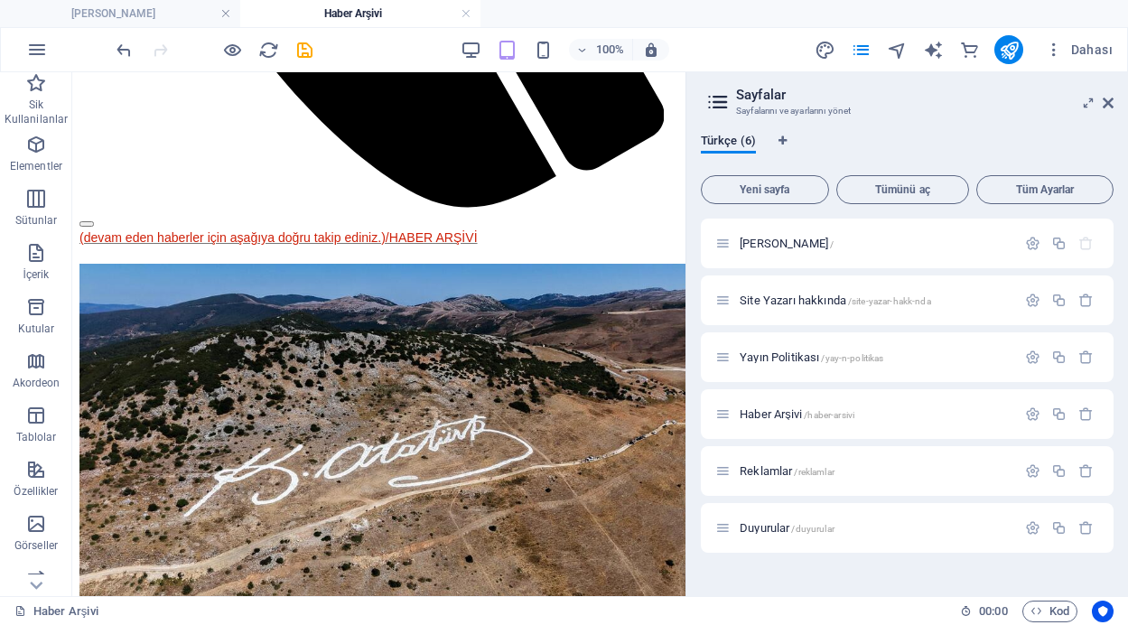
scroll to position [1096, 0]
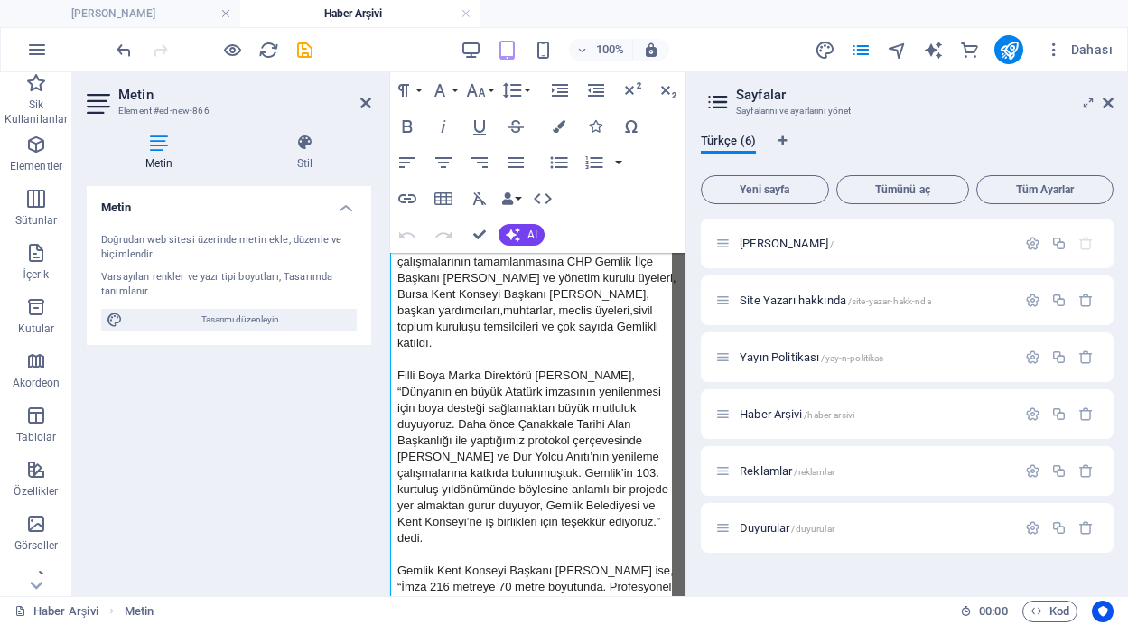
scroll to position [1362, 0]
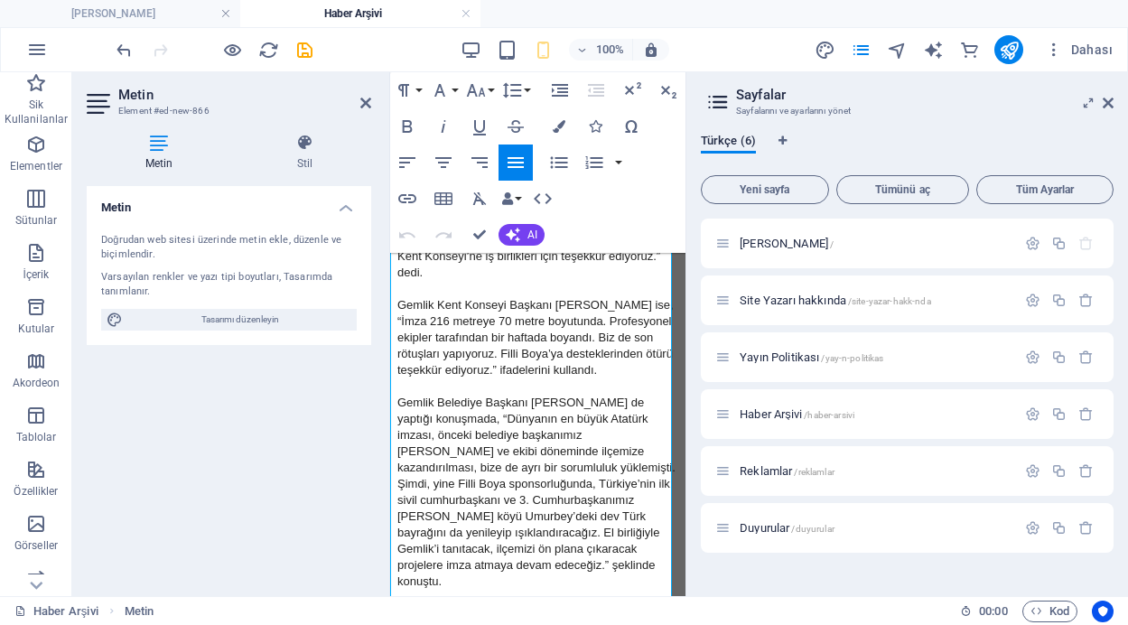
drag, startPoint x: 481, startPoint y: 238, endPoint x: 409, endPoint y: 165, distance: 102.8
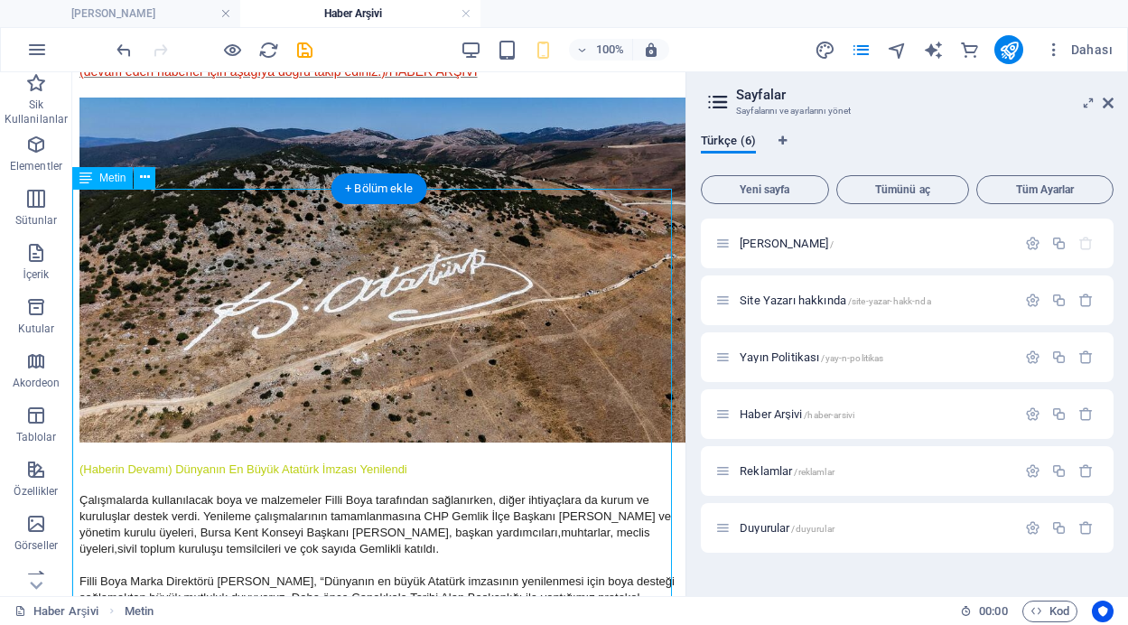
scroll to position [1308, 0]
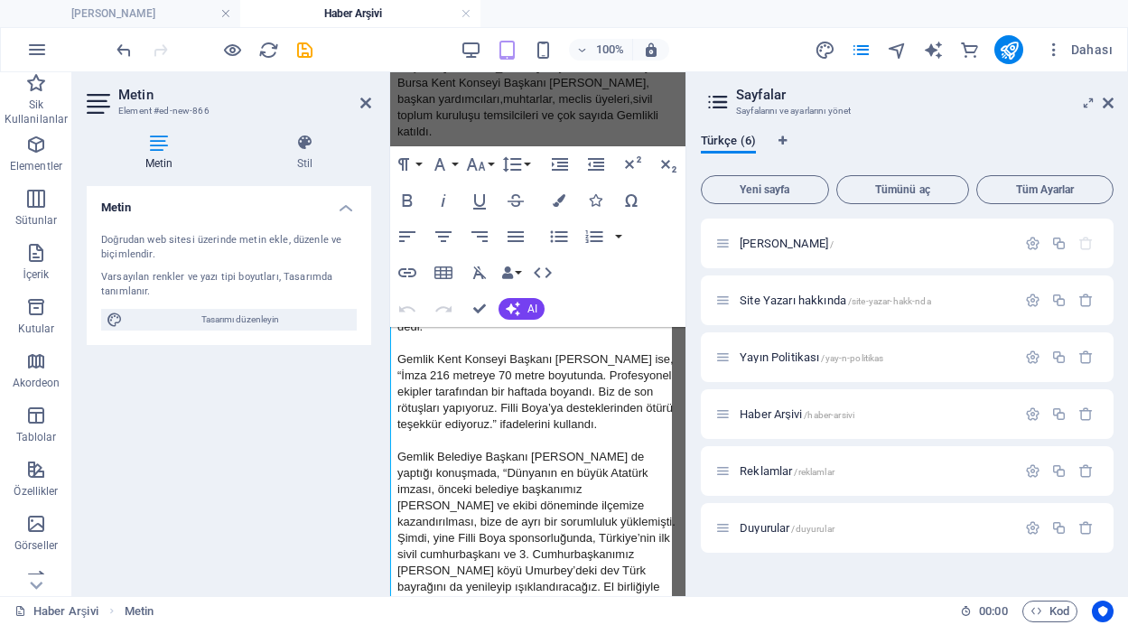
scroll to position [1223, 0]
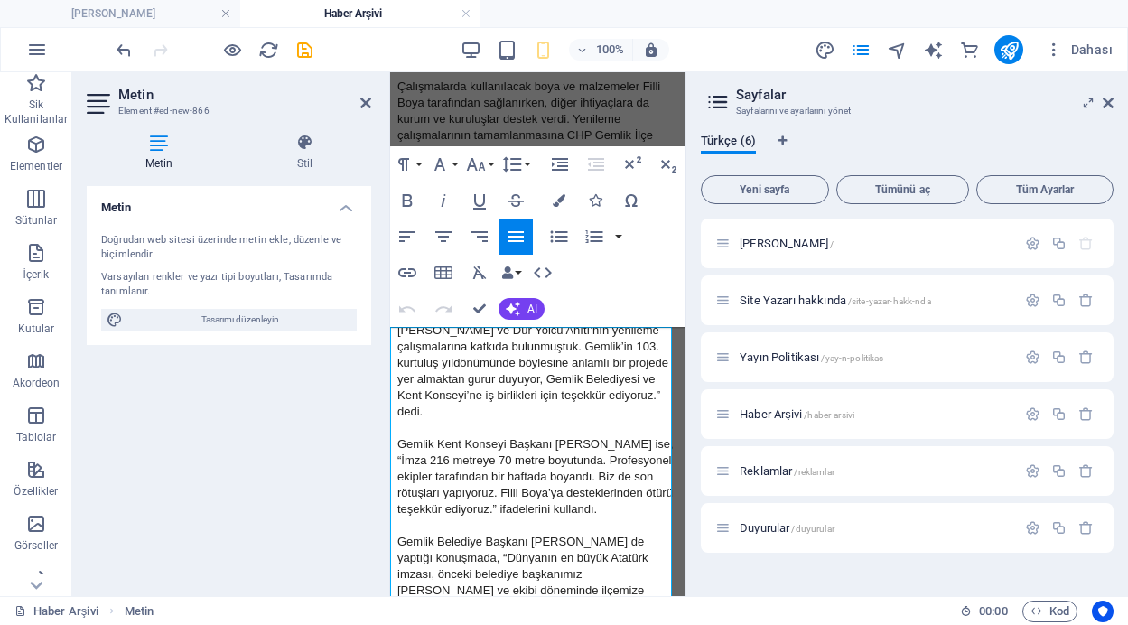
drag, startPoint x: 619, startPoint y: 384, endPoint x: 774, endPoint y: 406, distance: 156.1
click at [488, 162] on button "Font Size" at bounding box center [479, 164] width 34 height 36
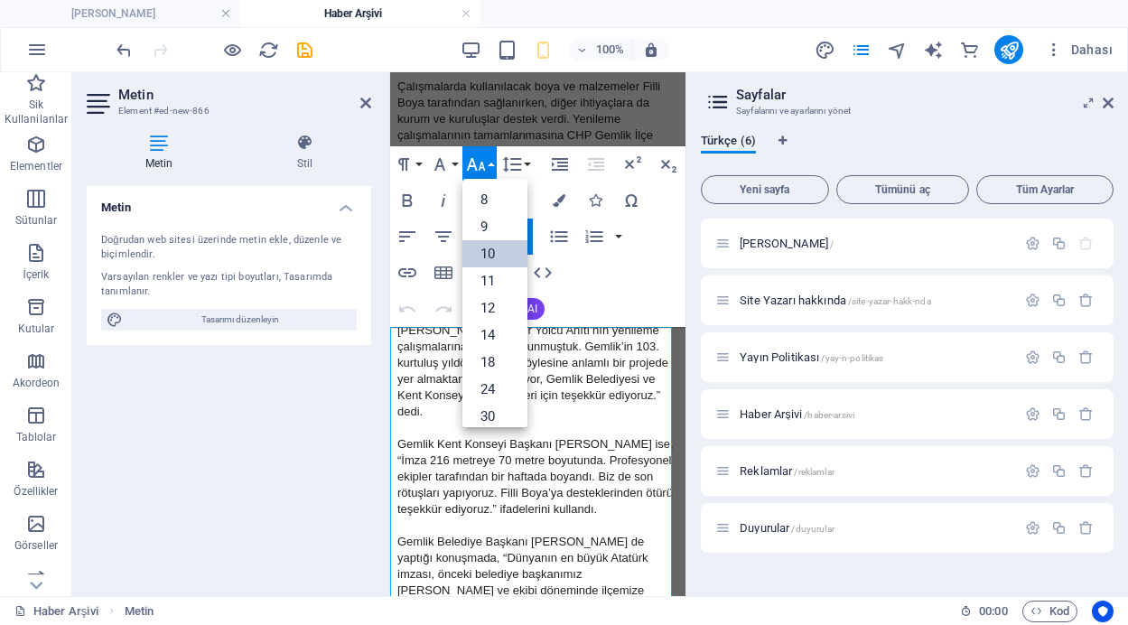
click at [490, 256] on link "10" at bounding box center [494, 253] width 65 height 27
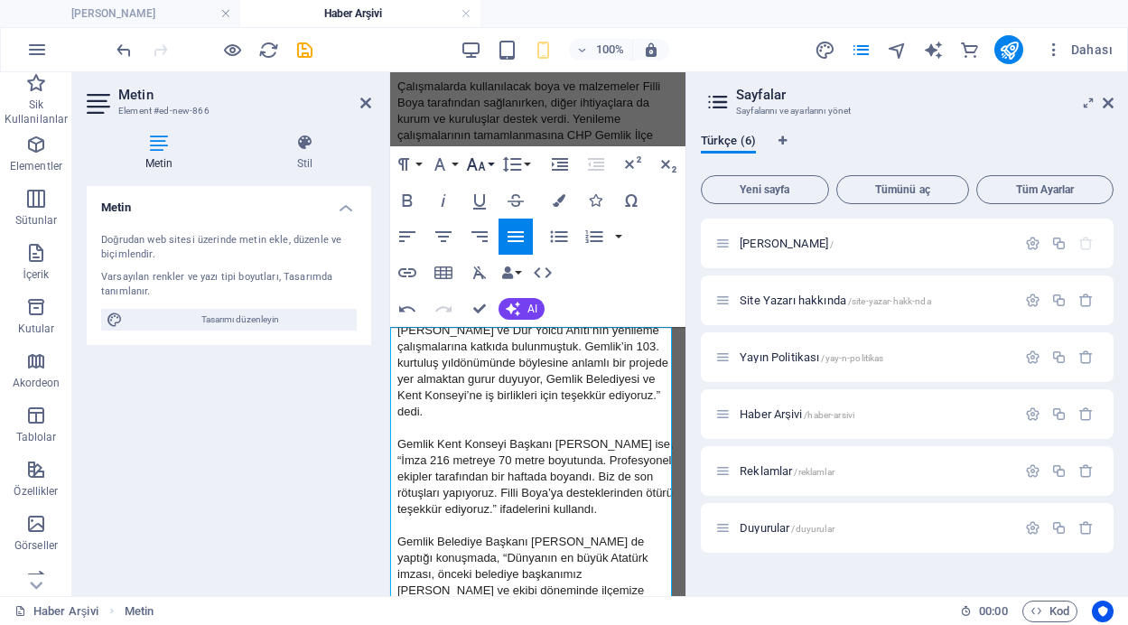
click at [484, 159] on icon "button" at bounding box center [476, 165] width 22 height 22
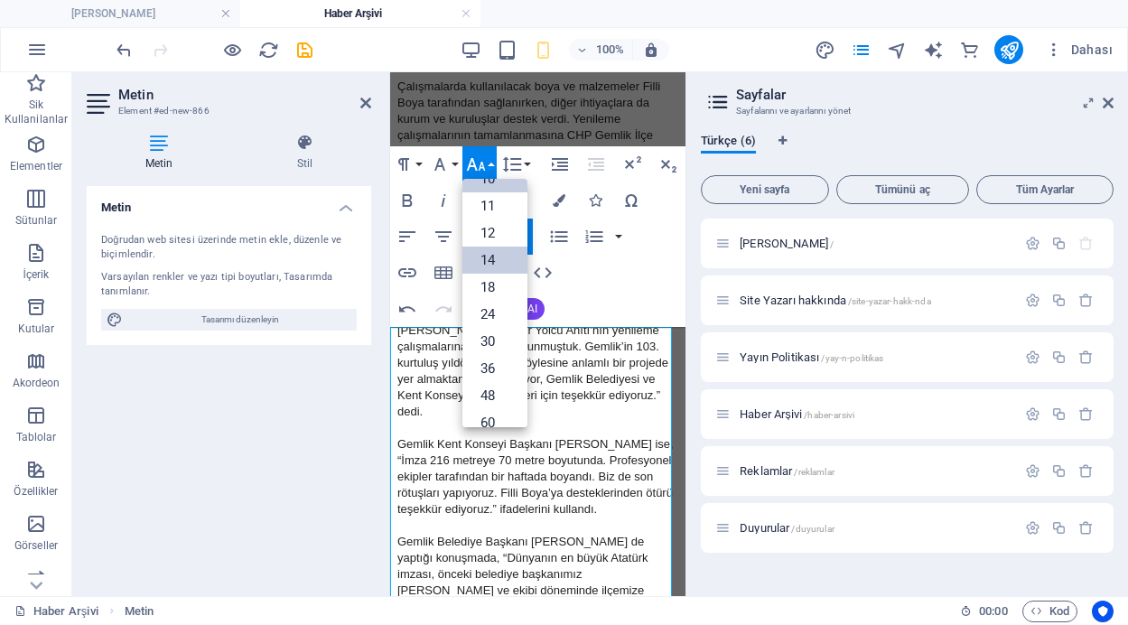
click at [503, 267] on link "14" at bounding box center [494, 260] width 65 height 27
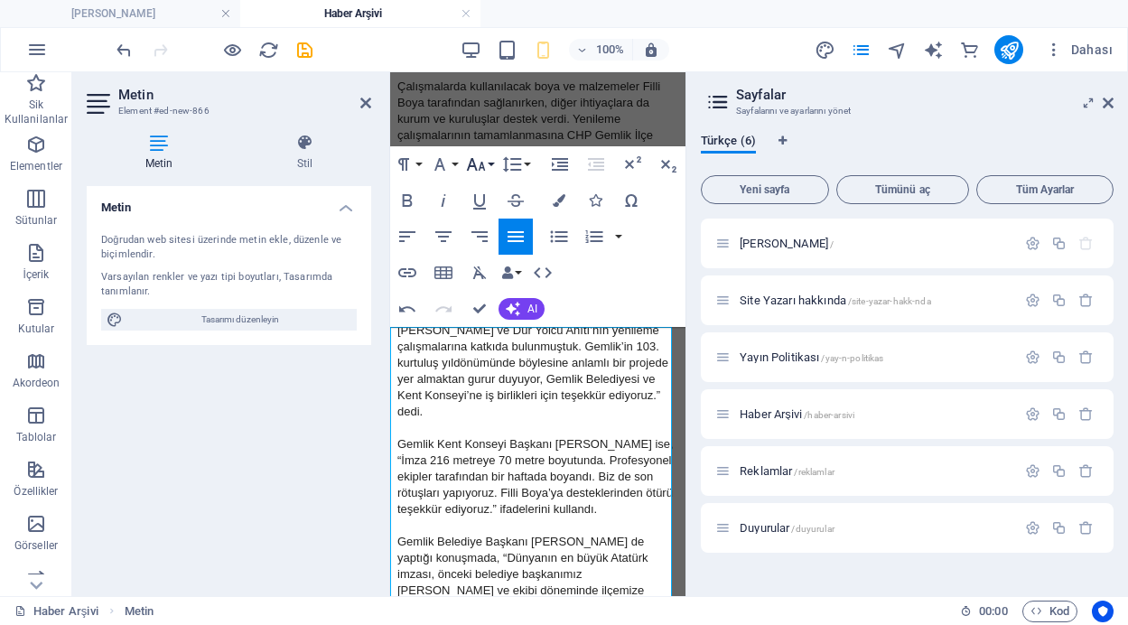
click at [481, 165] on icon "button" at bounding box center [476, 165] width 22 height 22
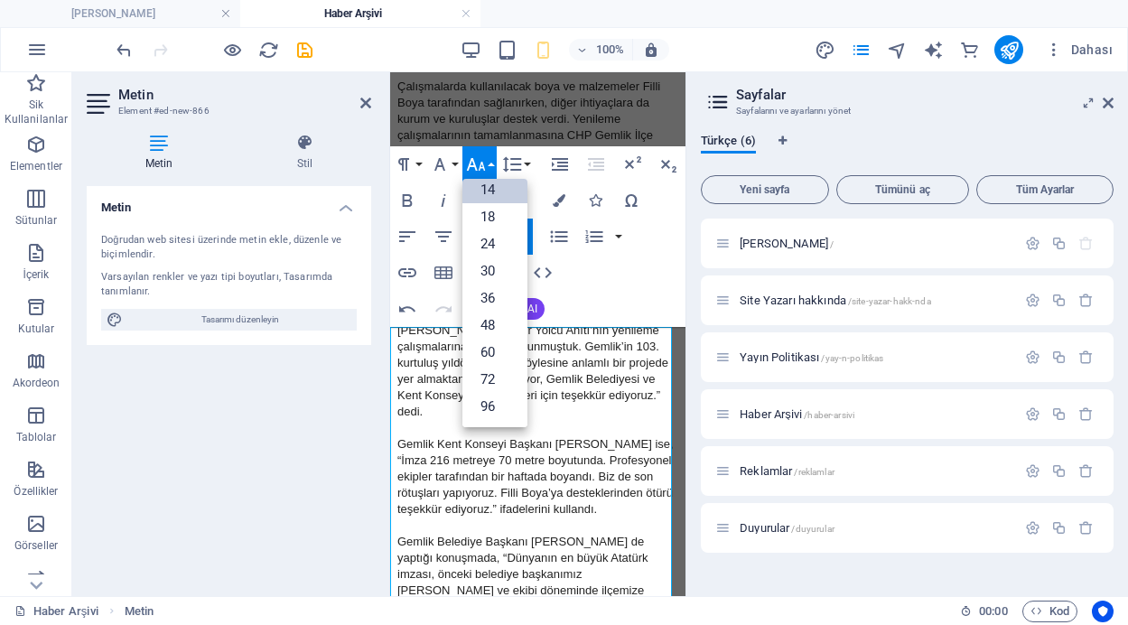
scroll to position [145, 0]
drag, startPoint x: 427, startPoint y: 405, endPoint x: 386, endPoint y: 382, distance: 47.3
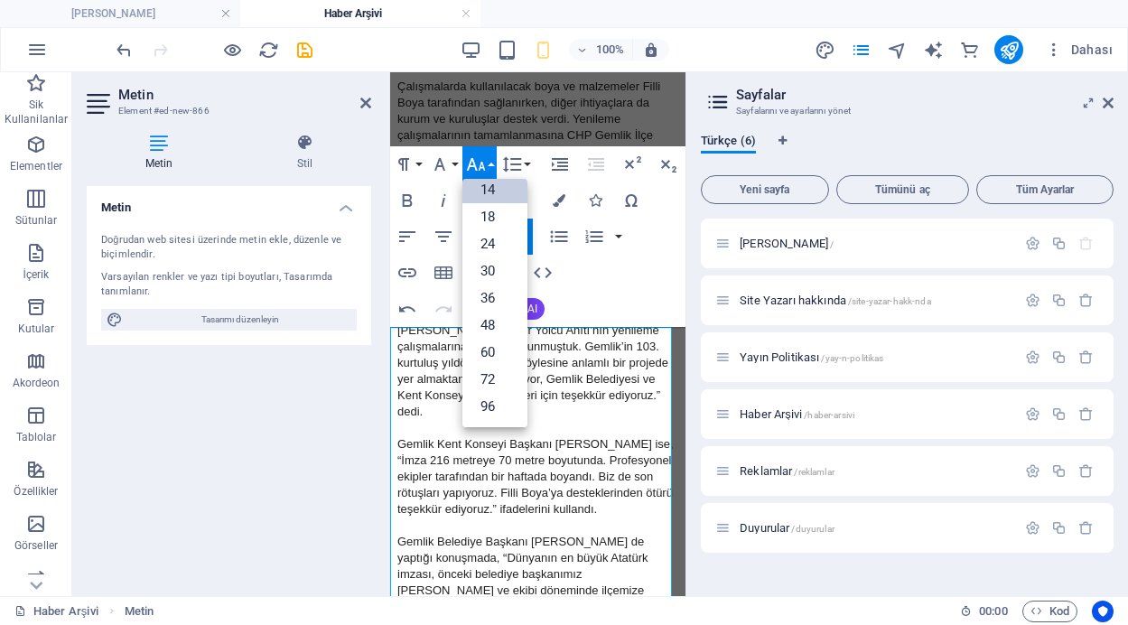
drag, startPoint x: 424, startPoint y: 408, endPoint x: 776, endPoint y: 406, distance: 351.3
click at [497, 211] on link "18" at bounding box center [494, 216] width 65 height 27
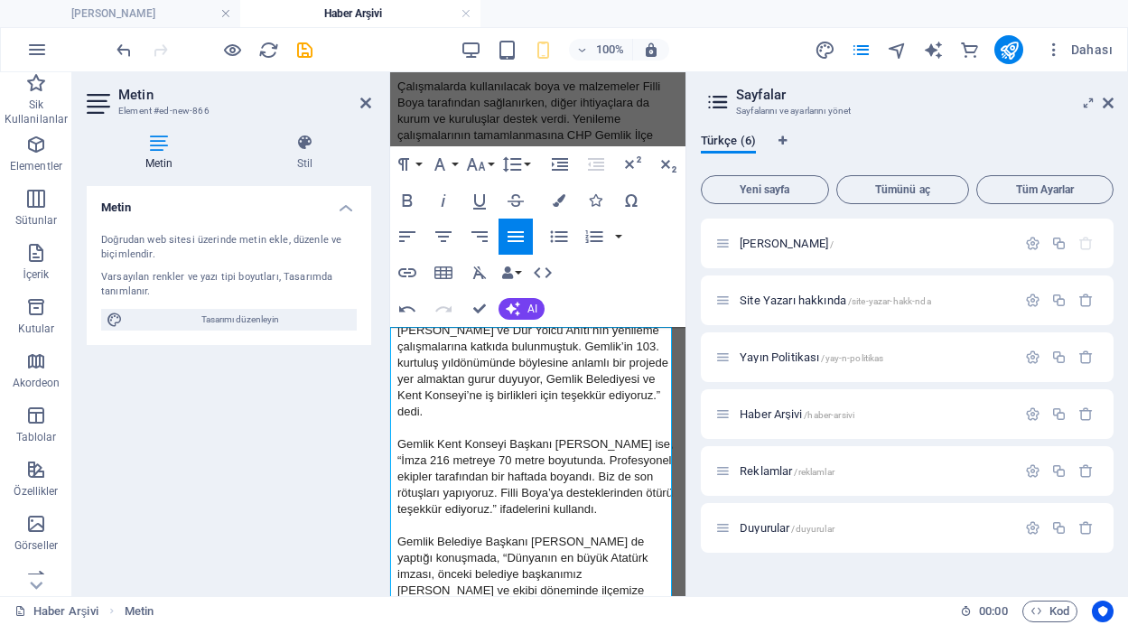
drag, startPoint x: 566, startPoint y: 440, endPoint x: 382, endPoint y: 332, distance: 213.3
click at [483, 157] on icon "button" at bounding box center [476, 165] width 22 height 22
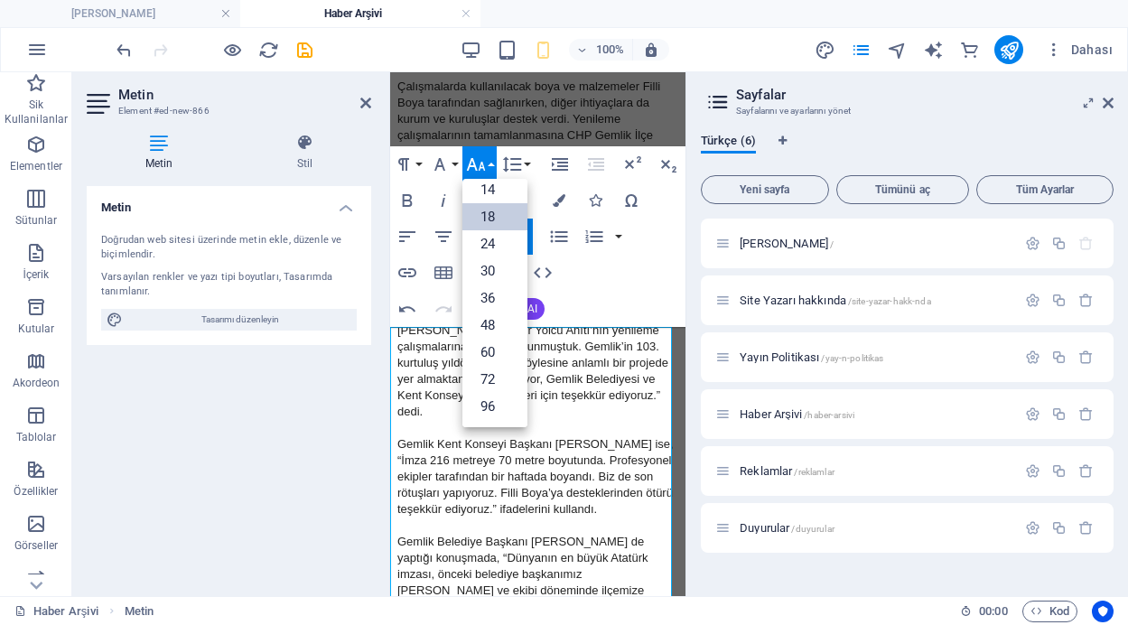
scroll to position [0, 0]
click at [497, 330] on link "14" at bounding box center [494, 334] width 65 height 27
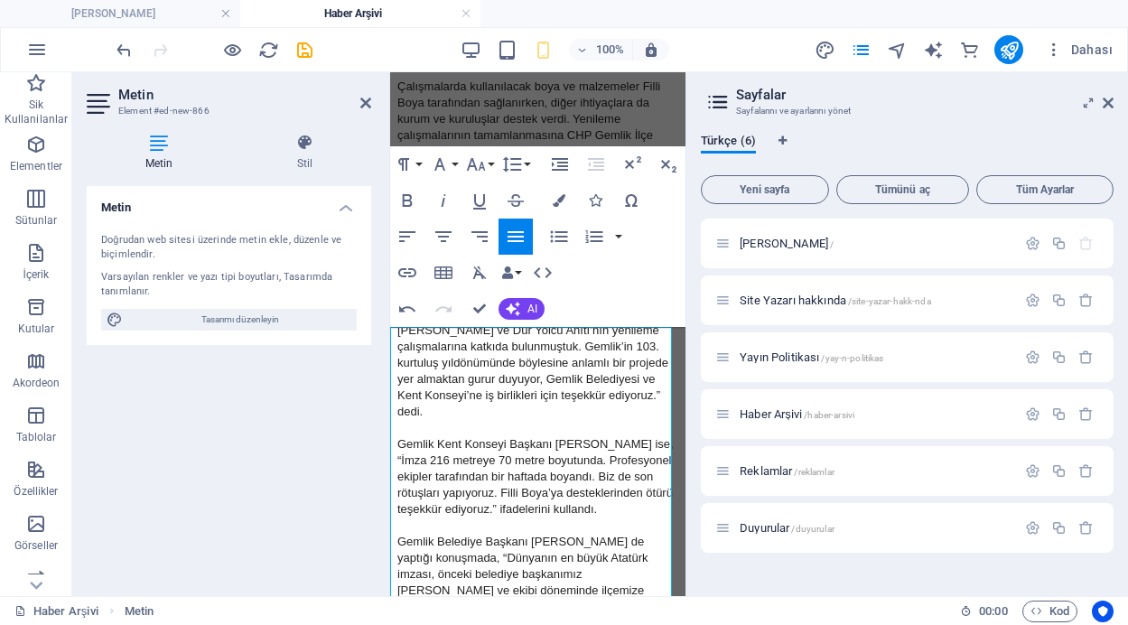
drag, startPoint x: 479, startPoint y: 404, endPoint x: 778, endPoint y: 408, distance: 299.8
click at [484, 160] on icon "button" at bounding box center [476, 165] width 22 height 22
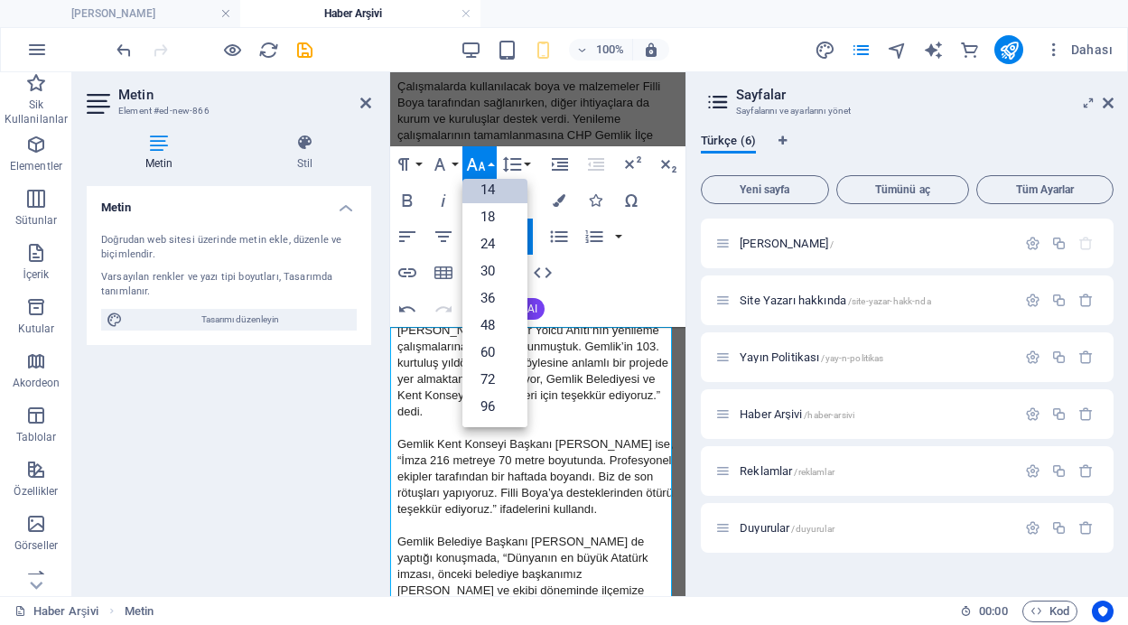
scroll to position [145, 0]
click at [491, 211] on link "18" at bounding box center [494, 216] width 65 height 27
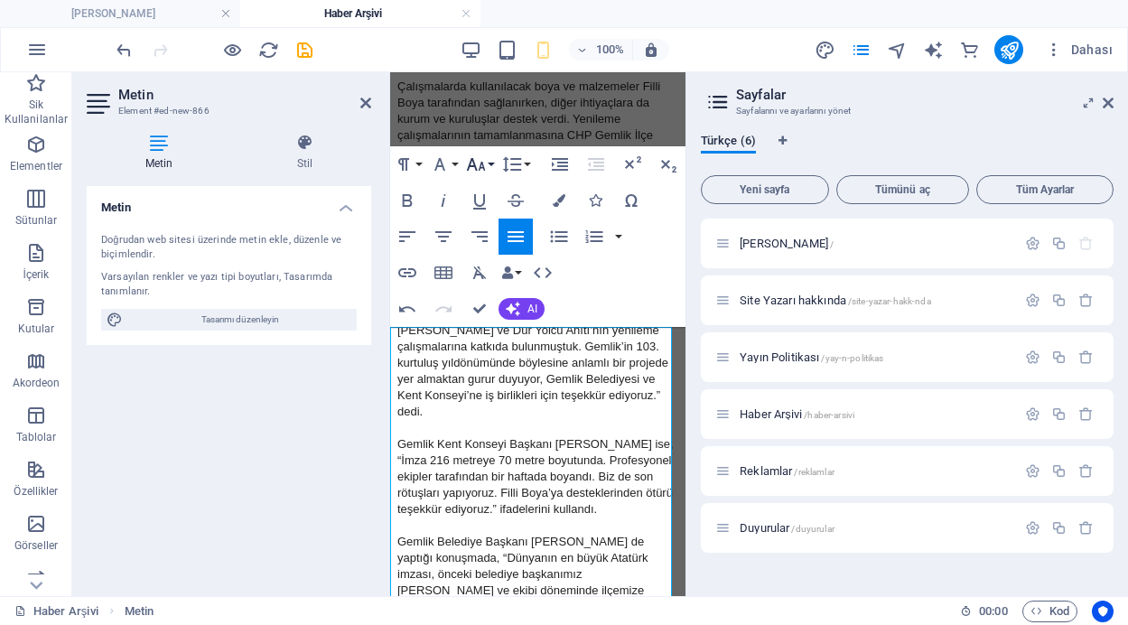
click at [486, 162] on icon "button" at bounding box center [476, 165] width 22 height 22
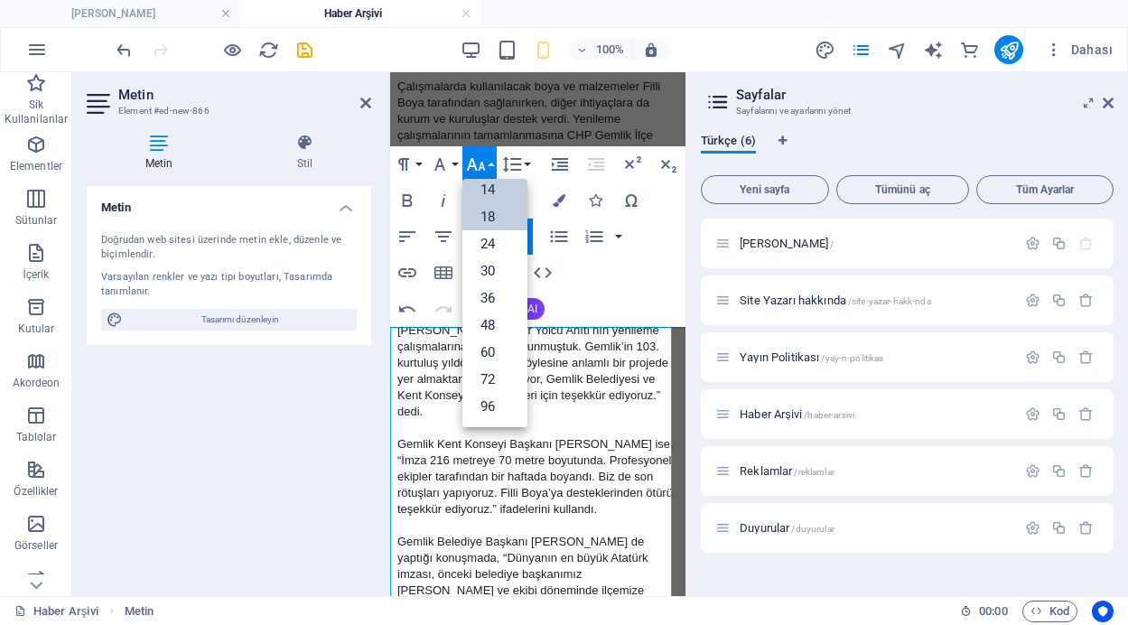
click at [501, 194] on link "14" at bounding box center [494, 189] width 65 height 27
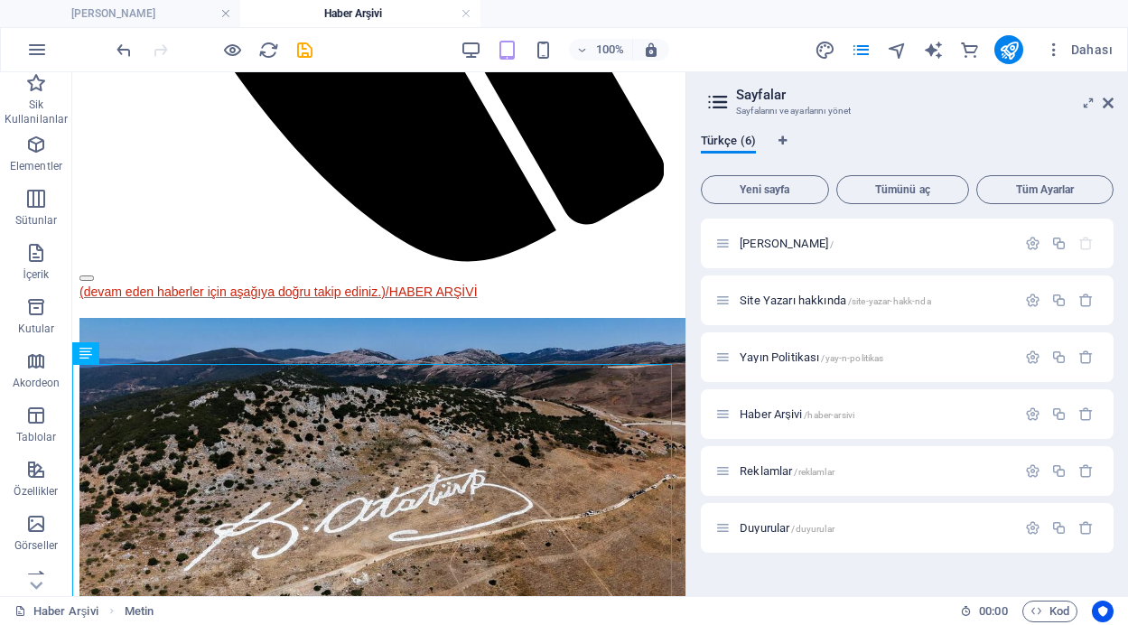
scroll to position [1132, 0]
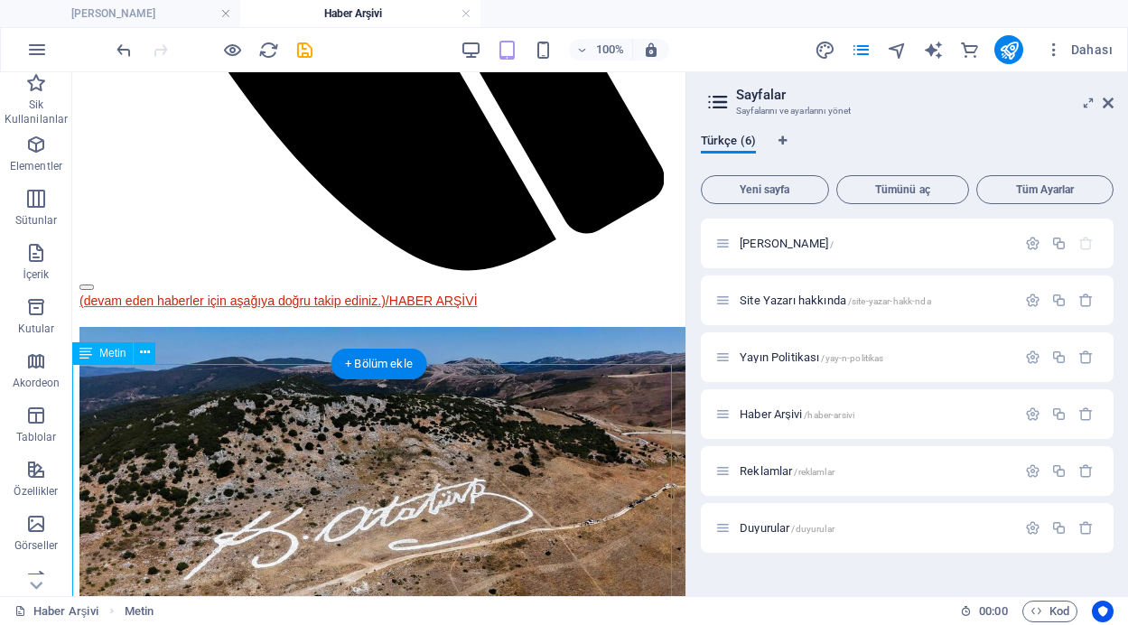
click at [306, 47] on icon "save" at bounding box center [304, 50] width 21 height 21
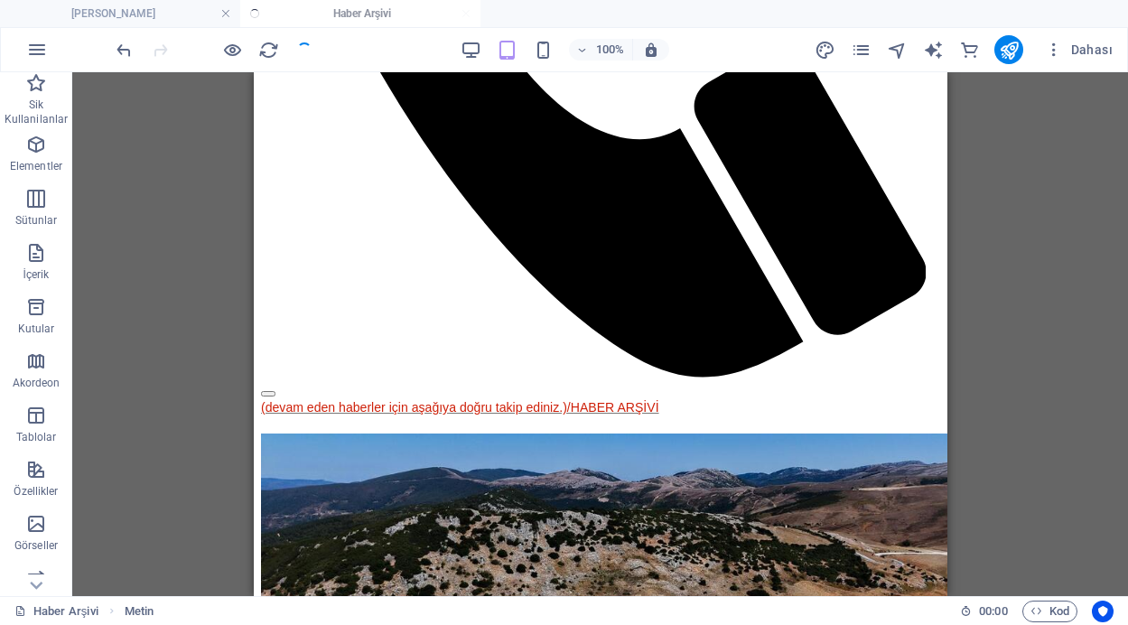
scroll to position [1134, 0]
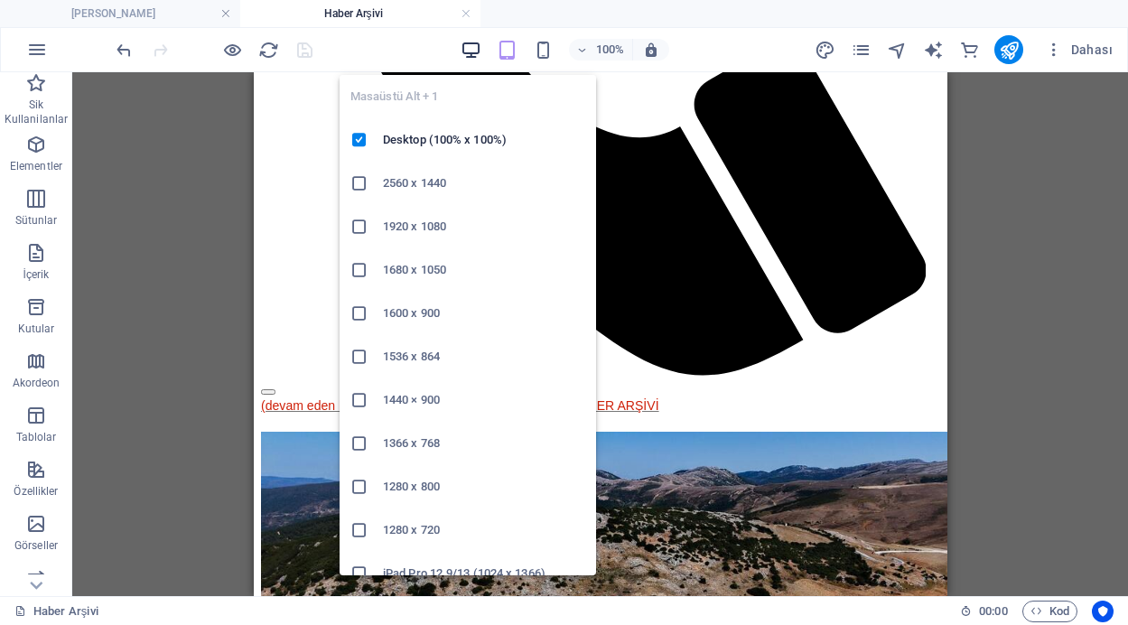
click at [470, 51] on icon "button" at bounding box center [471, 50] width 21 height 21
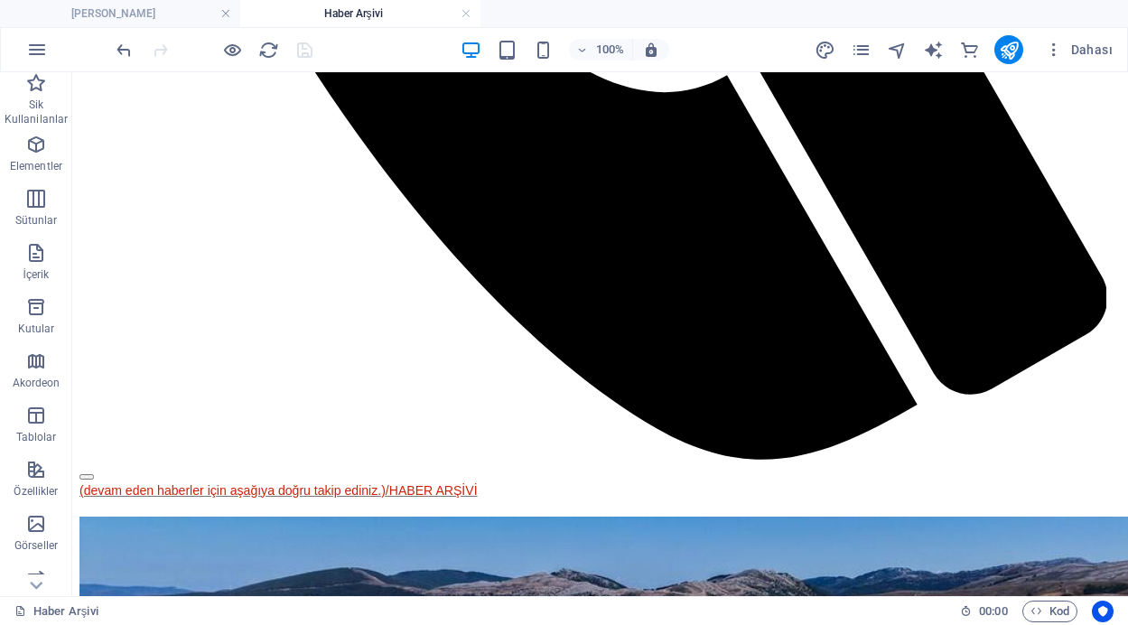
scroll to position [1568, 0]
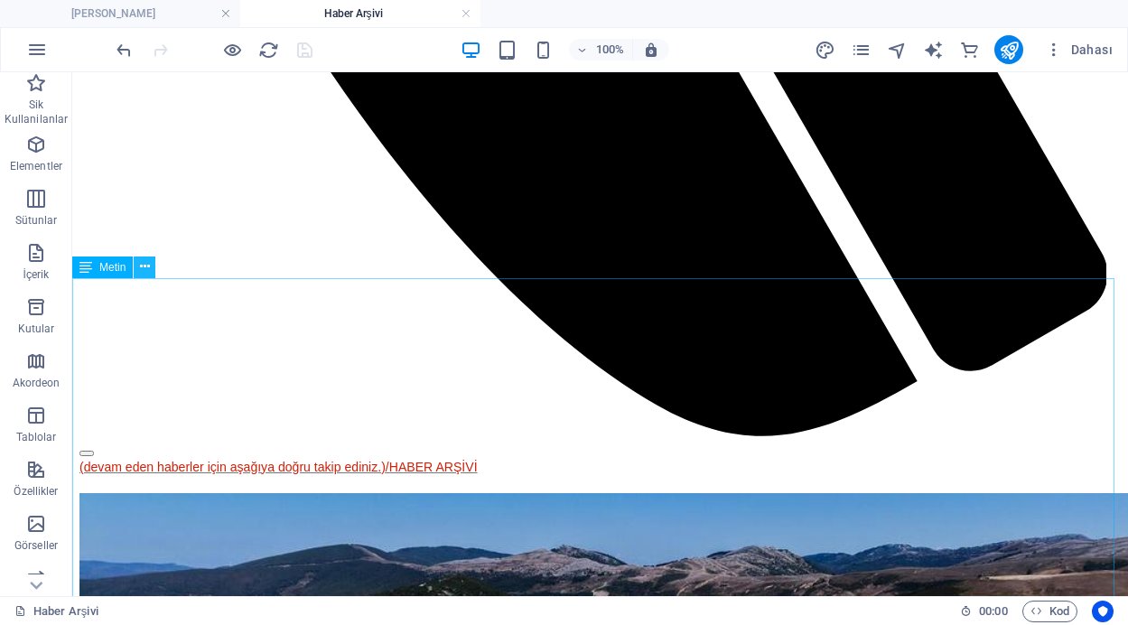
click at [142, 265] on icon at bounding box center [145, 266] width 10 height 19
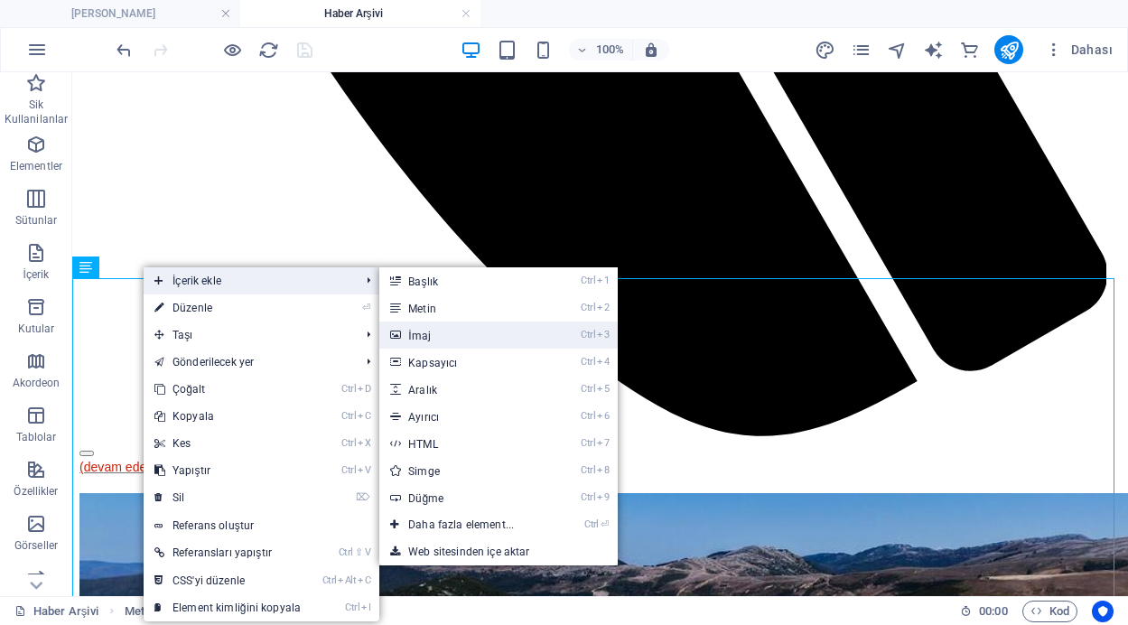
click at [426, 337] on link "Ctrl 3 İmaj" at bounding box center [464, 334] width 171 height 27
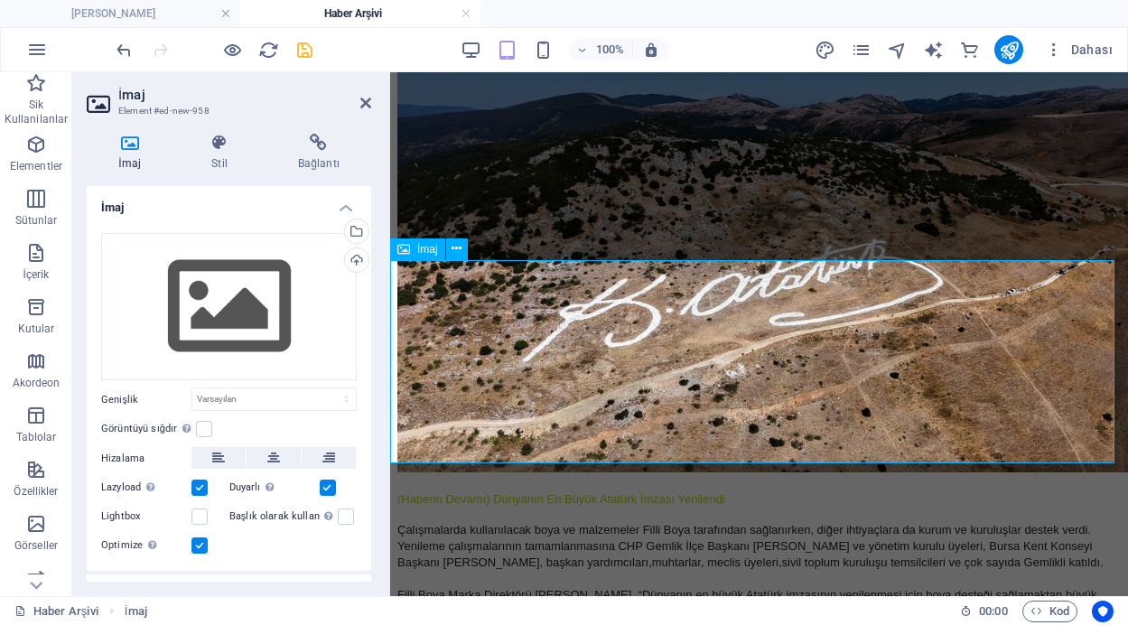
scroll to position [4316, 0]
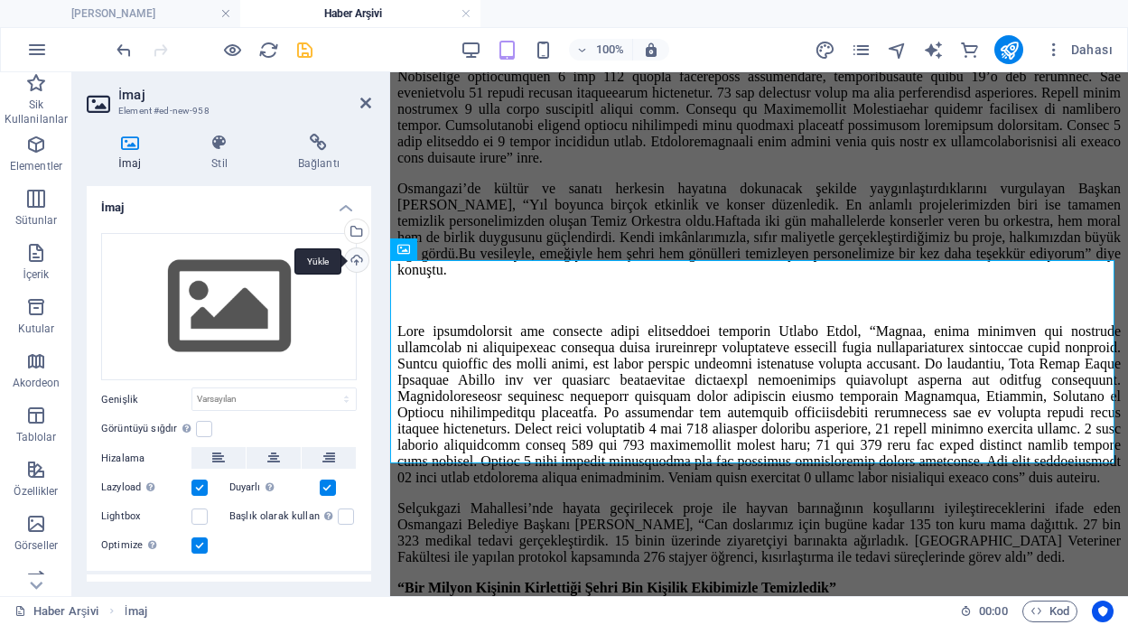
click at [352, 259] on div "Yükle" at bounding box center [354, 261] width 27 height 27
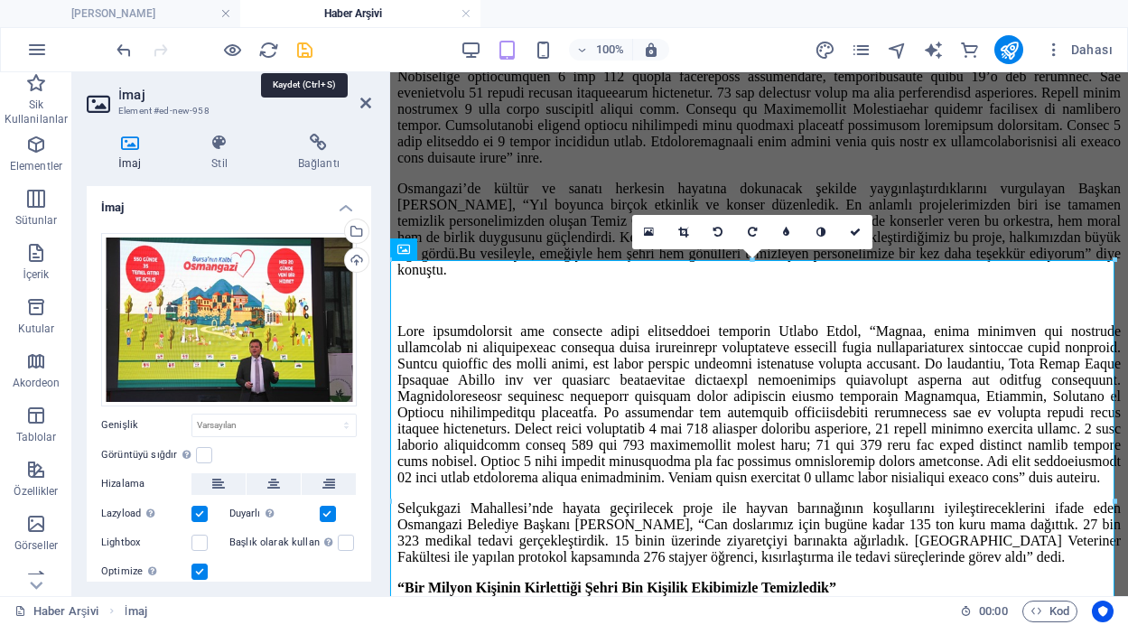
click at [304, 49] on icon "save" at bounding box center [304, 50] width 21 height 21
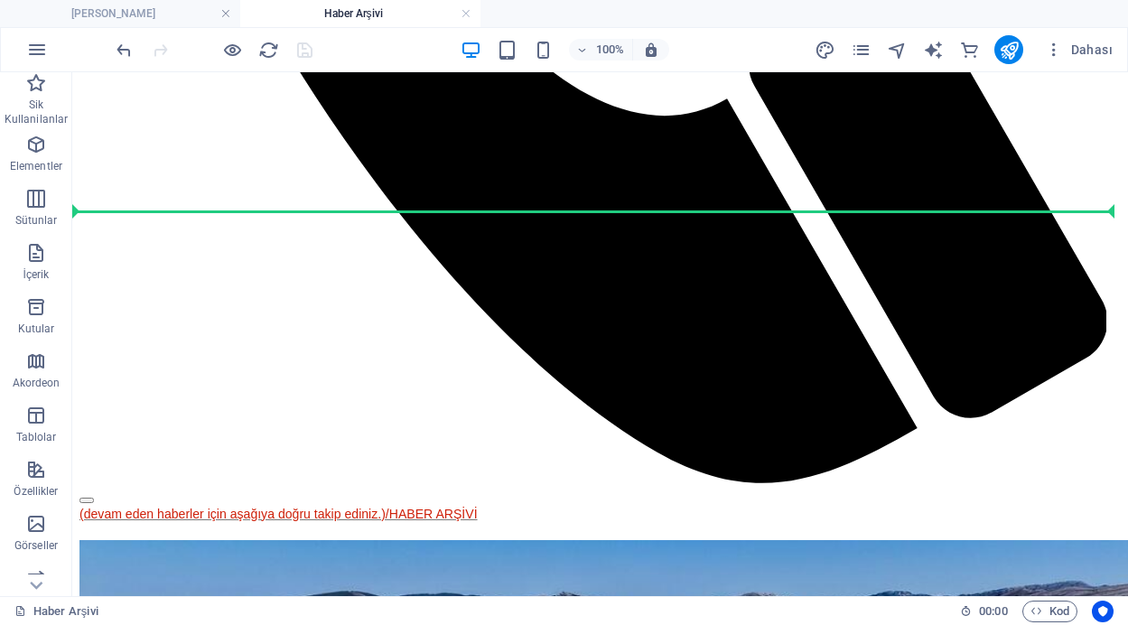
scroll to position [1480, 0]
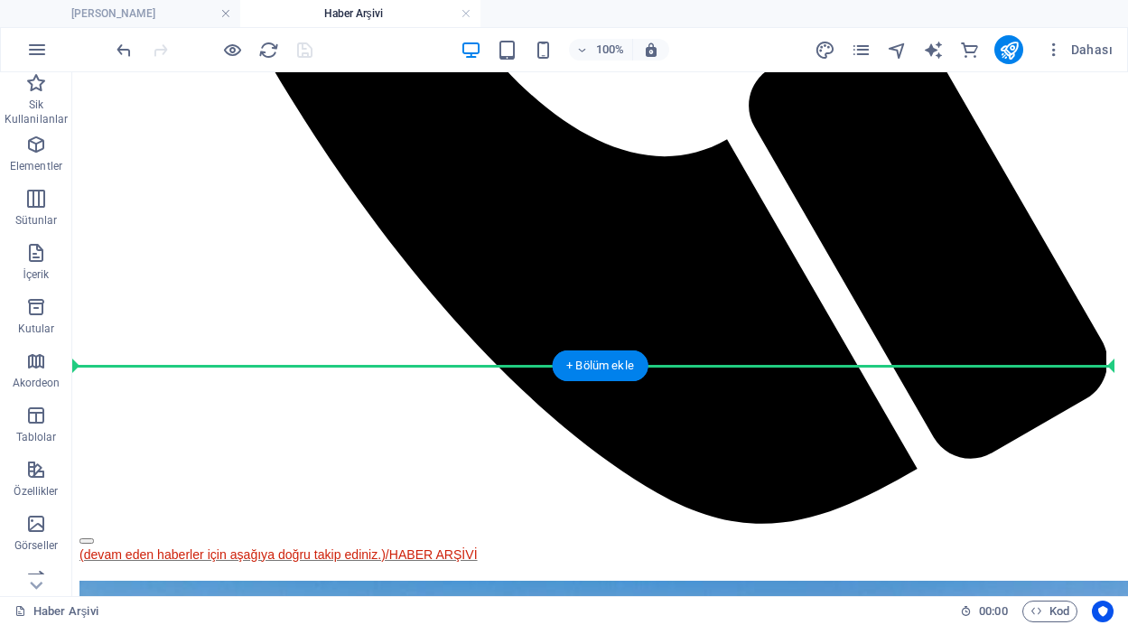
drag, startPoint x: 494, startPoint y: 317, endPoint x: 520, endPoint y: 377, distance: 65.1
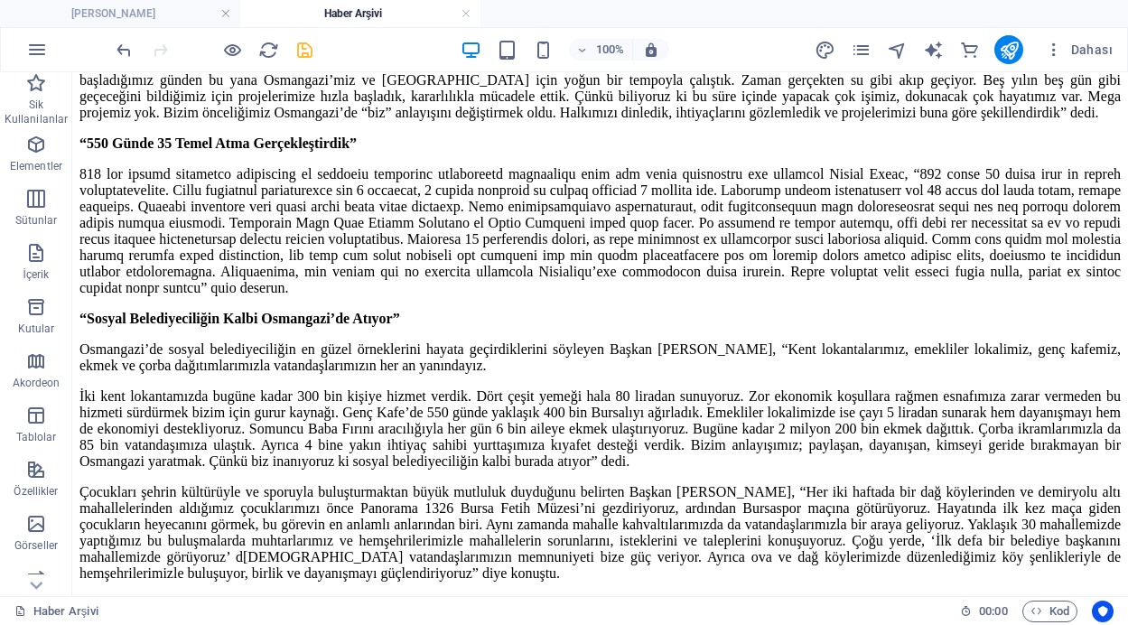
scroll to position [4463, 0]
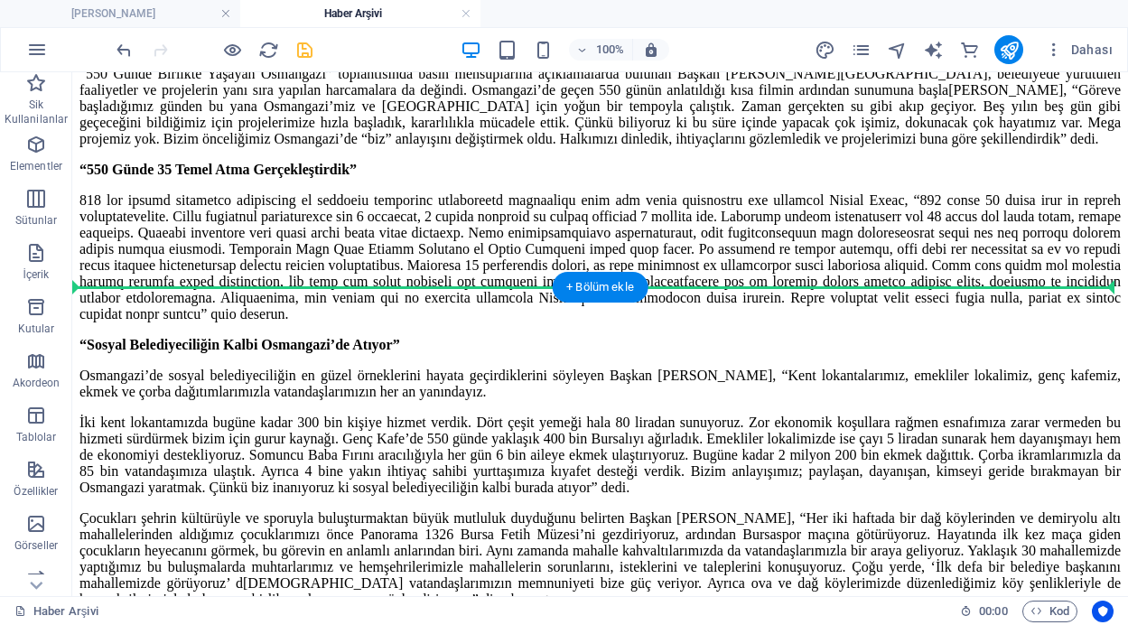
drag, startPoint x: 686, startPoint y: 309, endPoint x: 650, endPoint y: 295, distance: 38.6
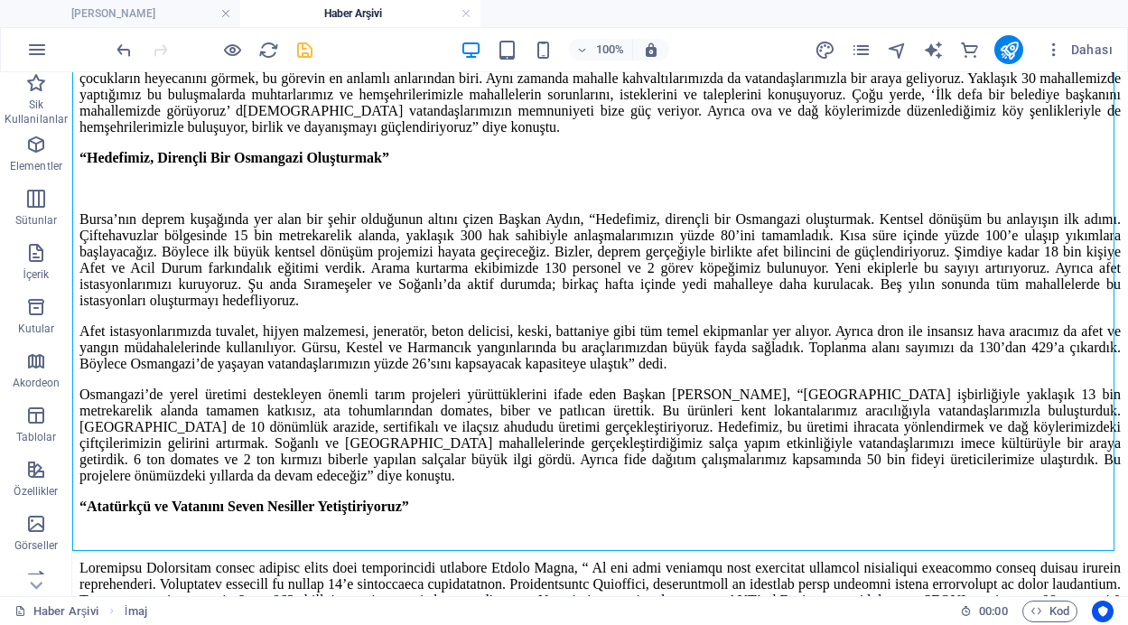
scroll to position [4244, 0]
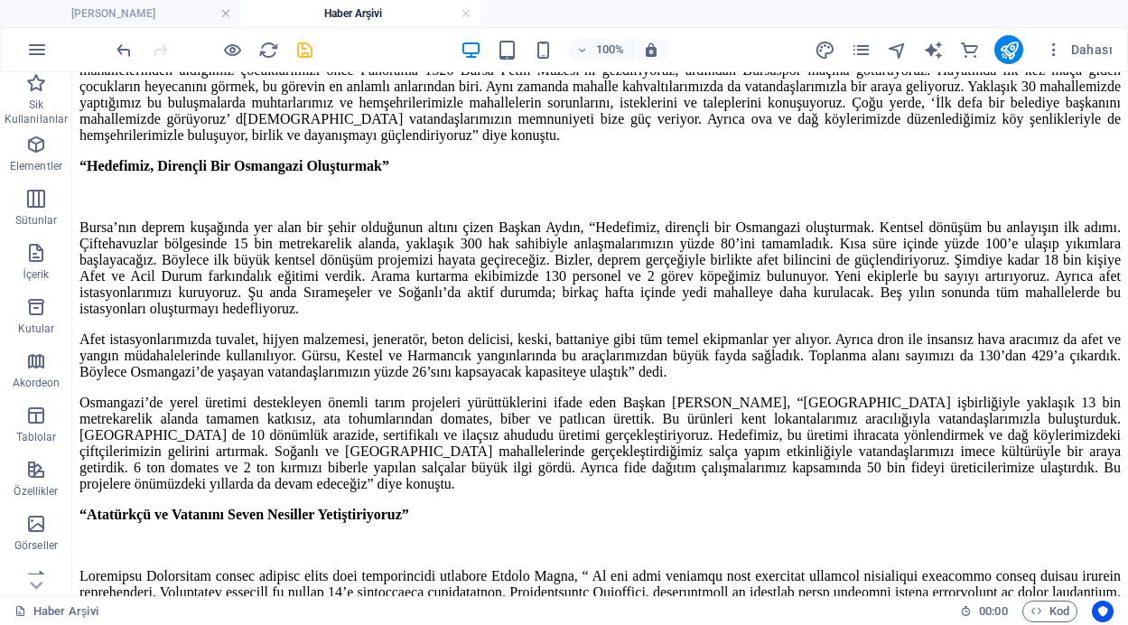
scroll to position [4135, 0]
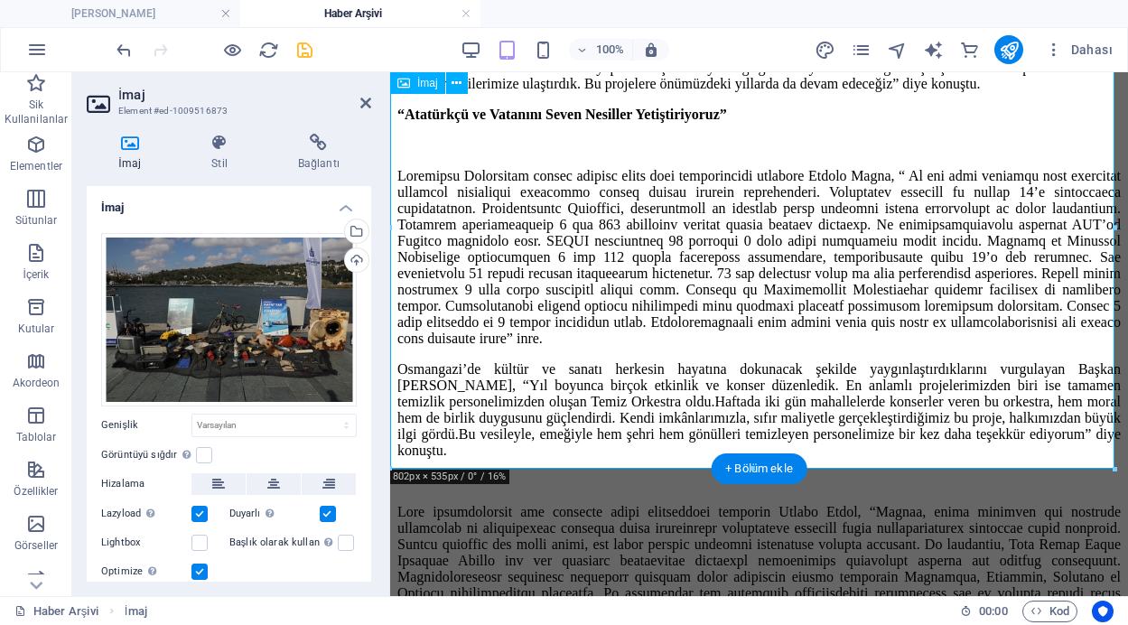
scroll to position [4589, 0]
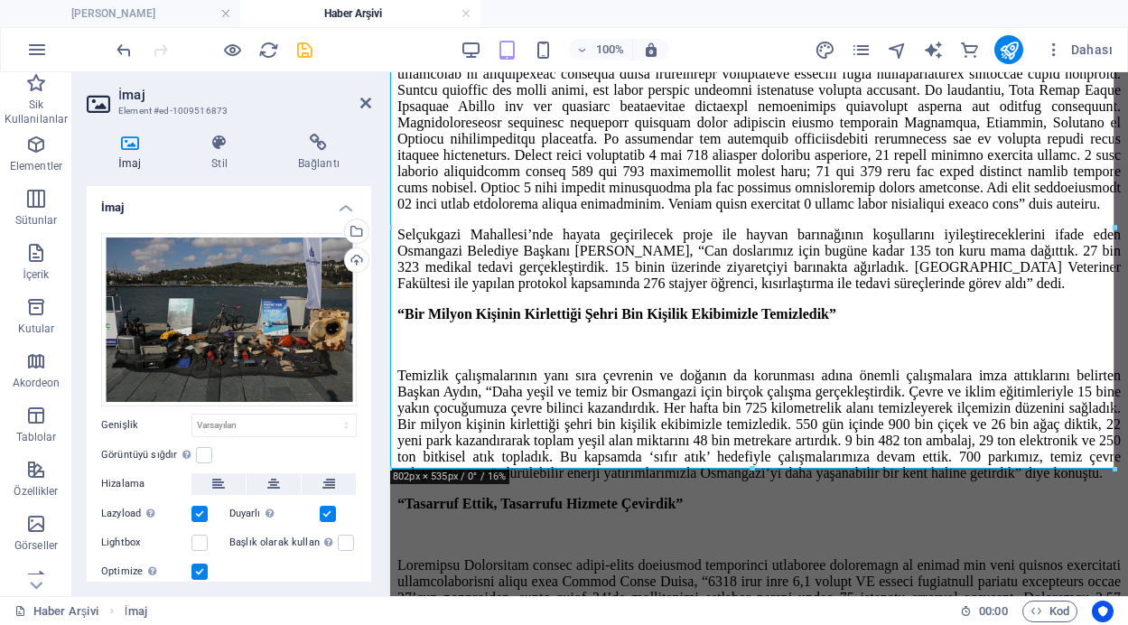
click at [194, 515] on label at bounding box center [199, 514] width 16 height 16
click at [0, 0] on input "Lazyload Sayfa yüklendikten sonra görüntülerin yüklenmesi, sayfa hızını artırır." at bounding box center [0, 0] width 0 height 0
click at [194, 515] on label at bounding box center [199, 514] width 16 height 16
click at [0, 0] on input "Lazyload Sayfa yüklendikten sonra görüntülerin yüklenmesi, sayfa hızını artırır." at bounding box center [0, 0] width 0 height 0
click at [204, 448] on label at bounding box center [204, 455] width 16 height 16
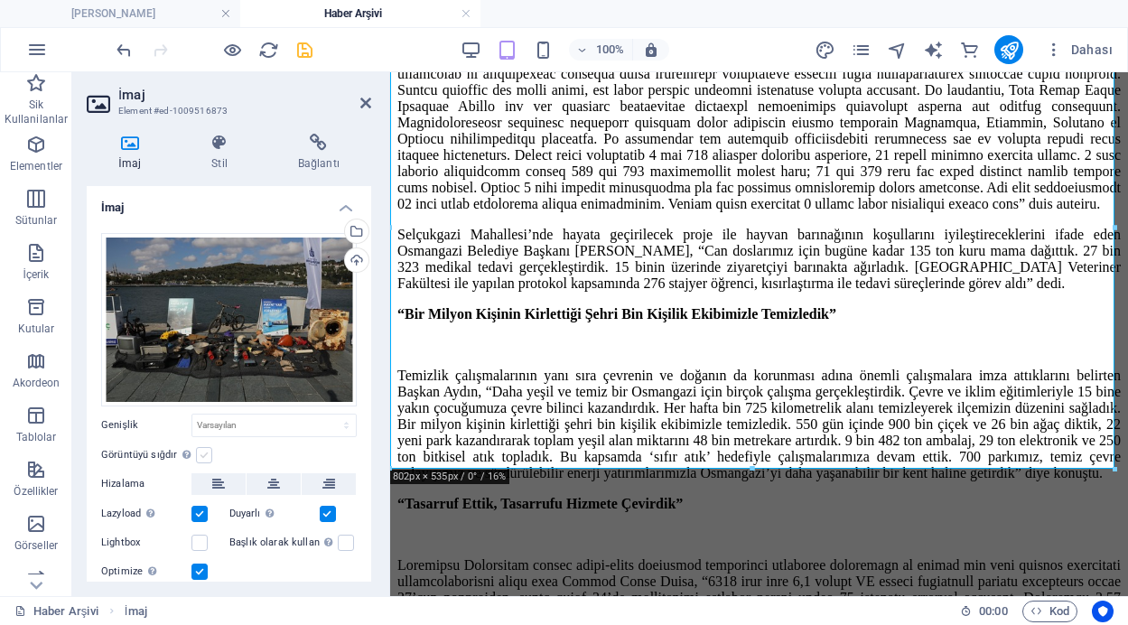
click at [0, 0] on input "Görüntüyü sığdır Görüntüyü otomatik olarak sabit bir genişliğe ve yüksekliğe sı…" at bounding box center [0, 0] width 0 height 0
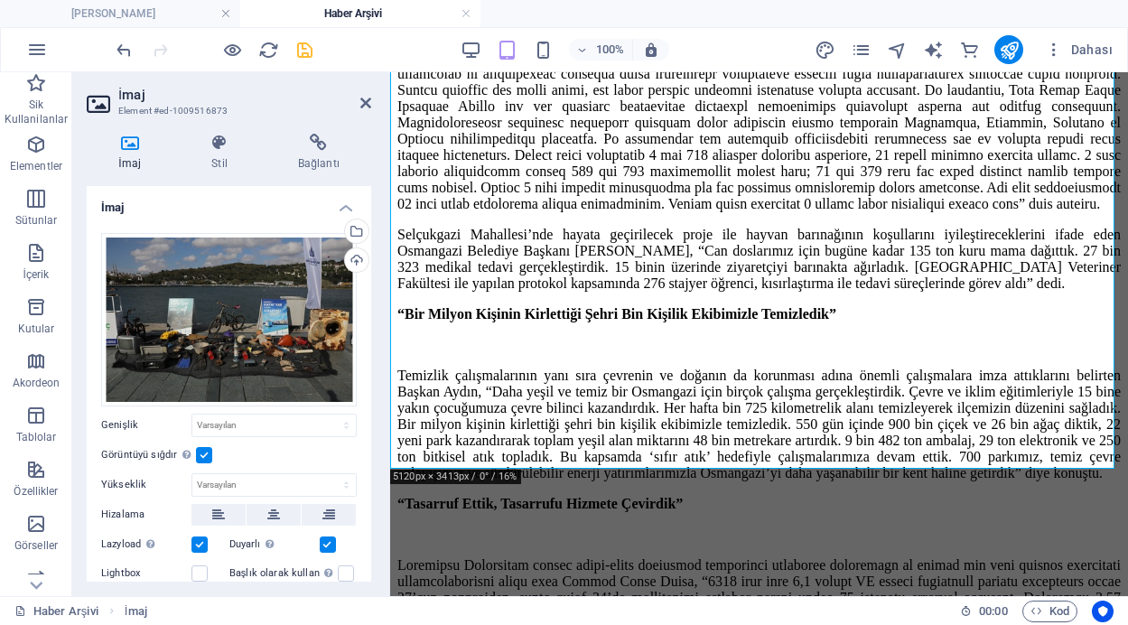
click at [204, 448] on label at bounding box center [204, 455] width 16 height 16
click at [0, 0] on input "Görüntüyü sığdır Görüntüyü otomatik olarak sabit bir genişliğe ve yüksekliğe sı…" at bounding box center [0, 0] width 0 height 0
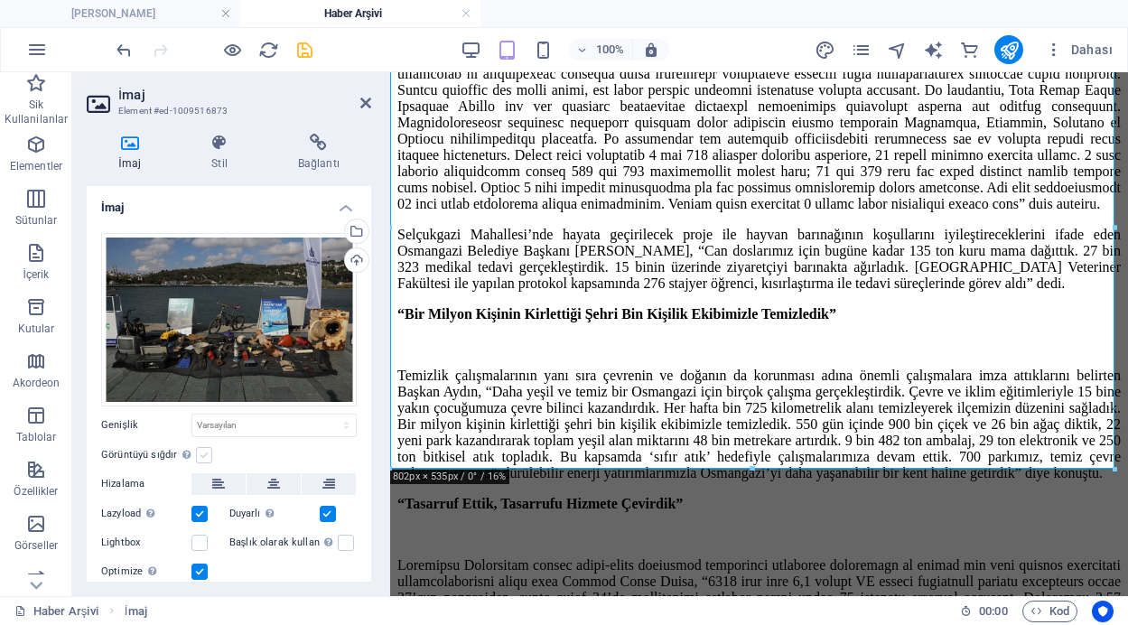
click at [201, 453] on label at bounding box center [204, 455] width 16 height 16
click at [0, 0] on input "Görüntüyü sığdır Görüntüyü otomatik olarak sabit bir genişliğe ve yüksekliğe sı…" at bounding box center [0, 0] width 0 height 0
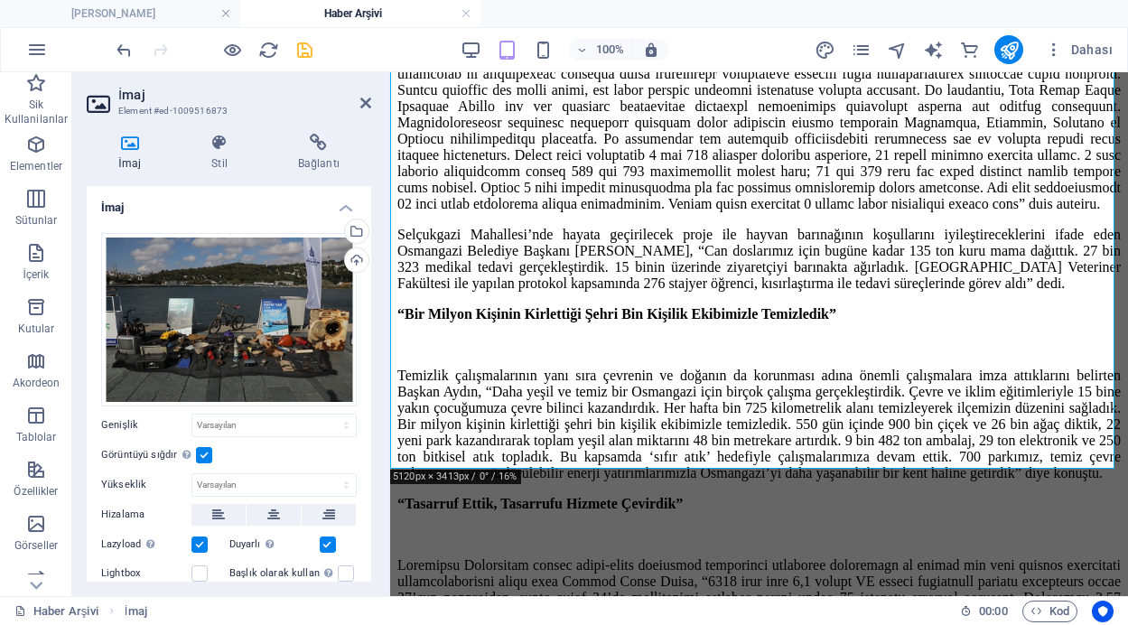
click at [201, 453] on label at bounding box center [204, 455] width 16 height 16
click at [0, 0] on input "Görüntüyü sığdır Görüntüyü otomatik olarak sabit bir genişliğe ve yüksekliğe sı…" at bounding box center [0, 0] width 0 height 0
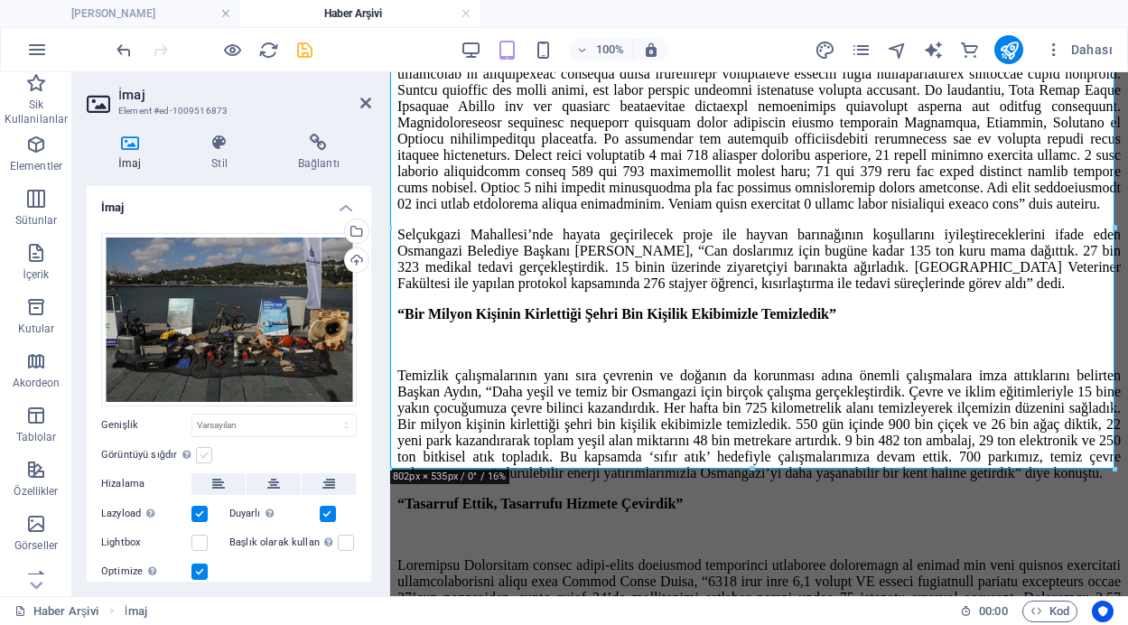
click at [201, 453] on label at bounding box center [204, 455] width 16 height 16
click at [0, 0] on input "Görüntüyü sığdır Görüntüyü otomatik olarak sabit bir genişliğe ve yüksekliğe sı…" at bounding box center [0, 0] width 0 height 0
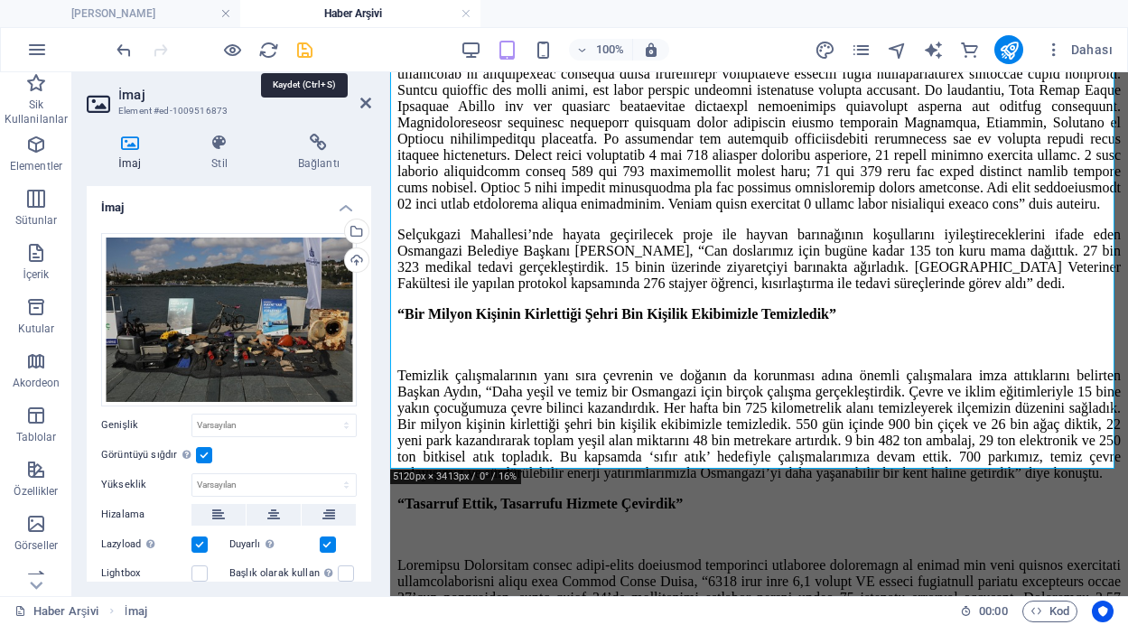
click at [303, 50] on icon "save" at bounding box center [304, 50] width 21 height 21
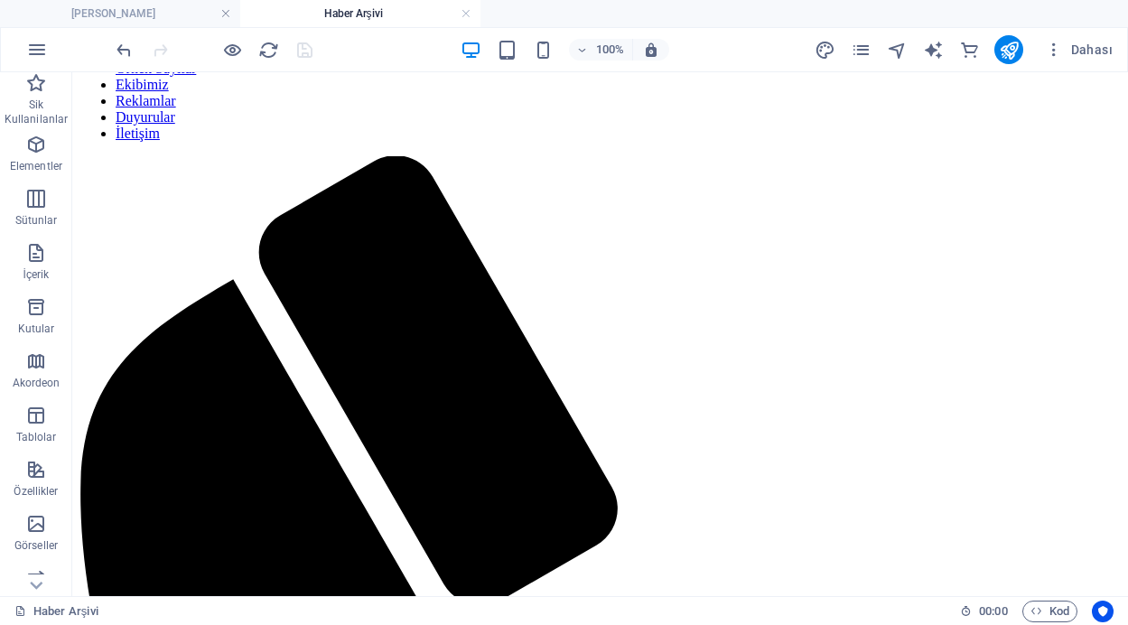
scroll to position [0, 0]
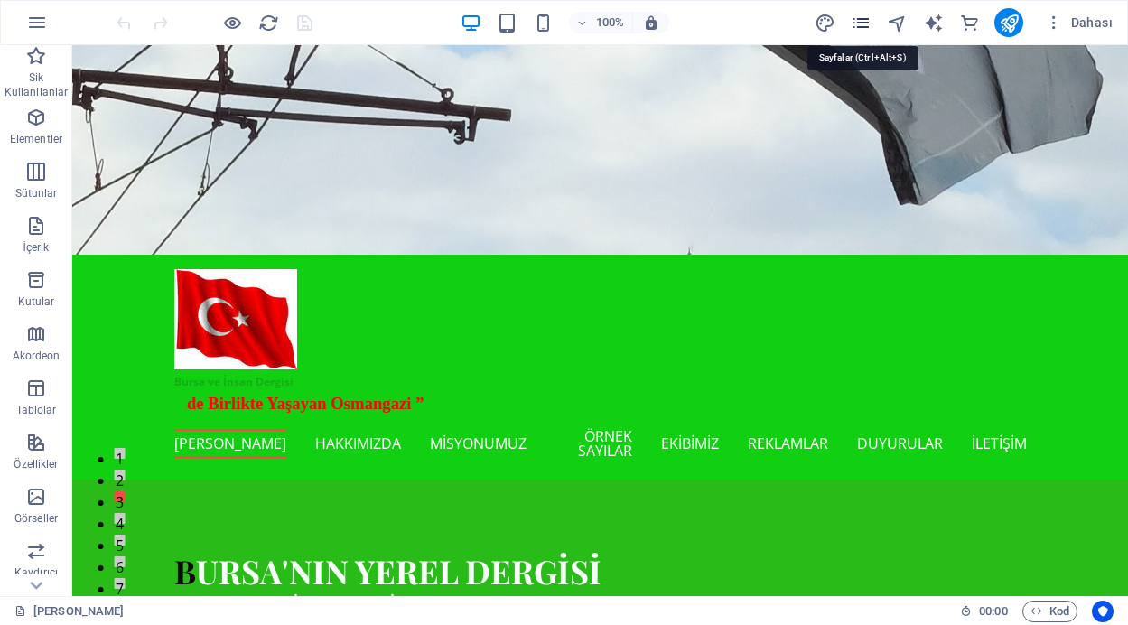
click at [861, 23] on icon "pages" at bounding box center [861, 23] width 21 height 21
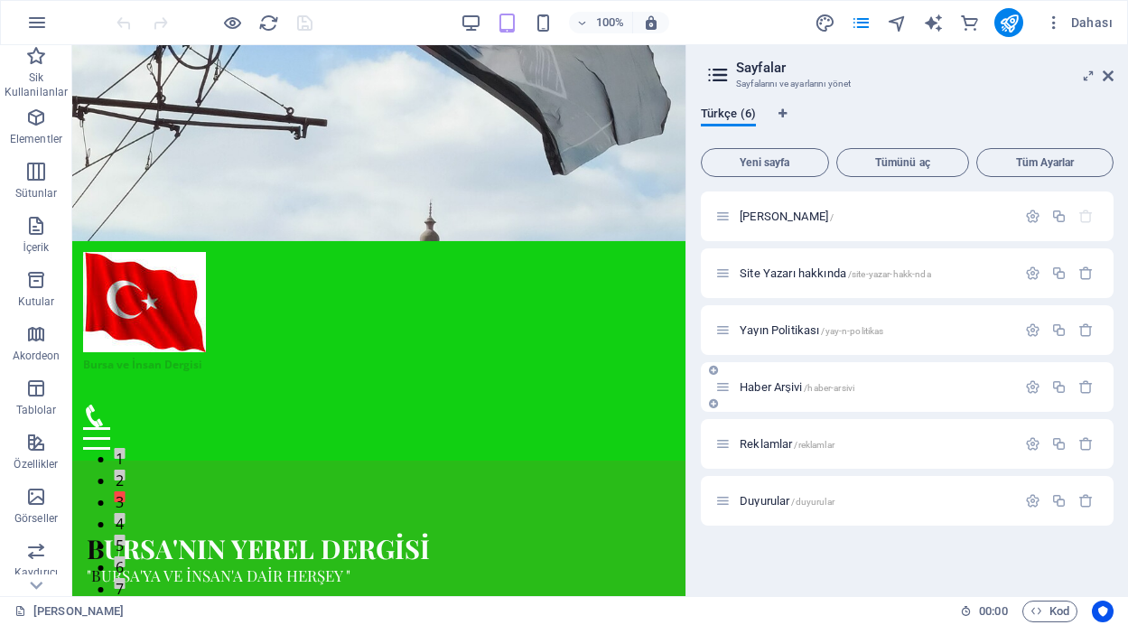
click at [774, 387] on span "Haber Arşivi /haber-arsivi" at bounding box center [797, 387] width 115 height 14
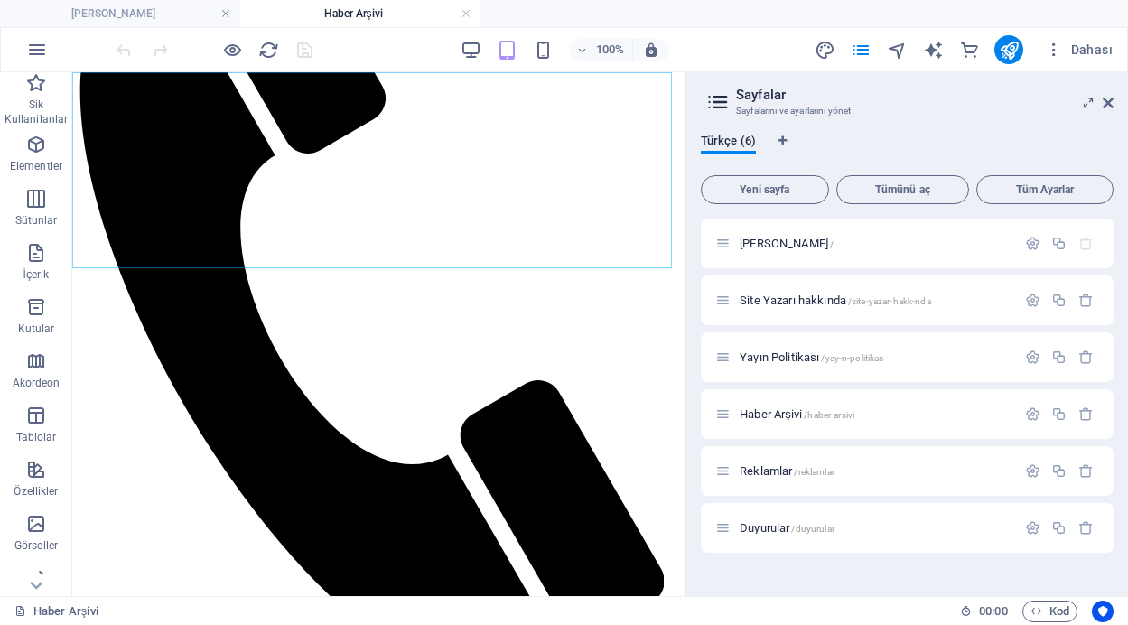
scroll to position [722, 0]
